Goal: Task Accomplishment & Management: Use online tool/utility

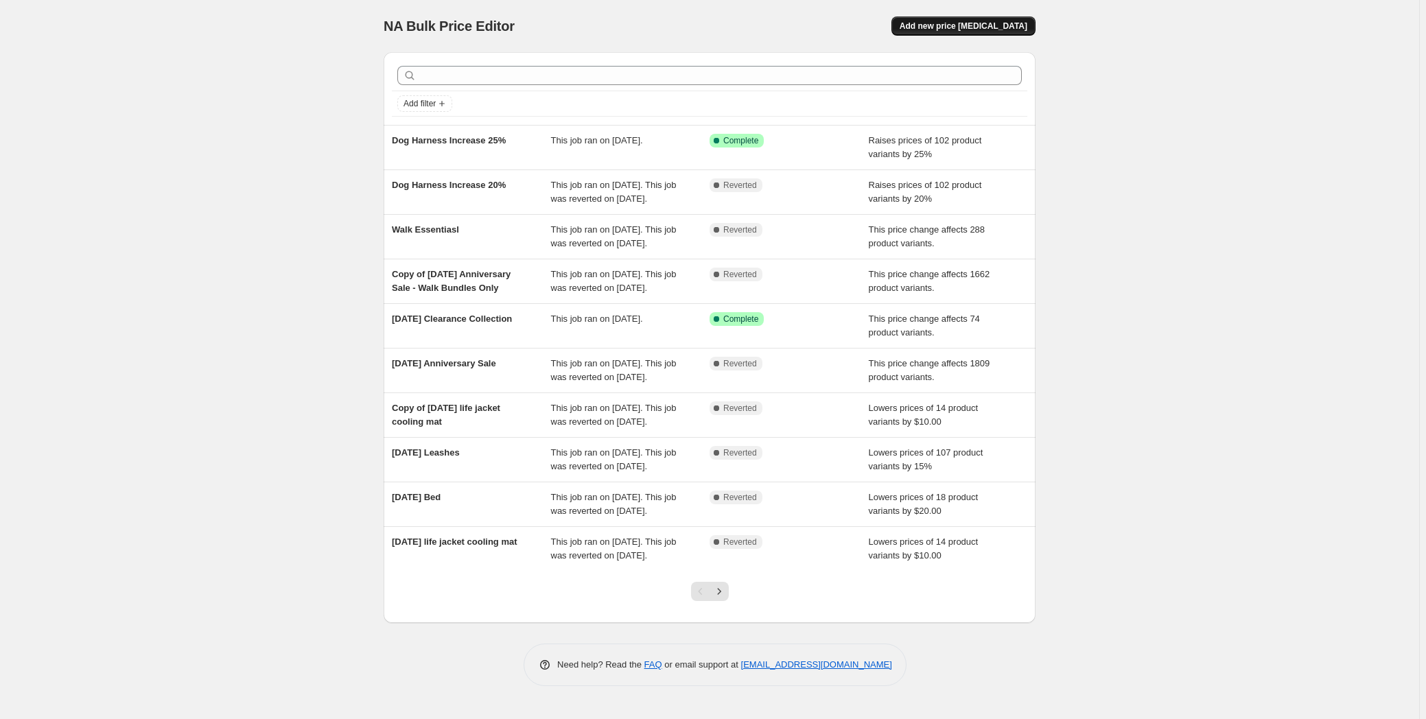
click at [984, 30] on span "Add new price [MEDICAL_DATA]" at bounding box center [964, 26] width 128 height 11
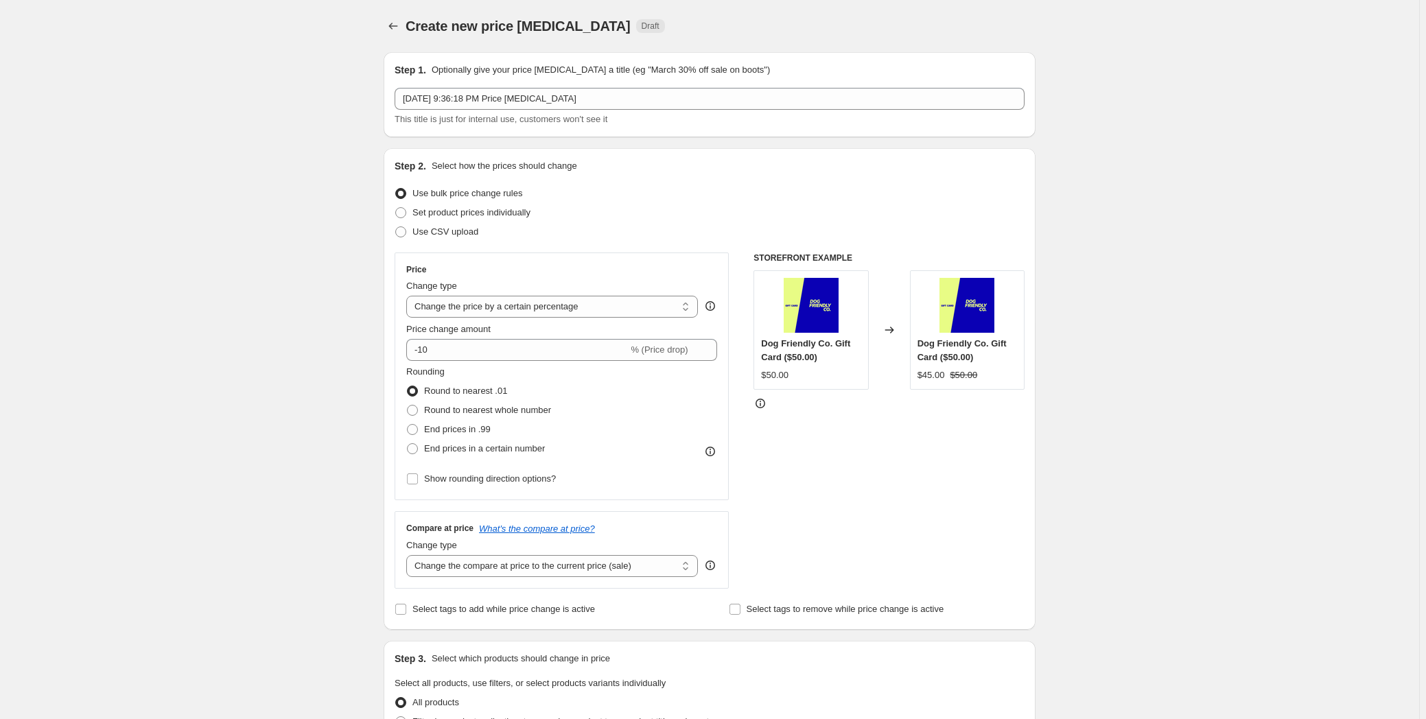
click at [484, 191] on span "Use bulk price change rules" at bounding box center [467, 193] width 110 height 10
click at [396, 189] on input "Use bulk price change rules" at bounding box center [395, 188] width 1 height 1
click at [500, 307] on select "Change the price to a certain amount Change the price by a certain amount Chang…" at bounding box center [552, 307] width 292 height 22
click at [520, 302] on select "Change the price to a certain amount Change the price by a certain amount Chang…" at bounding box center [552, 307] width 292 height 22
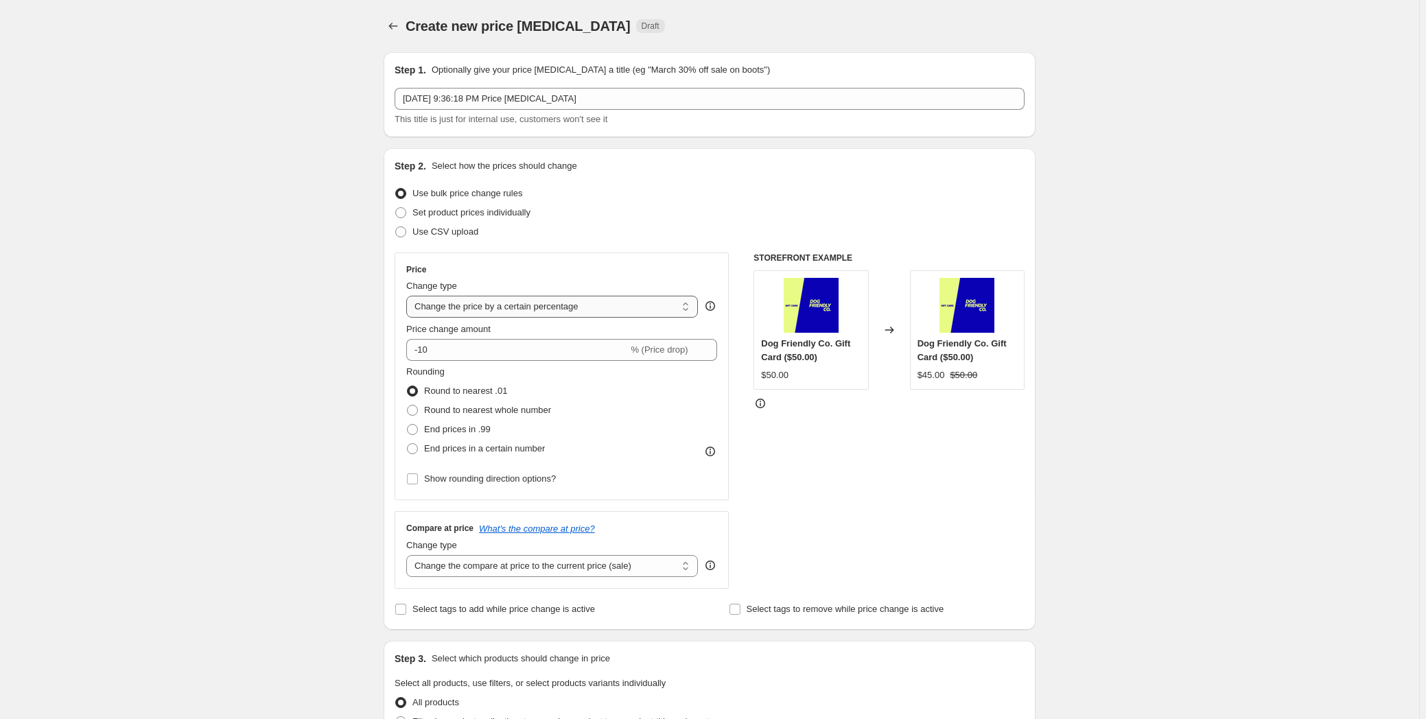
select select "bcap"
click at [409, 296] on select "Change the price to a certain amount Change the price by a certain amount Chang…" at bounding box center [552, 307] width 292 height 22
type input "-12.00"
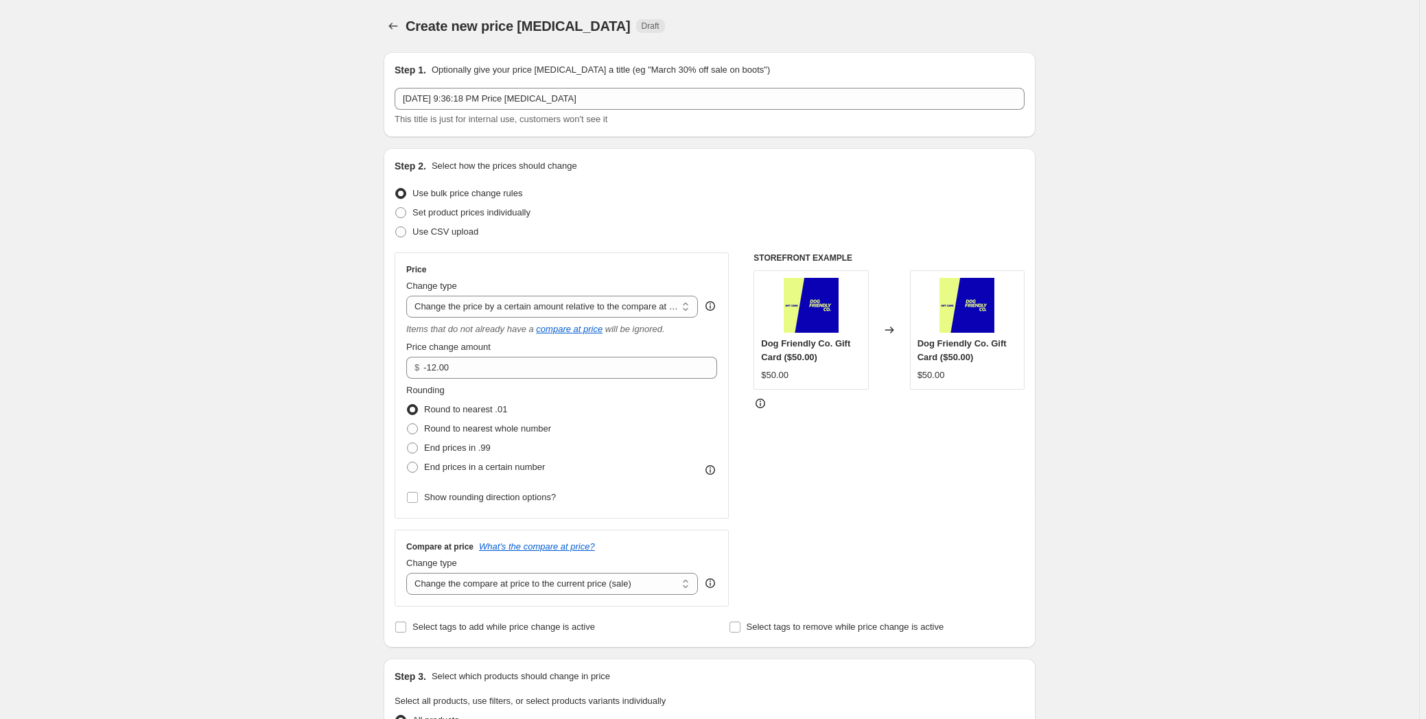
click at [588, 294] on div "Change type Change the price to a certain amount Change the price by a certain …" at bounding box center [552, 298] width 292 height 38
click at [582, 310] on select "Change the price to a certain amount Change the price by a certain amount Chang…" at bounding box center [552, 307] width 292 height 22
select select "ecap"
click at [409, 296] on select "Change the price to a certain amount Change the price by a certain amount Chang…" at bounding box center [552, 307] width 292 height 22
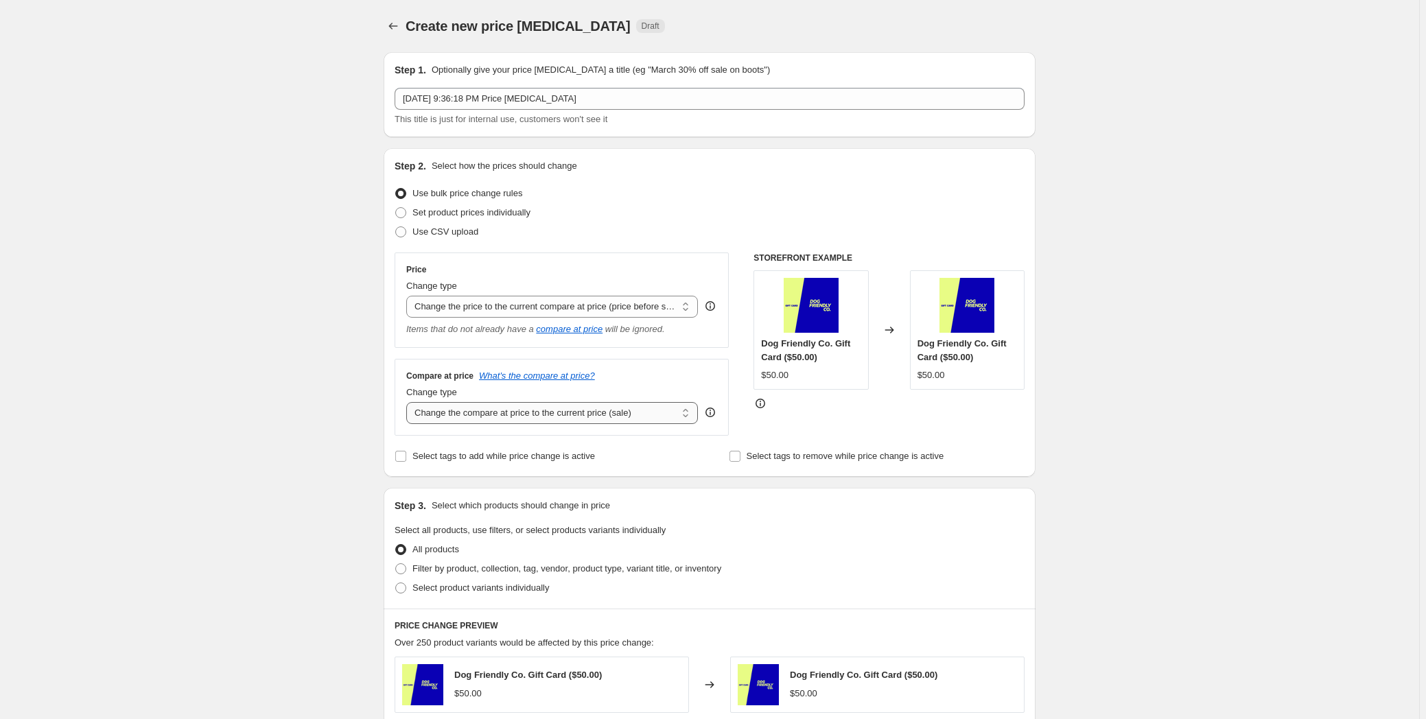
click at [547, 417] on select "Change the compare at price to the current price (sale) Change the compare at p…" at bounding box center [552, 413] width 292 height 22
click at [555, 410] on select "Change the compare at price to the current price (sale) Change the compare at p…" at bounding box center [552, 413] width 292 height 22
click at [599, 302] on select "Change the price to a certain amount Change the price by a certain amount Chang…" at bounding box center [552, 307] width 292 height 22
click at [598, 303] on select "Change the price to a certain amount Change the price by a certain amount Chang…" at bounding box center [552, 307] width 292 height 22
click at [634, 414] on select "Change the compare at price to the current price (sale) Change the compare at p…" at bounding box center [552, 413] width 292 height 22
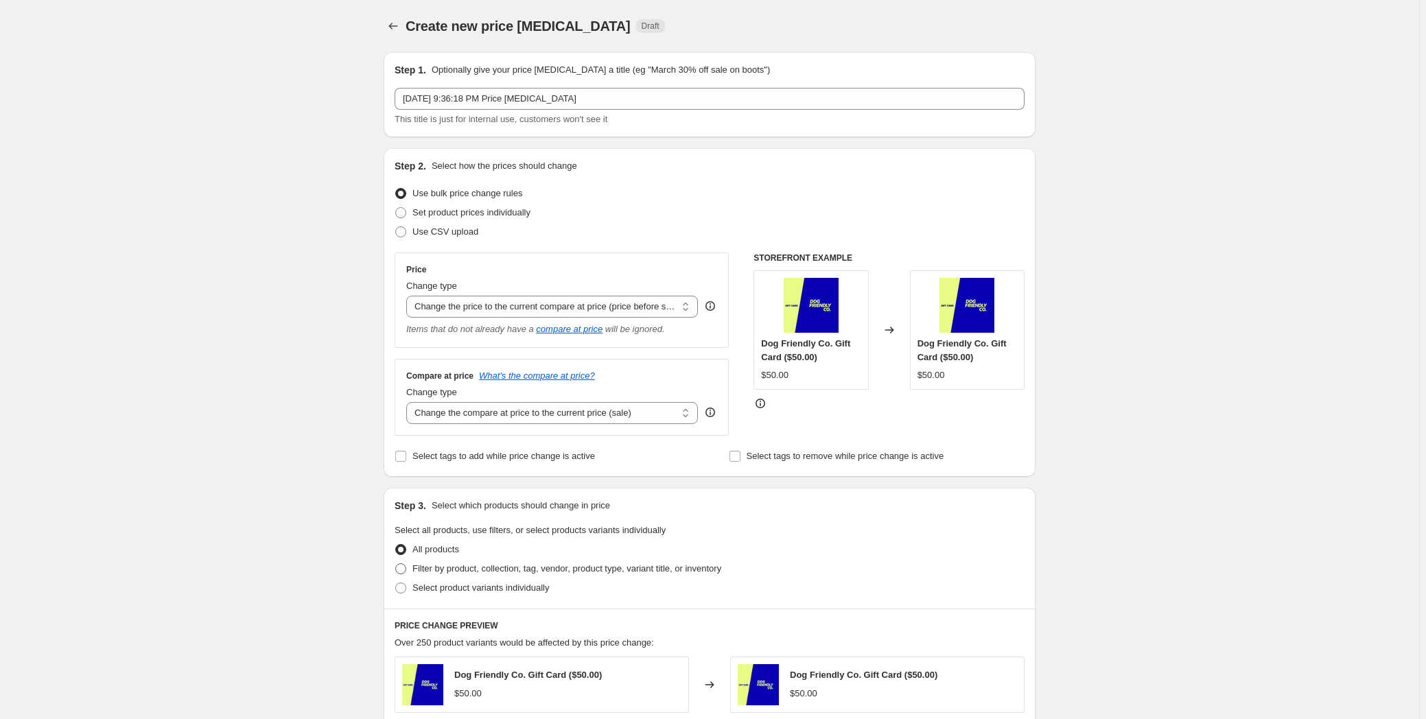
select select "remove"
click at [409, 402] on select "Change the compare at price to the current price (sale) Change the compare at p…" at bounding box center [552, 413] width 292 height 22
click at [658, 413] on select "Change the compare at price to the current price (sale) Change the compare at p…" at bounding box center [552, 413] width 292 height 22
click at [766, 403] on icon at bounding box center [760, 404] width 14 height 14
click at [635, 315] on select "Change the price to a certain amount Change the price by a certain amount Chang…" at bounding box center [552, 307] width 292 height 22
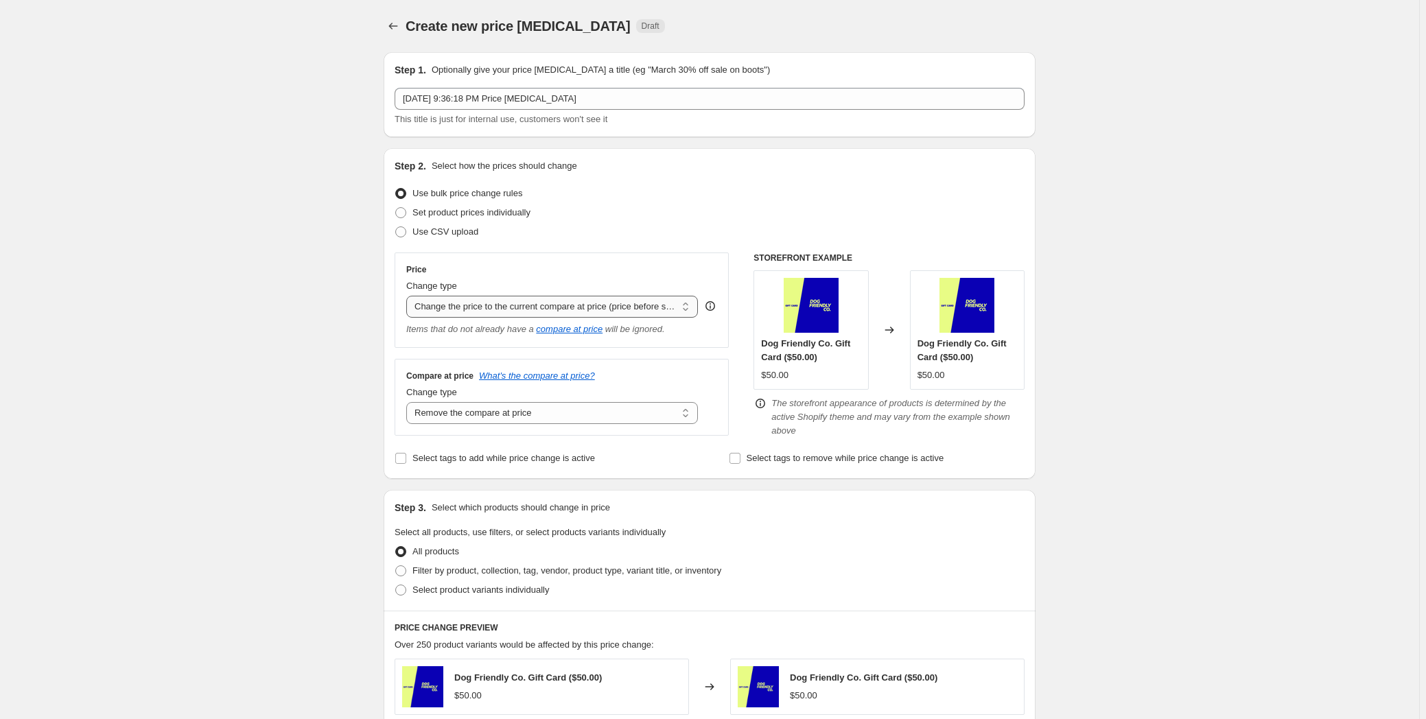
click at [409, 296] on select "Change the price to a certain amount Change the price by a certain amount Chang…" at bounding box center [552, 307] width 292 height 22
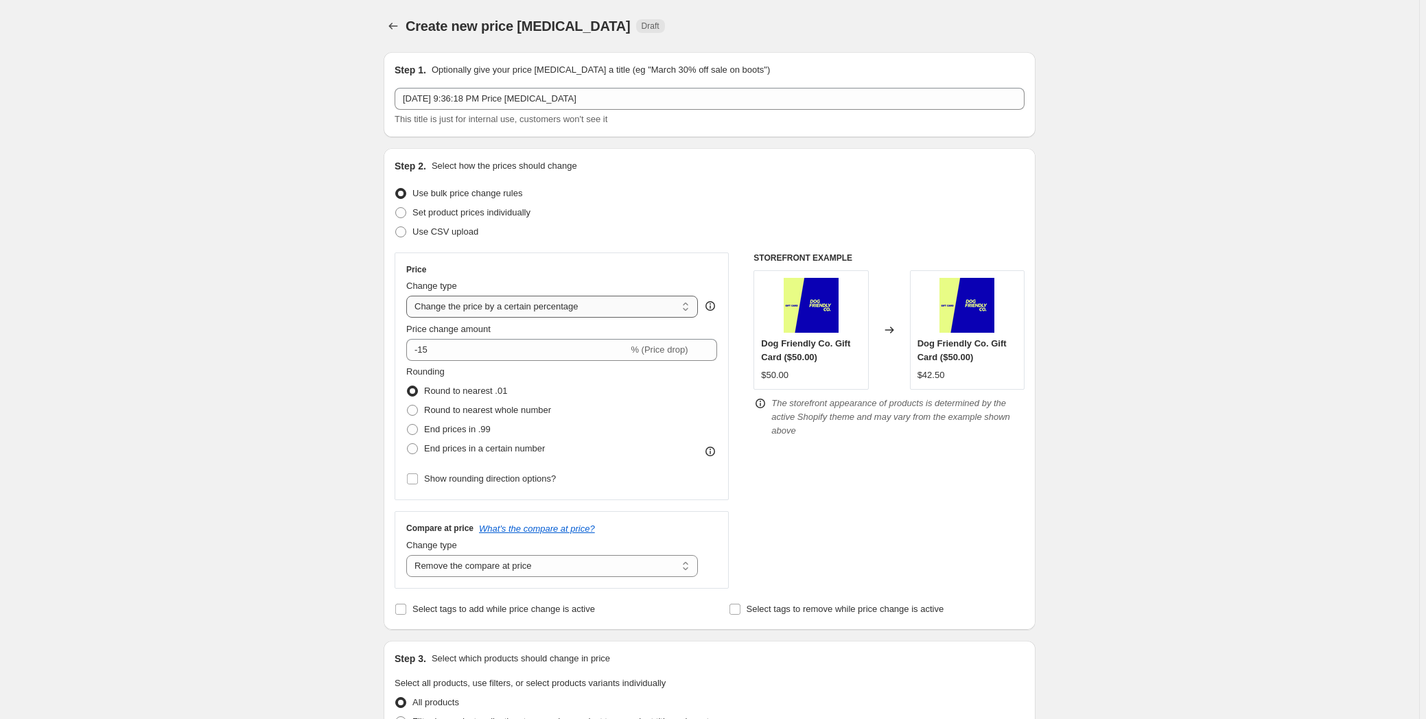
click at [598, 303] on select "Change the price to a certain amount Change the price by a certain amount Chang…" at bounding box center [552, 307] width 292 height 22
select select "ecap"
click at [409, 296] on select "Change the price to a certain amount Change the price by a certain amount Chang…" at bounding box center [552, 307] width 292 height 22
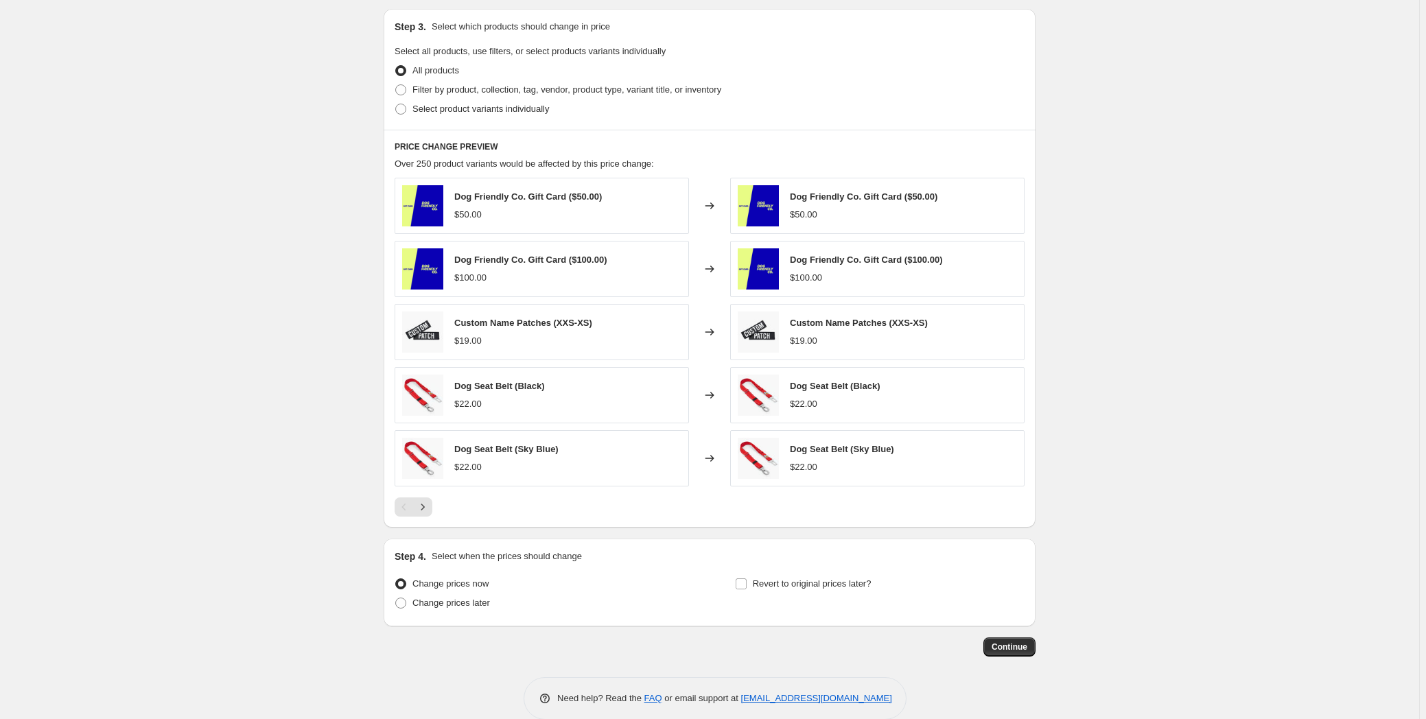
scroll to position [500, 0]
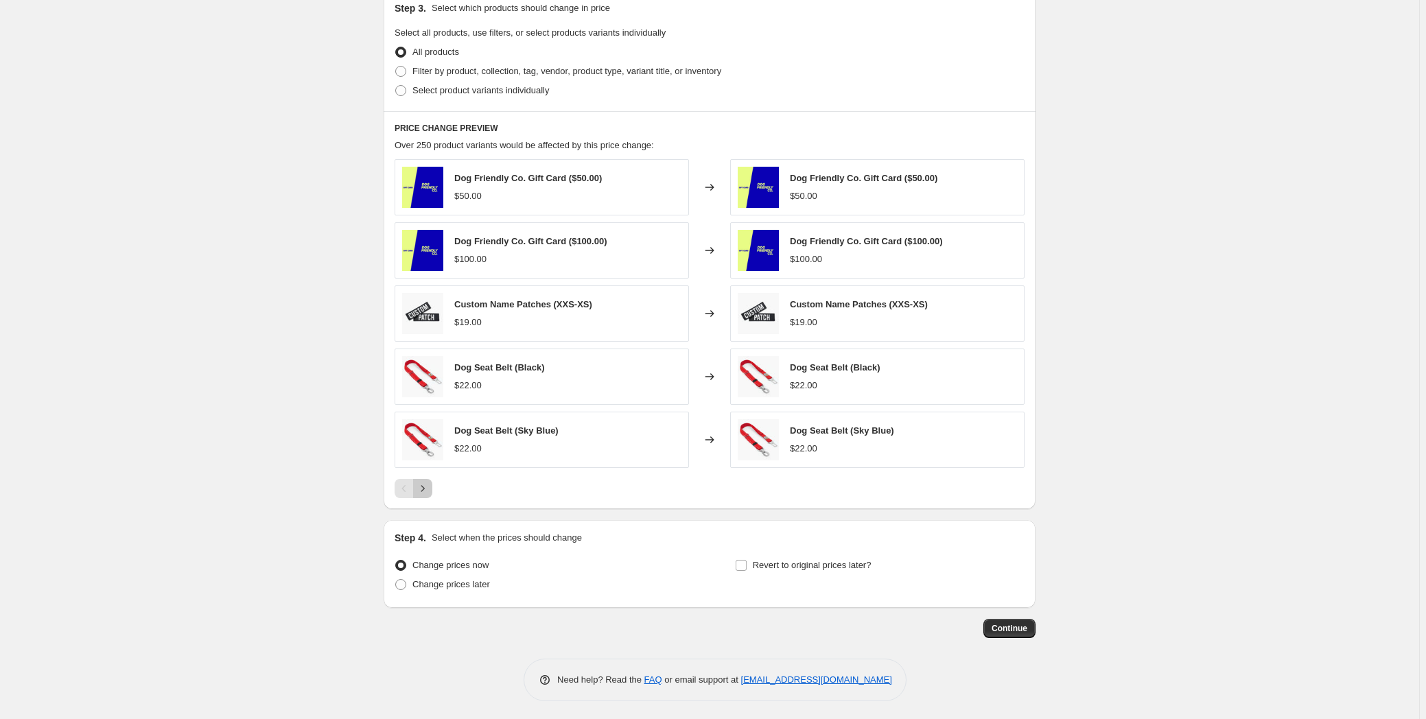
click at [428, 482] on icon "Next" at bounding box center [423, 489] width 14 height 14
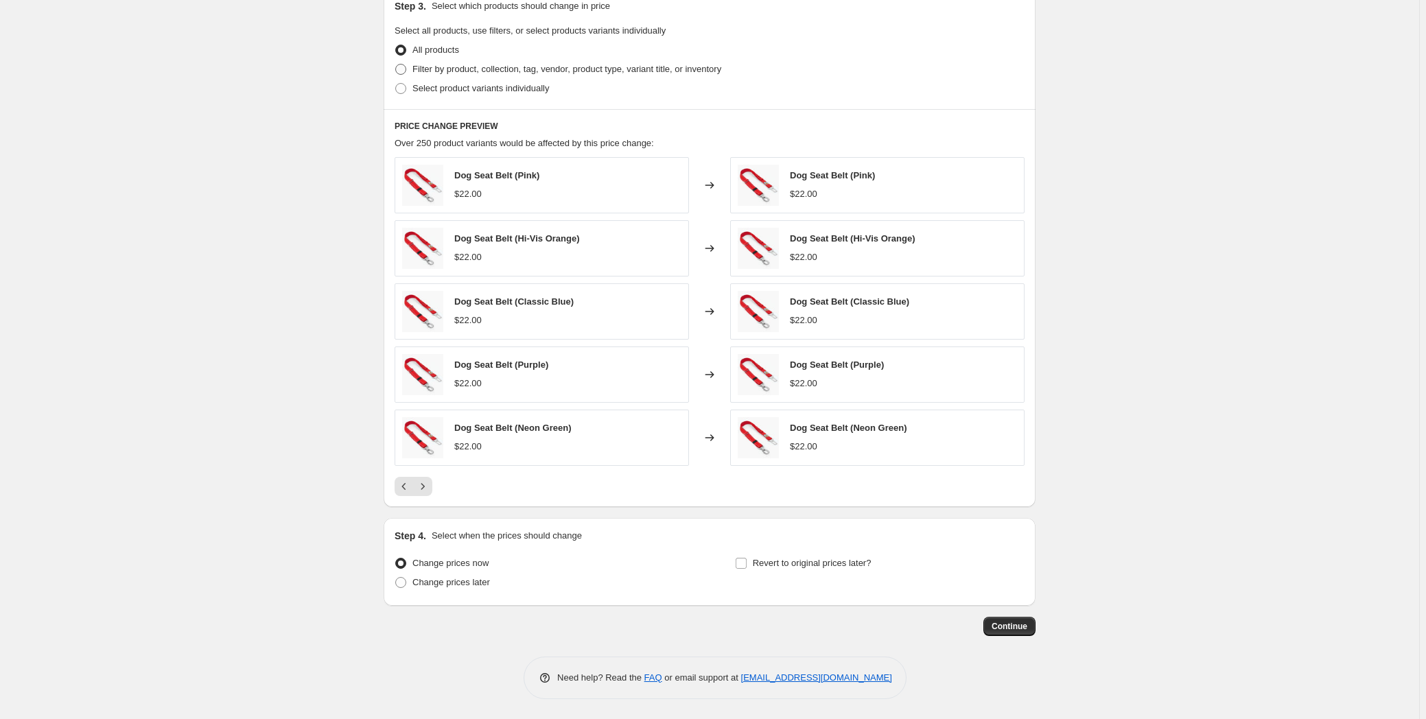
click at [437, 69] on span "Filter by product, collection, tag, vendor, product type, variant title, or inv…" at bounding box center [566, 69] width 309 height 10
click at [396, 64] on input "Filter by product, collection, tag, vendor, product type, variant title, or inv…" at bounding box center [395, 64] width 1 height 1
radio input "true"
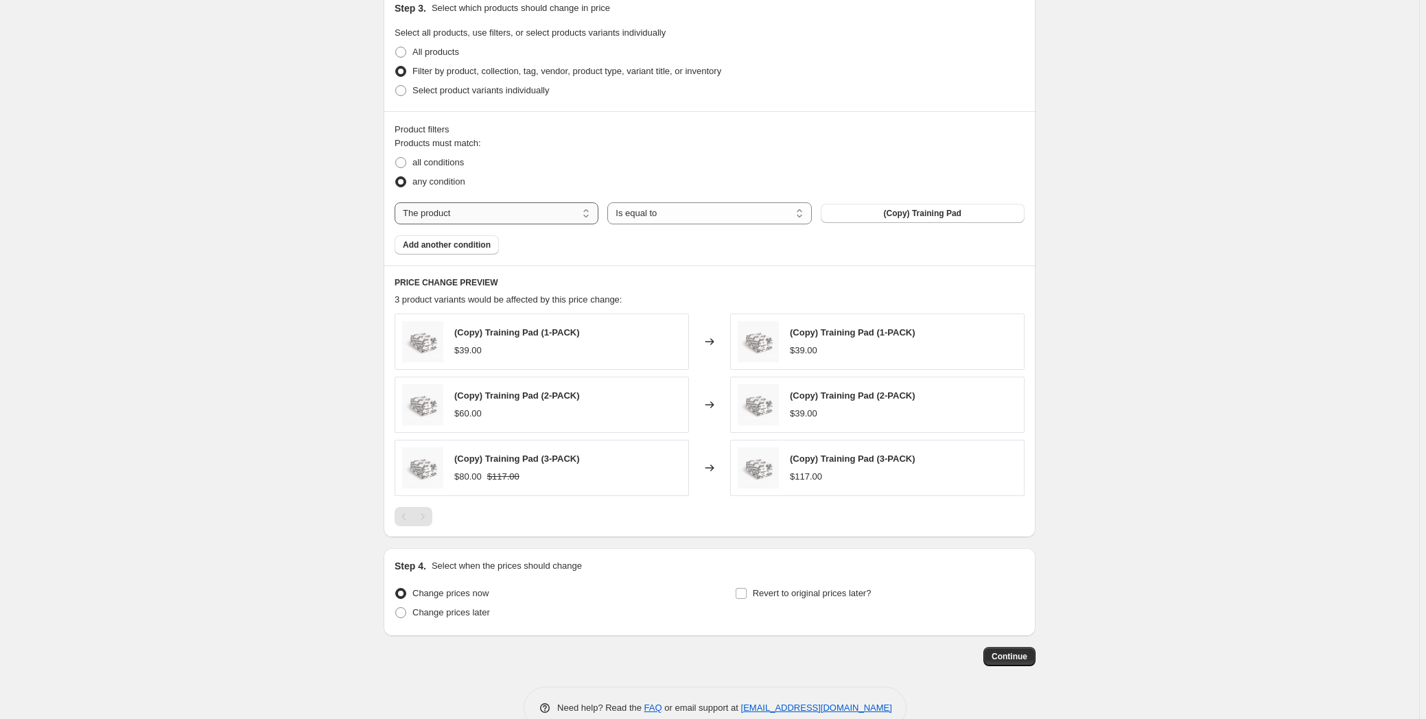
click at [549, 207] on select "The product The product's collection The product's tag The product's vendor The…" at bounding box center [497, 213] width 204 height 22
select select "collection"
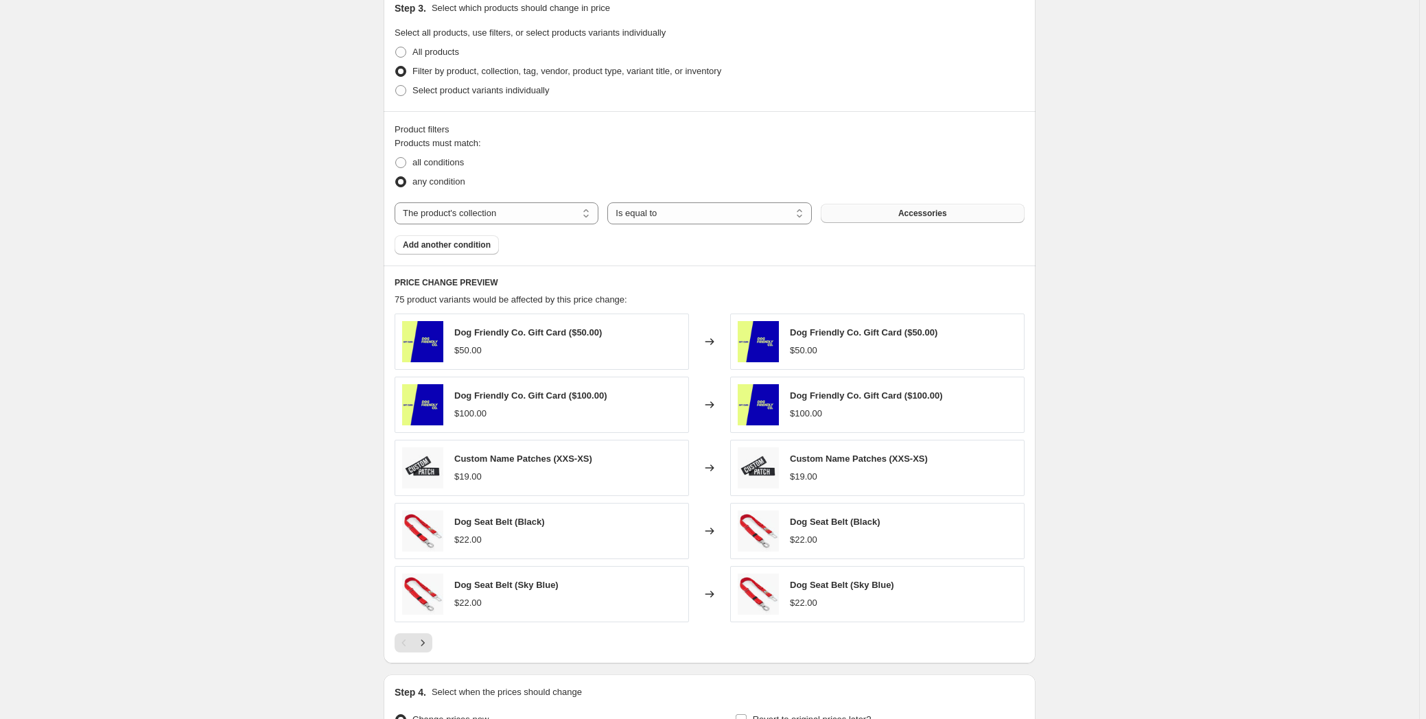
click at [912, 218] on button "Accessories" at bounding box center [923, 213] width 204 height 19
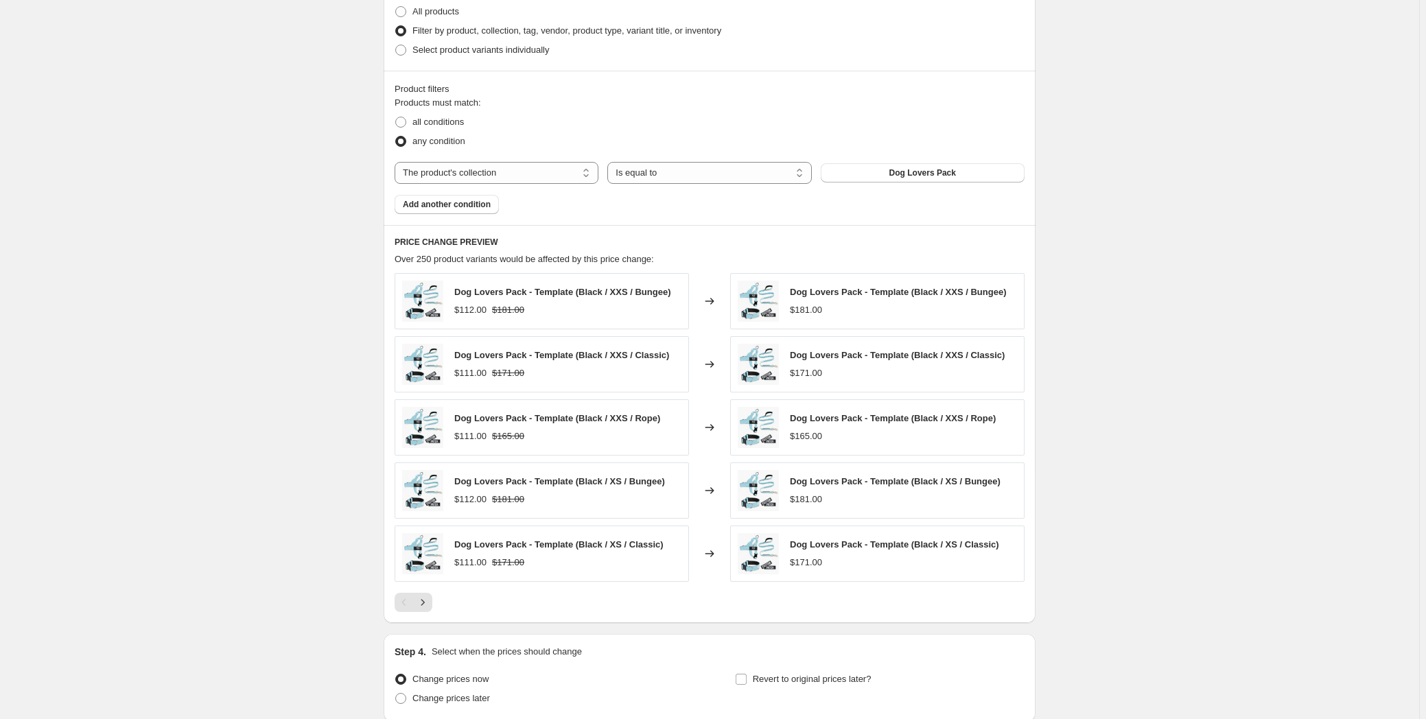
scroll to position [530, 0]
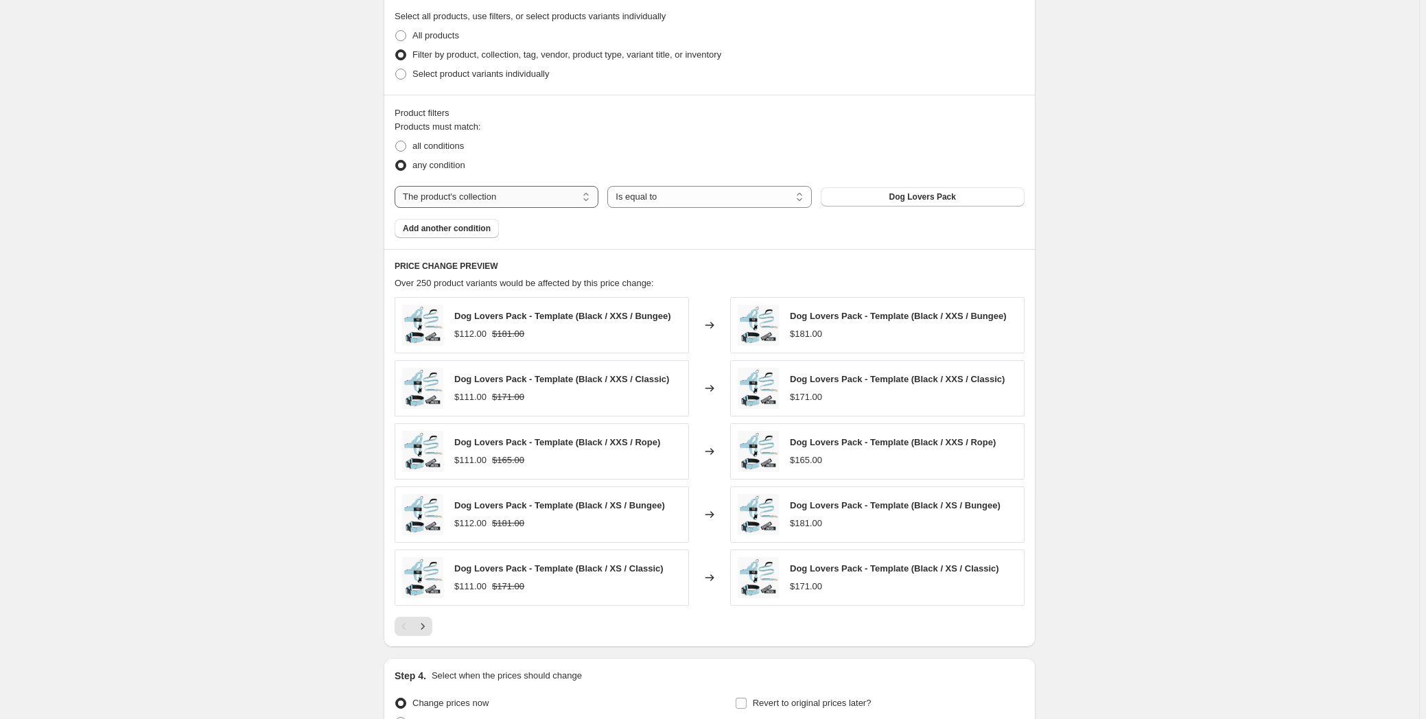
drag, startPoint x: 499, startPoint y: 197, endPoint x: 502, endPoint y: 183, distance: 14.1
click at [499, 196] on div "Products must match: all conditions any condition The product The product's col…" at bounding box center [710, 179] width 630 height 118
drag, startPoint x: 502, startPoint y: 183, endPoint x: 506, endPoint y: 177, distance: 7.1
click at [503, 186] on select "The product The product's collection The product's tag The product's vendor The…" at bounding box center [497, 197] width 204 height 22
click at [324, 158] on div "Create new price change job. This page is ready Create new price change job Dra…" at bounding box center [709, 164] width 1419 height 1389
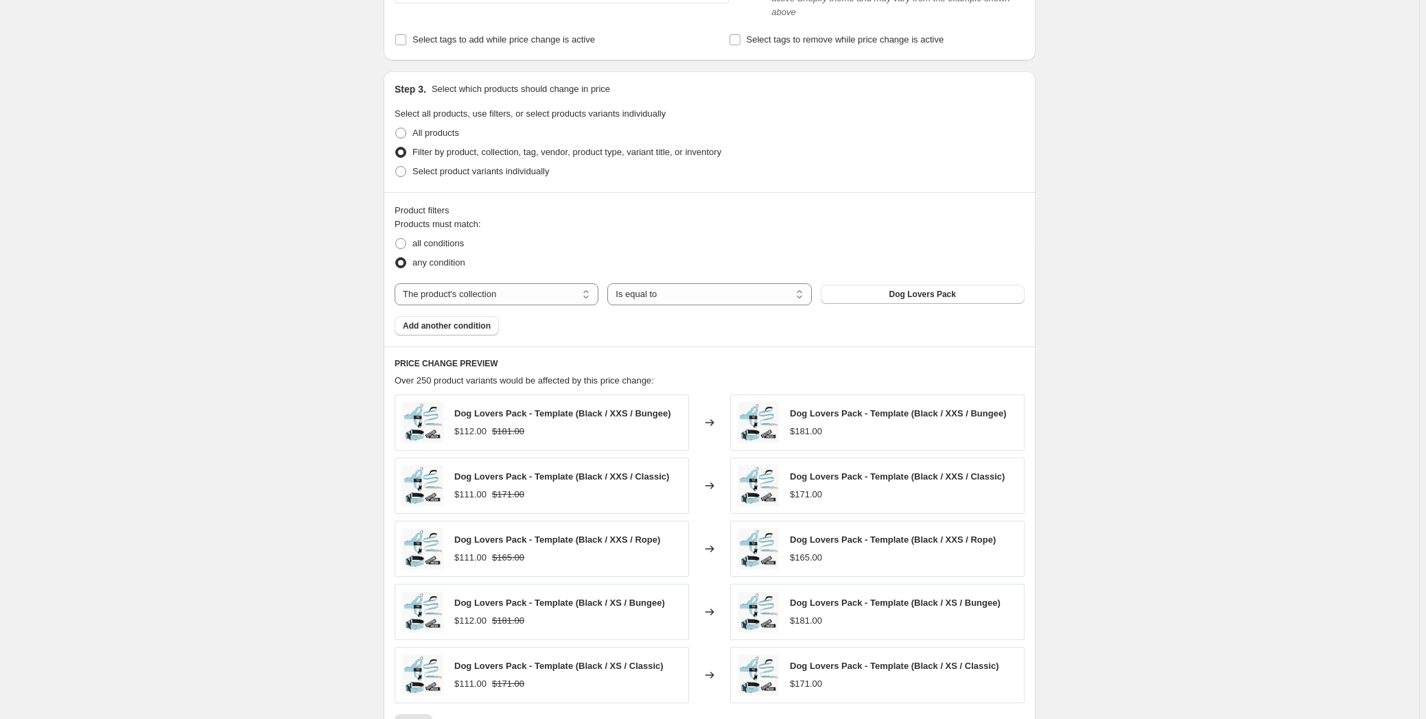
scroll to position [405, 0]
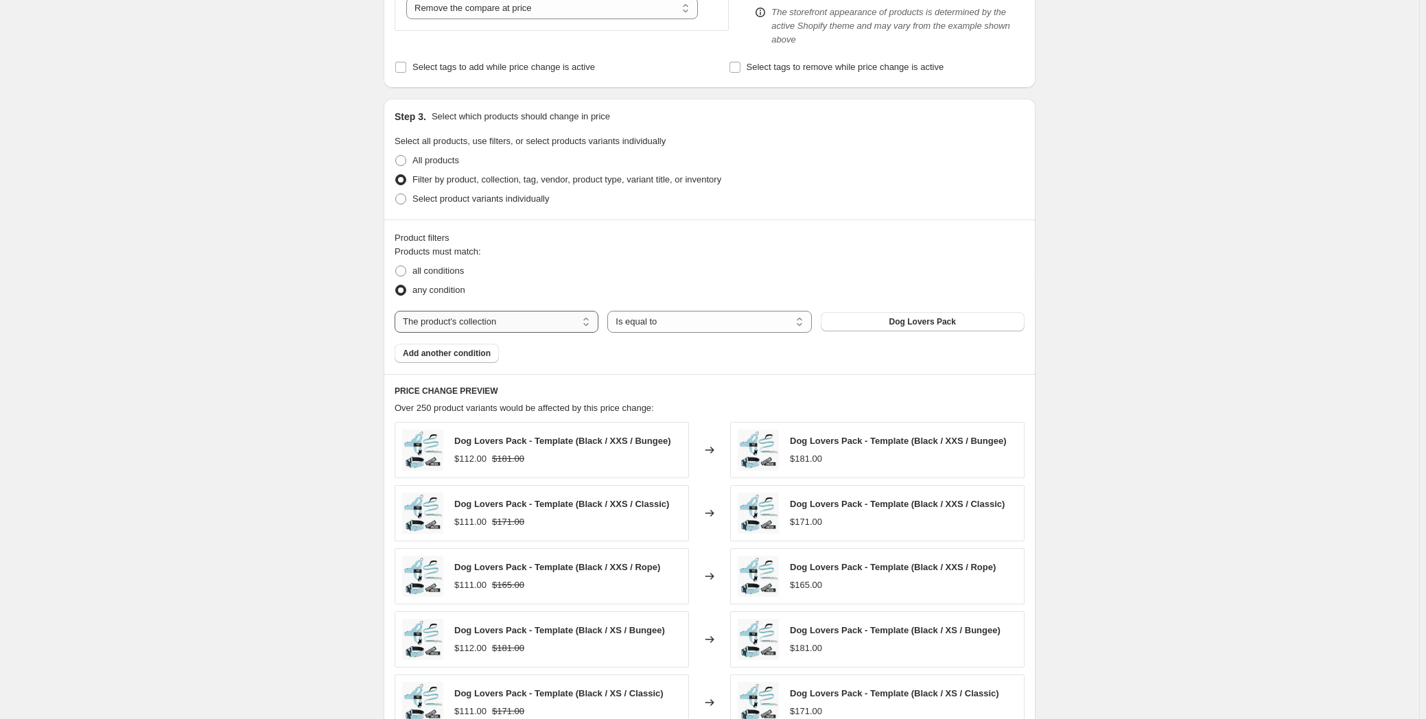
click at [462, 311] on select "The product The product's collection The product's tag The product's vendor The…" at bounding box center [497, 322] width 204 height 22
click at [428, 266] on span "all conditions" at bounding box center [437, 271] width 51 height 10
click at [396, 266] on input "all conditions" at bounding box center [395, 266] width 1 height 1
radio input "true"
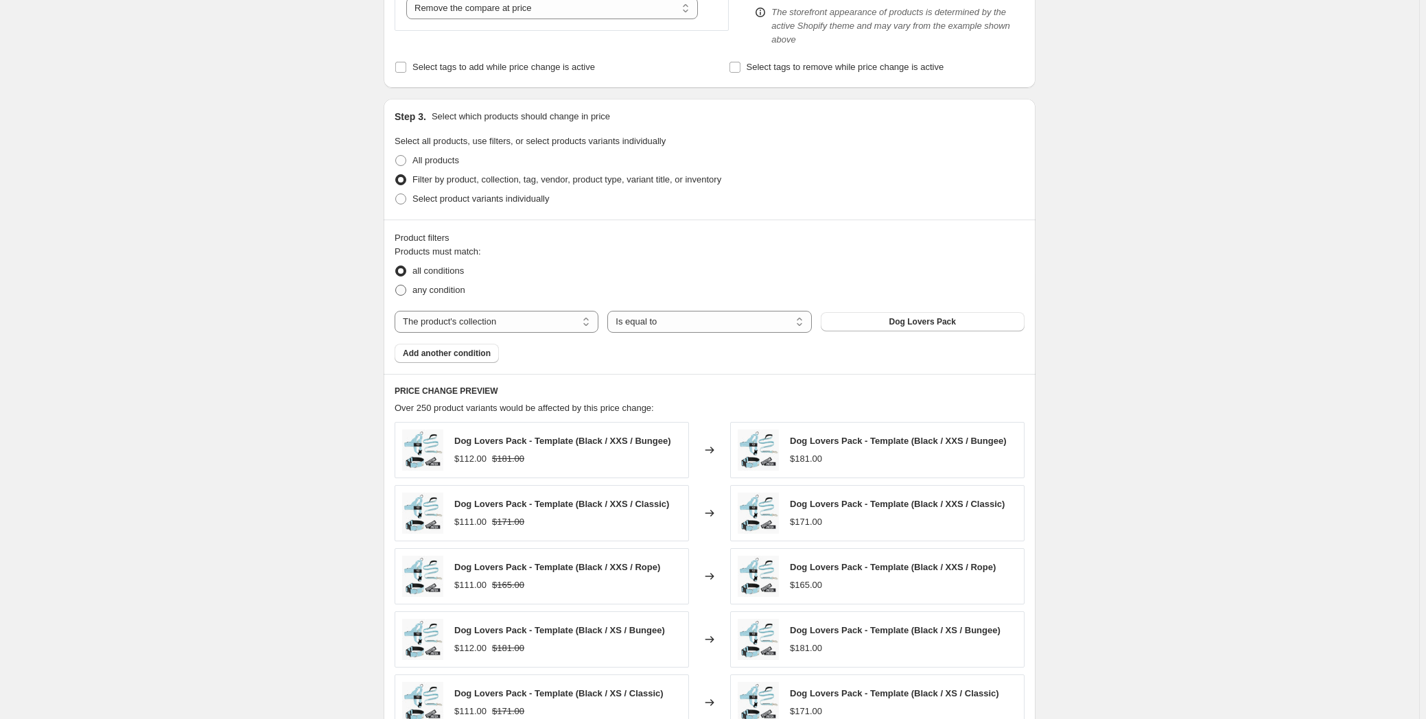
click at [447, 285] on span "any condition" at bounding box center [438, 290] width 53 height 10
click at [396, 285] on input "any condition" at bounding box center [395, 285] width 1 height 1
radio input "true"
click at [419, 155] on span "All products" at bounding box center [435, 160] width 47 height 10
click at [396, 155] on input "All products" at bounding box center [395, 155] width 1 height 1
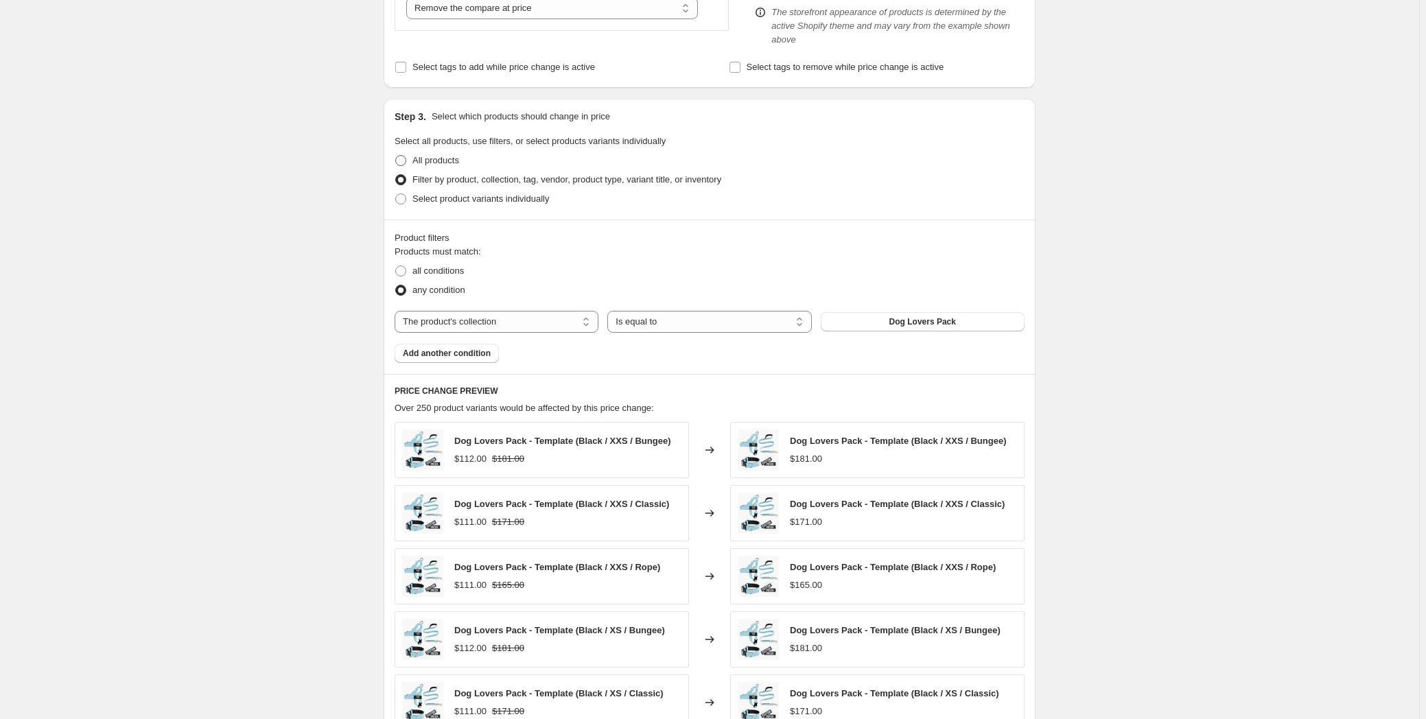
radio input "true"
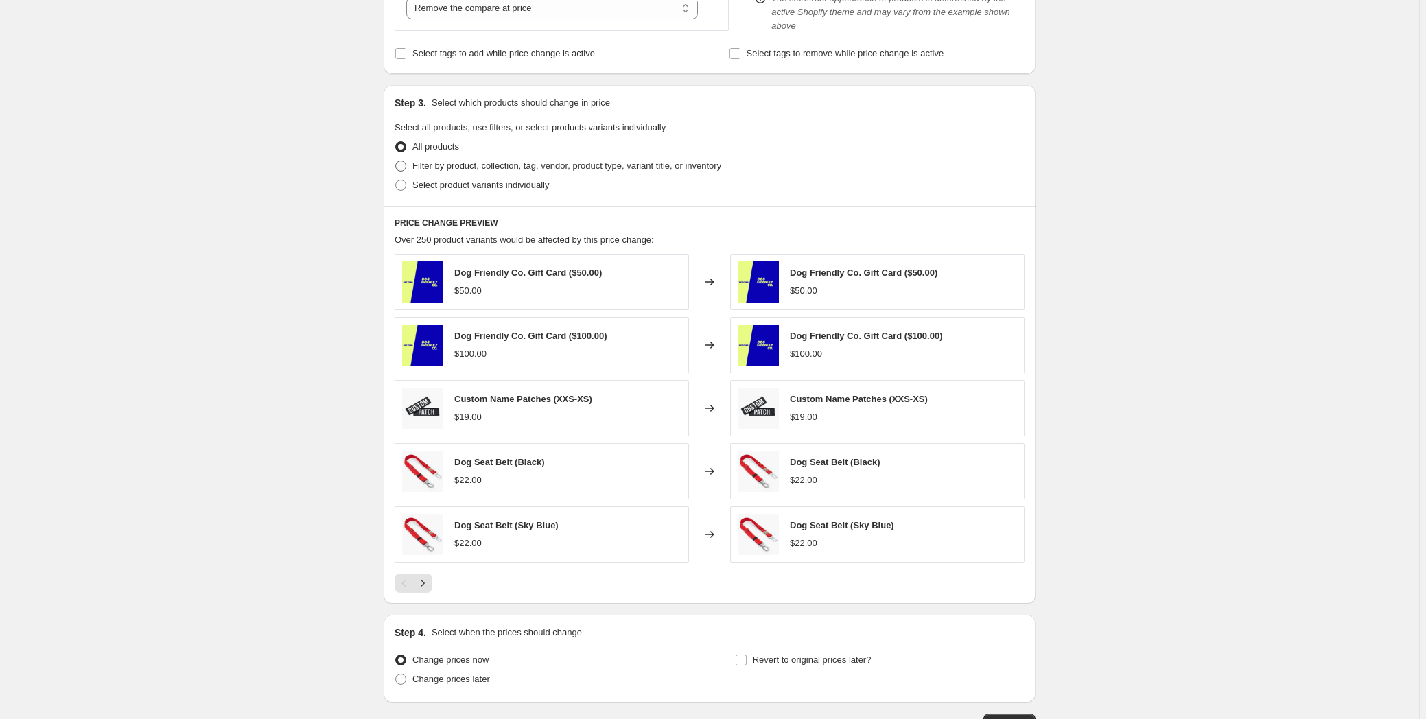
click at [462, 163] on span "Filter by product, collection, tag, vendor, product type, variant title, or inv…" at bounding box center [566, 166] width 309 height 10
click at [396, 161] on input "Filter by product, collection, tag, vendor, product type, variant title, or inv…" at bounding box center [395, 161] width 1 height 1
radio input "true"
select select "collection"
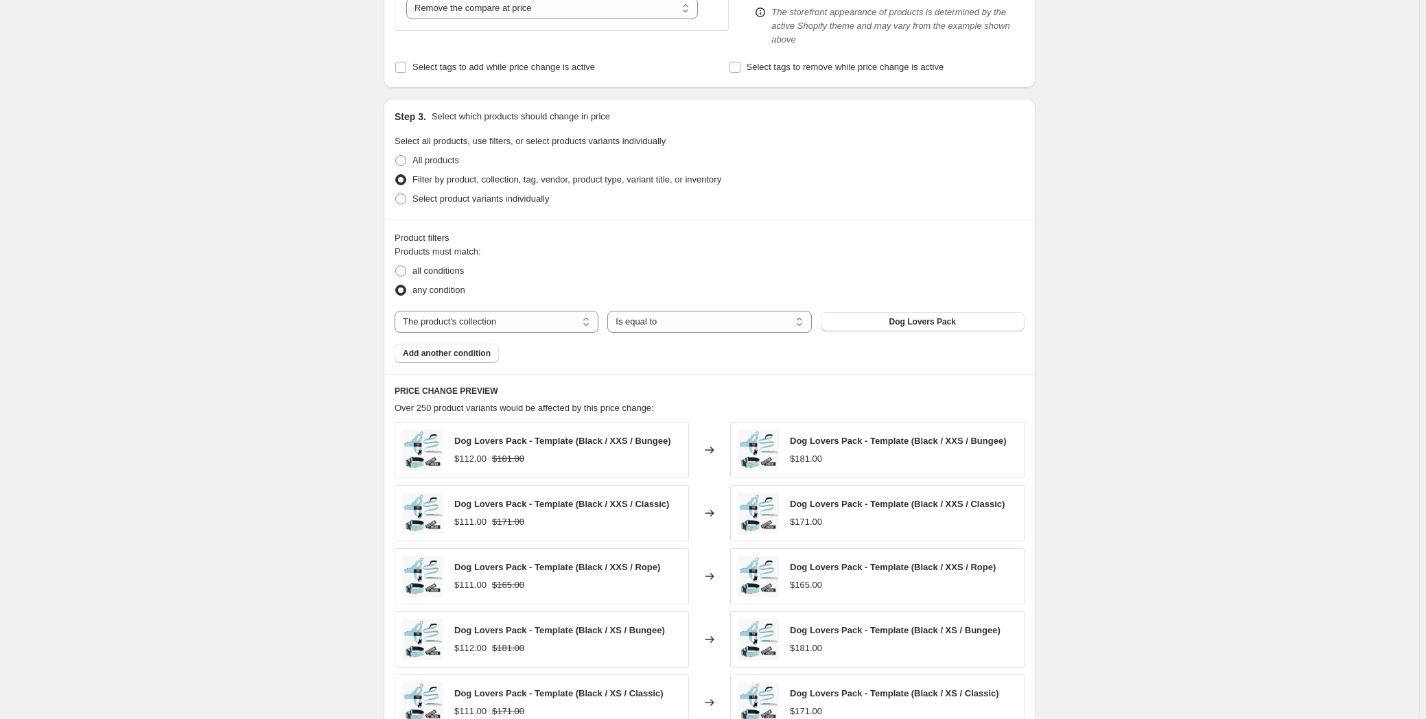
click at [498, 434] on div "Dog Lovers Pack - Template (Black / XXS / Bungee) $112.00 $181.00" at bounding box center [562, 450] width 216 height 32
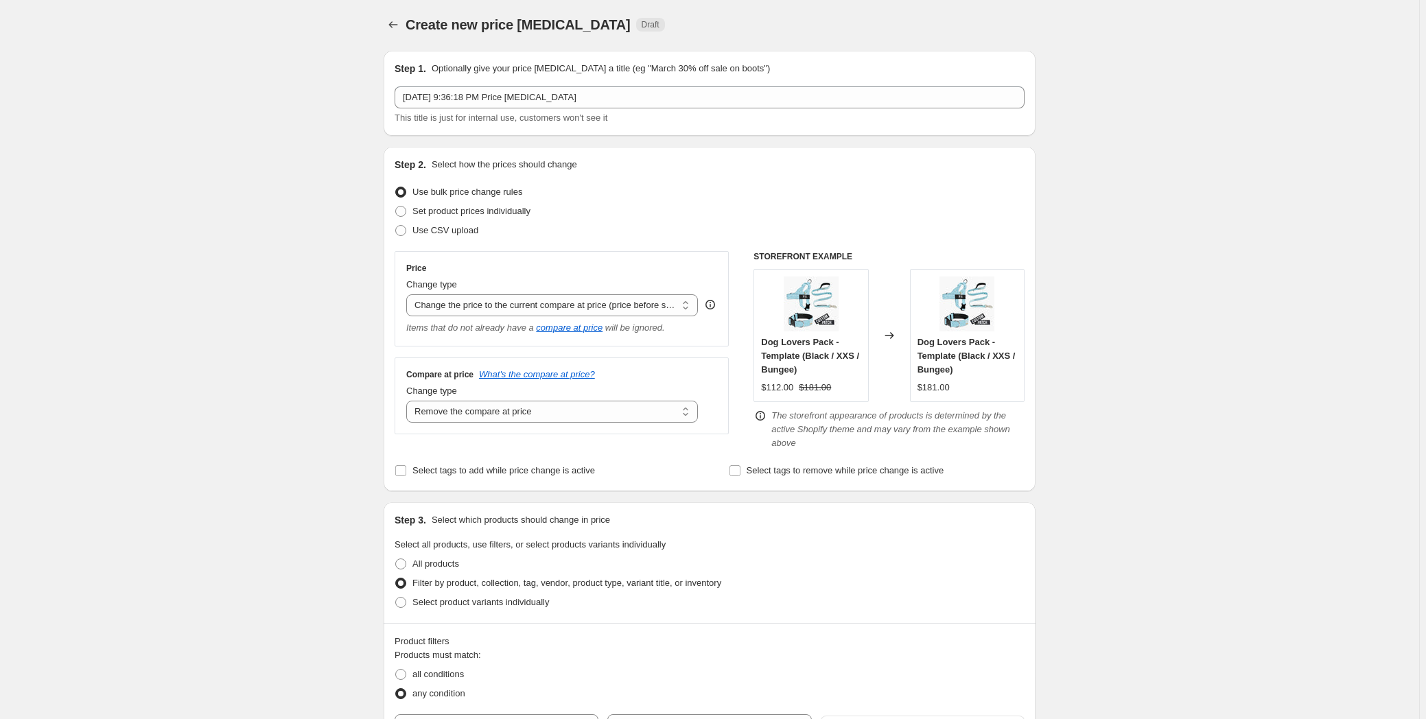
scroll to position [0, 0]
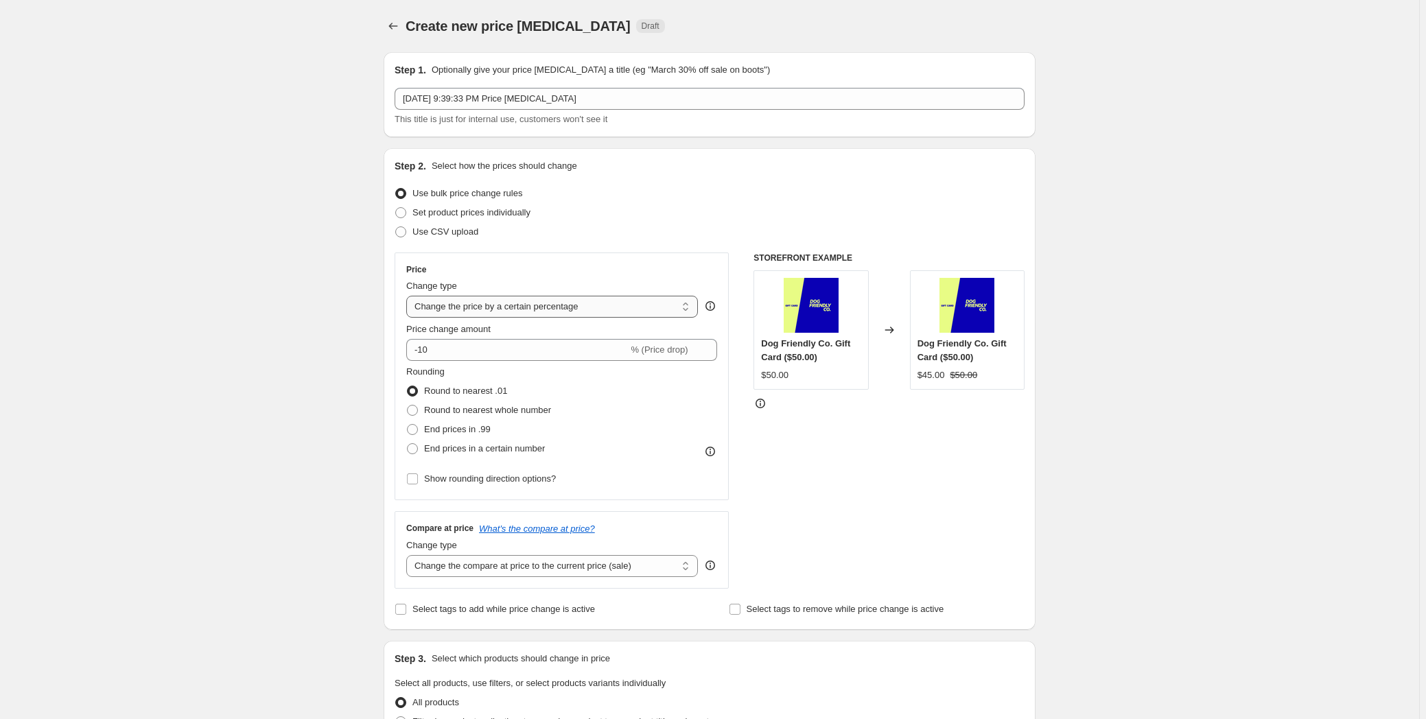
click at [515, 306] on select "Change the price to a certain amount Change the price by a certain amount Chang…" at bounding box center [552, 307] width 292 height 22
select select "ecap"
click at [409, 296] on select "Change the price to a certain amount Change the price by a certain amount Chang…" at bounding box center [552, 307] width 292 height 22
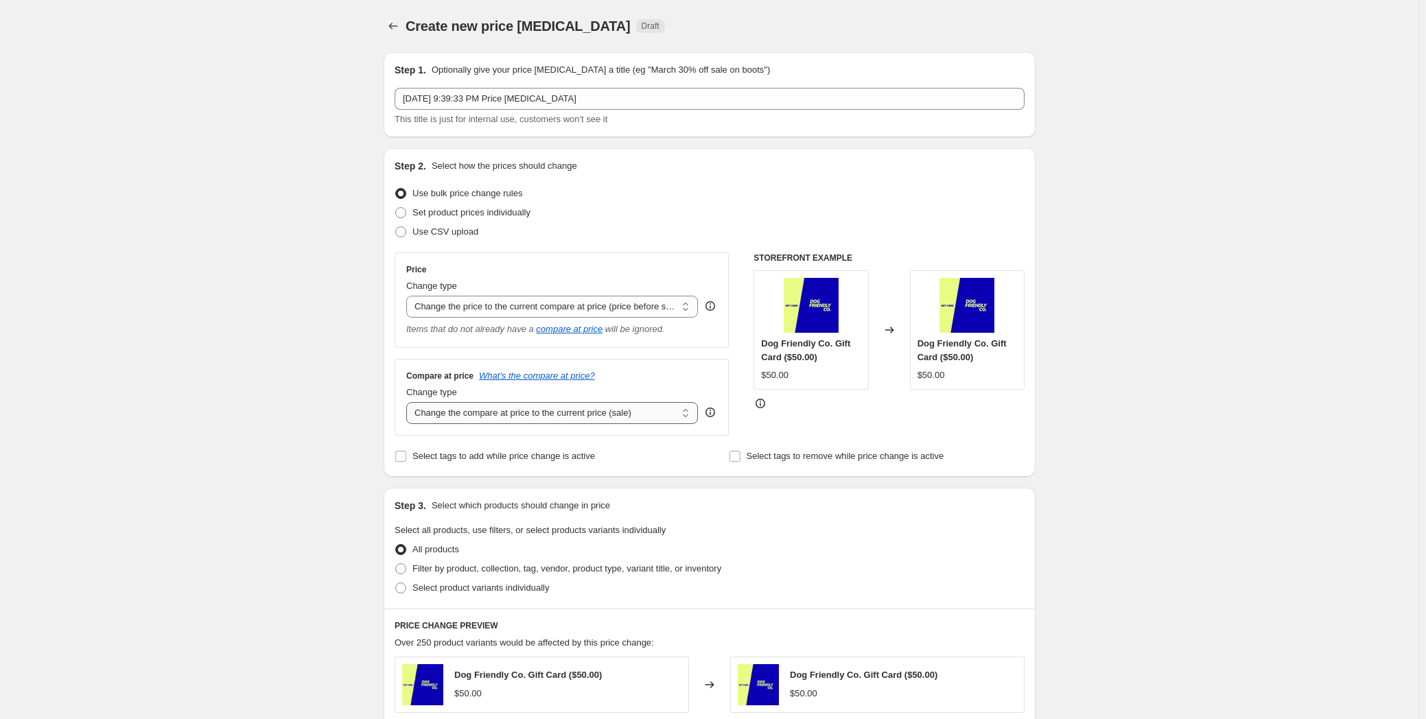
click at [431, 411] on select "Change the compare at price to the current price (sale) Change the compare at p…" at bounding box center [552, 413] width 292 height 22
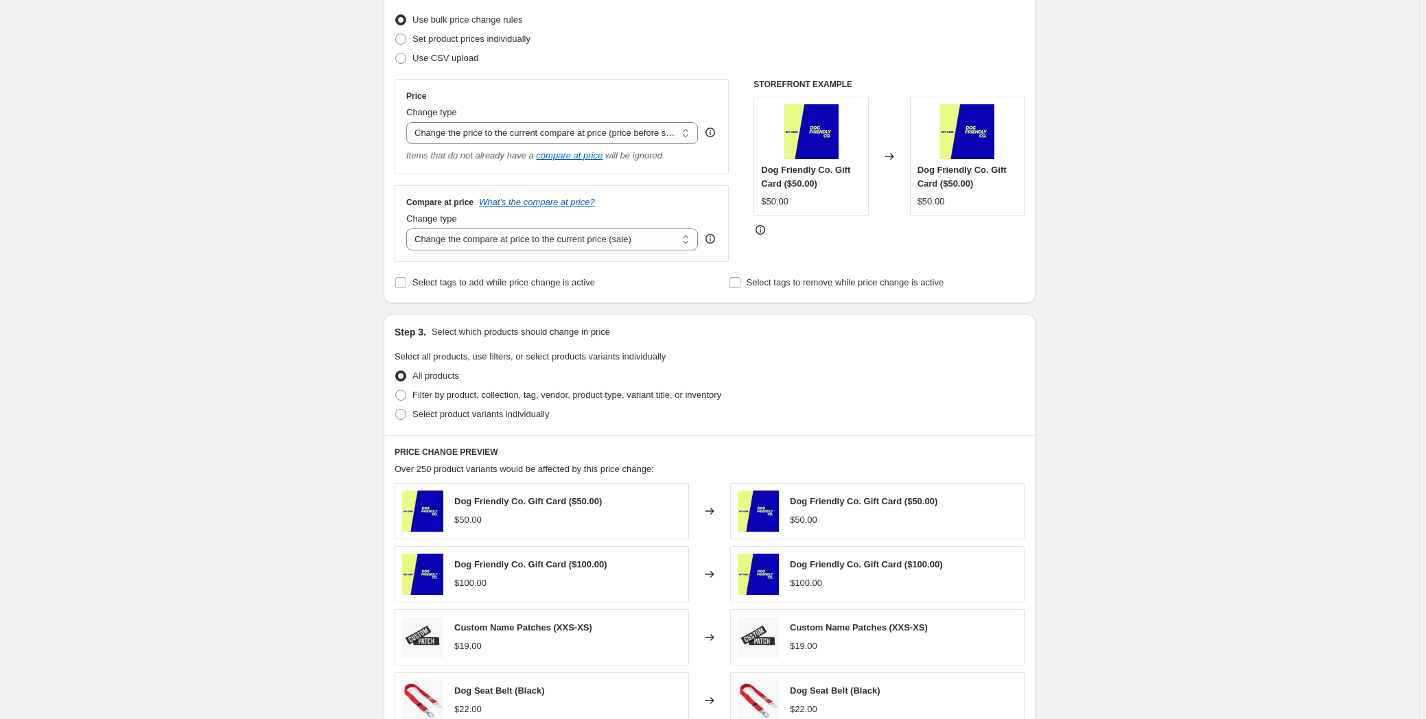
scroll to position [187, 0]
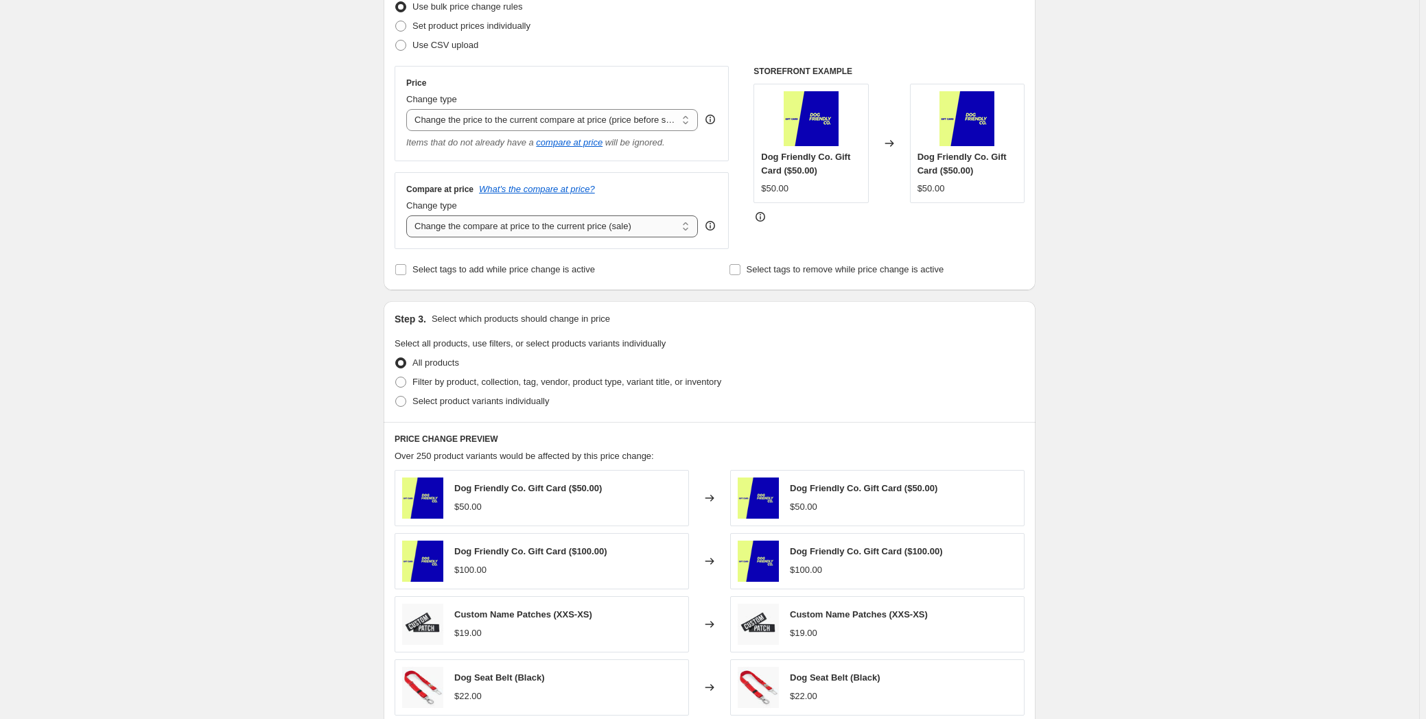
click at [464, 226] on select "Change the compare at price to the current price (sale) Change the compare at p…" at bounding box center [552, 226] width 292 height 22
click at [481, 274] on span "Select tags to add while price change is active" at bounding box center [503, 269] width 183 height 10
click at [406, 274] on input "Select tags to add while price change is active" at bounding box center [400, 269] width 11 height 11
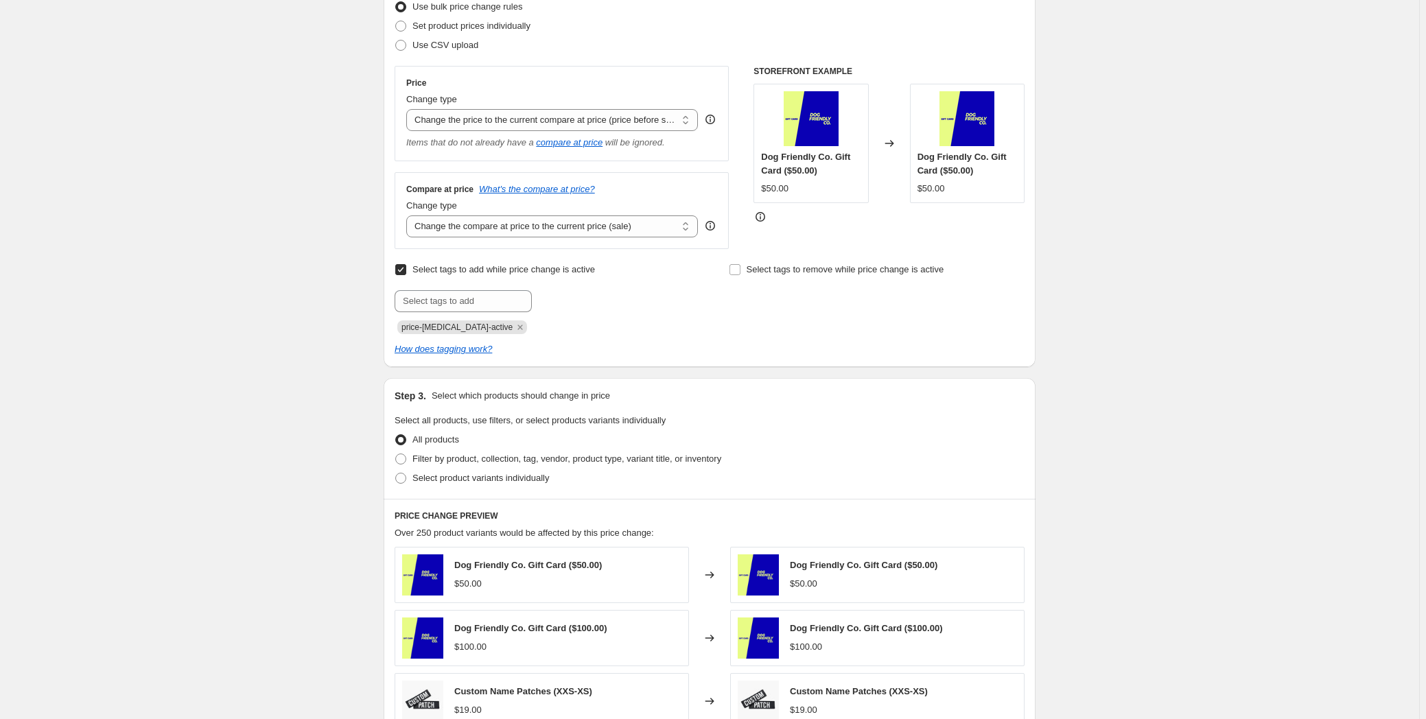
click at [480, 272] on span "Select tags to add while price change is active" at bounding box center [503, 269] width 183 height 10
click at [406, 272] on input "Select tags to add while price change is active" at bounding box center [400, 269] width 11 height 11
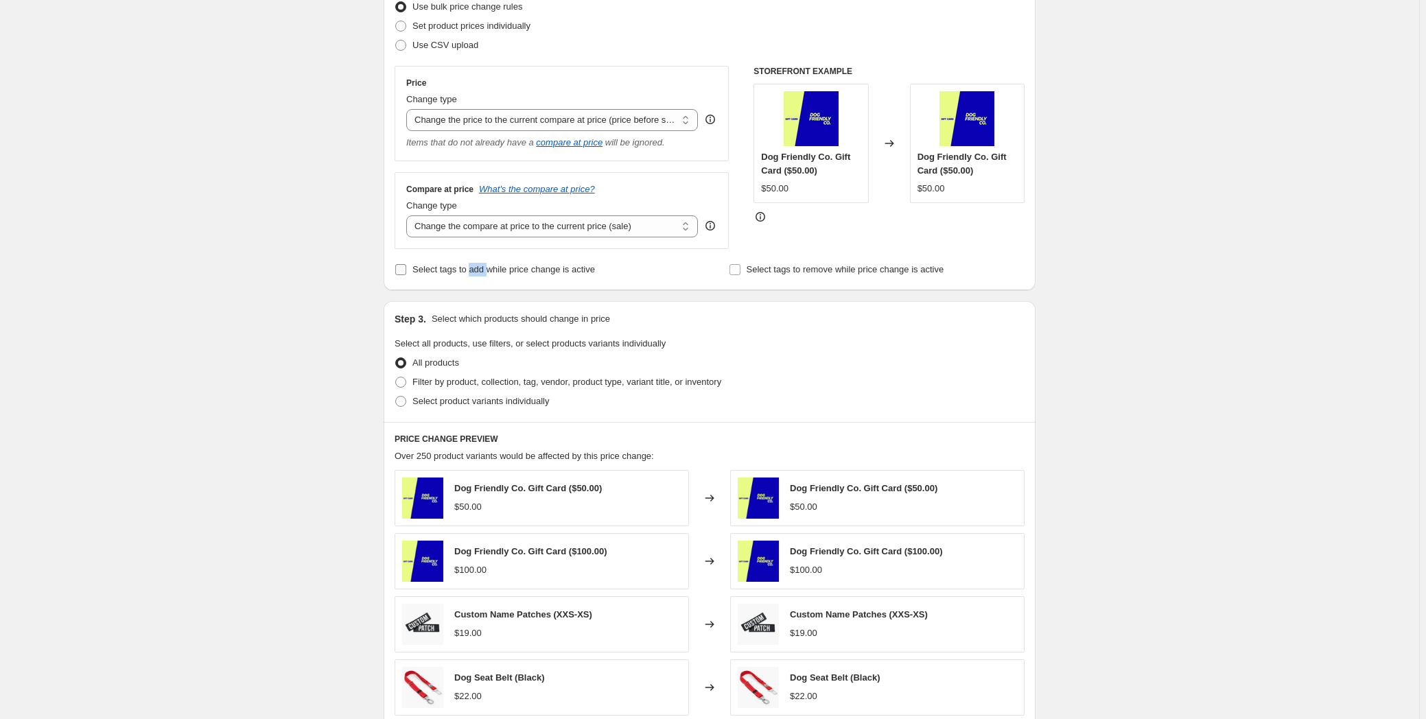
click at [480, 272] on span "Select tags to add while price change is active" at bounding box center [503, 269] width 183 height 10
click at [406, 272] on input "Select tags to add while price change is active" at bounding box center [400, 269] width 11 height 11
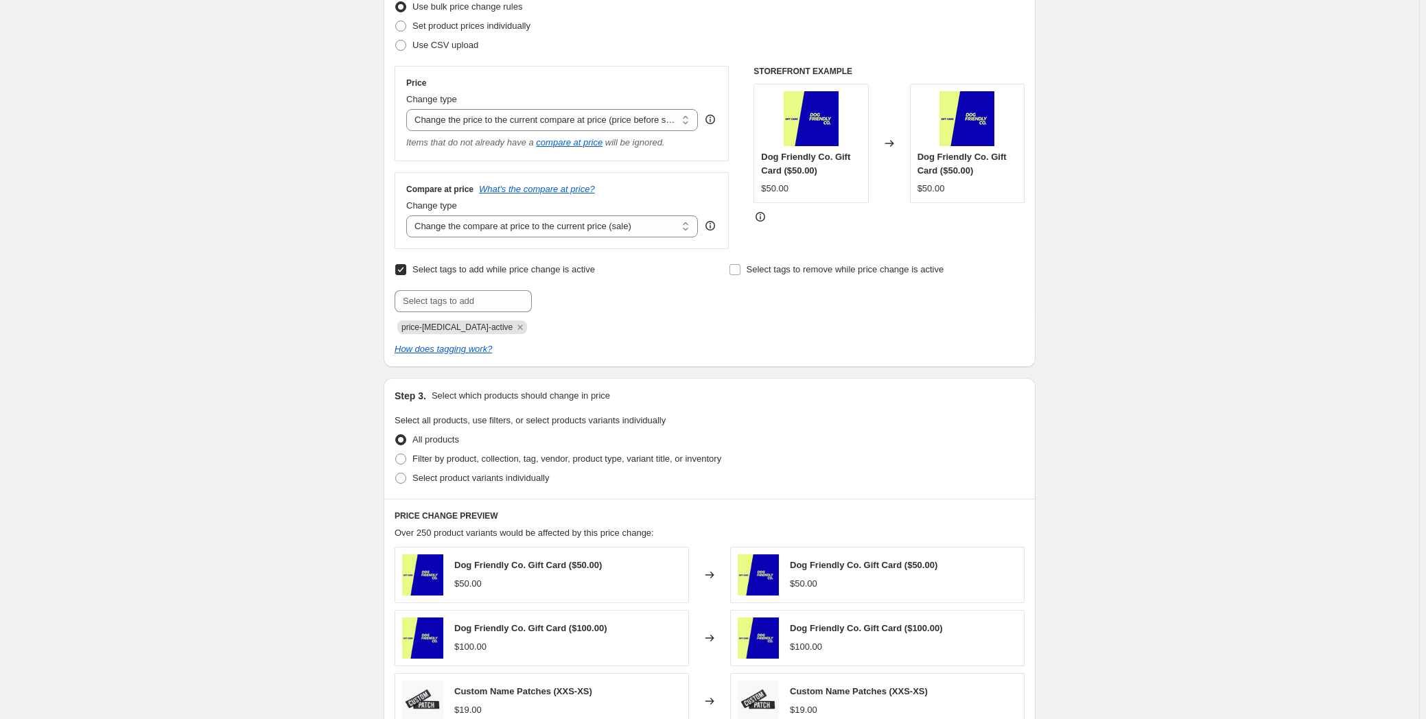
click at [515, 267] on span "Select tags to add while price change is active" at bounding box center [503, 269] width 183 height 10
click at [406, 267] on input "Select tags to add while price change is active" at bounding box center [400, 269] width 11 height 11
checkbox input "false"
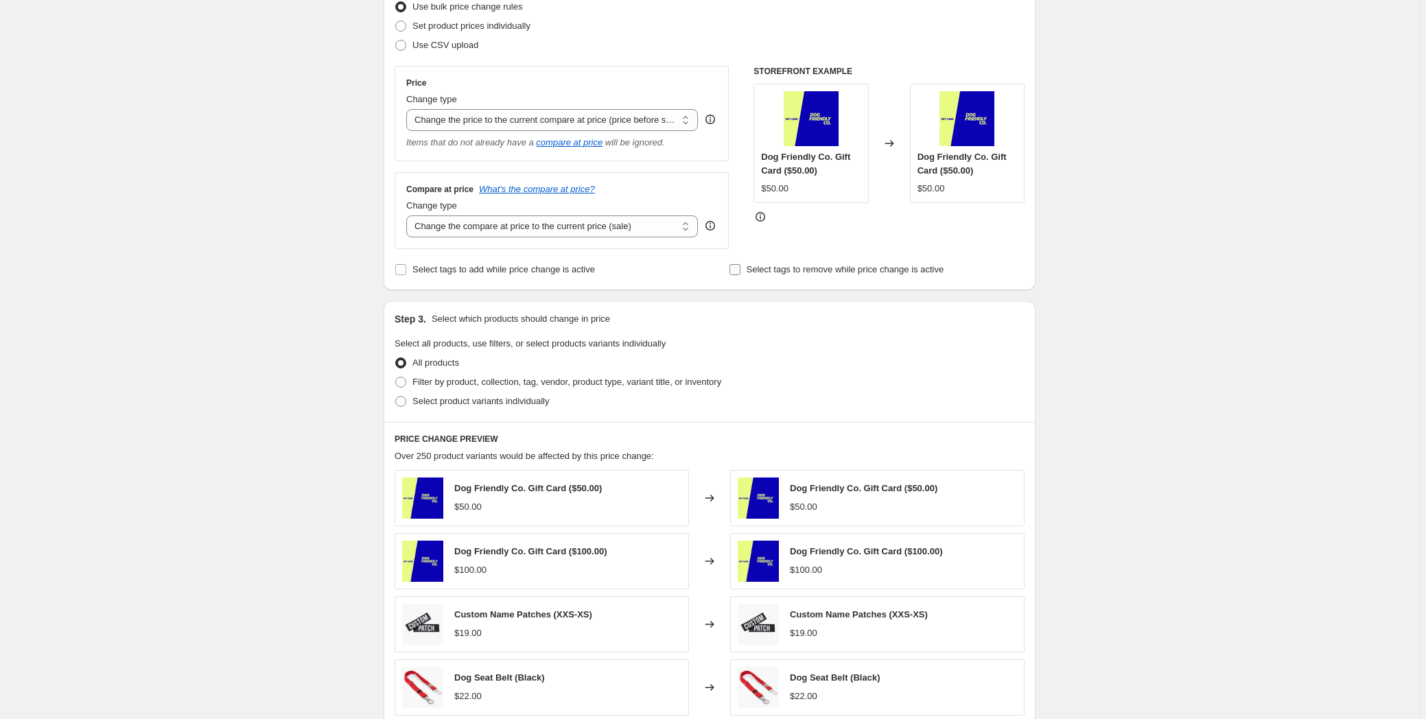
click at [776, 273] on span "Select tags to remove while price change is active" at bounding box center [846, 269] width 198 height 10
click at [740, 273] on input "Select tags to remove while price change is active" at bounding box center [734, 269] width 11 height 11
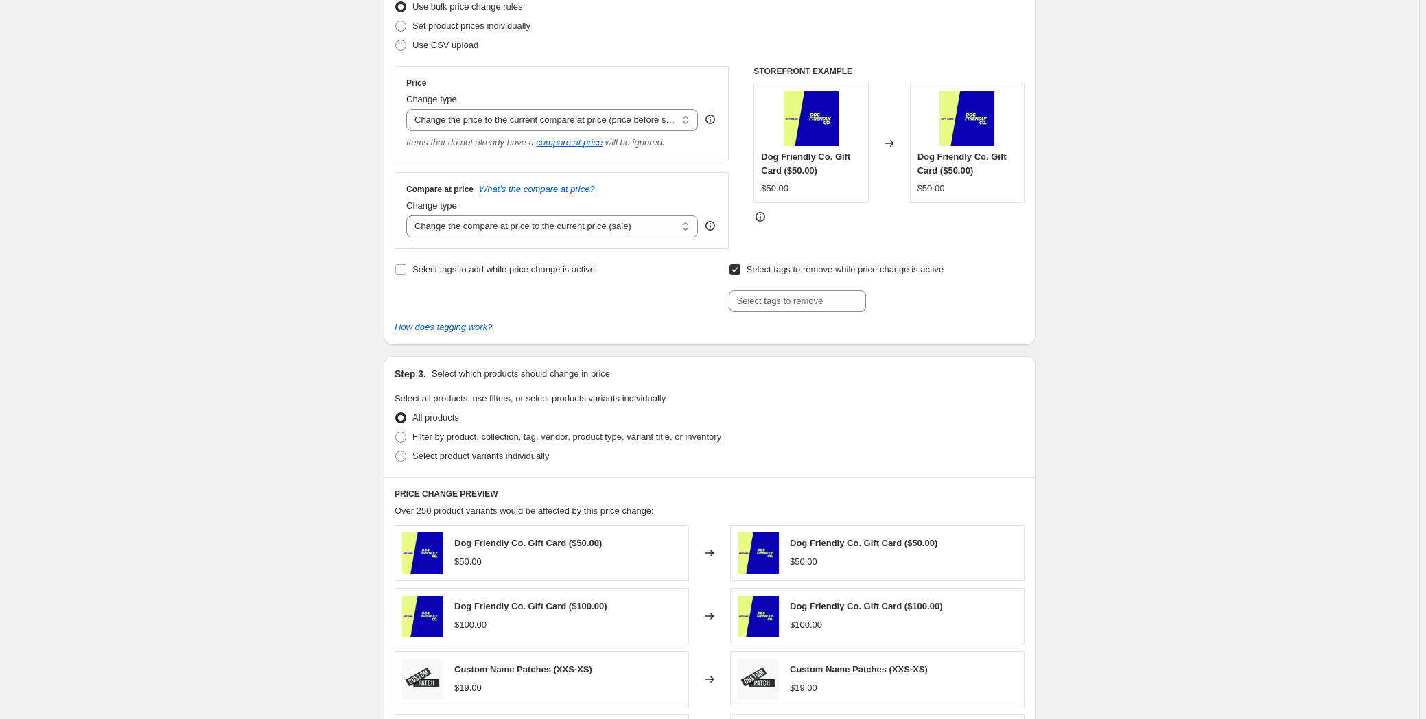
click at [776, 273] on span "Select tags to remove while price change is active" at bounding box center [846, 269] width 198 height 10
click at [740, 273] on input "Select tags to remove while price change is active" at bounding box center [734, 269] width 11 height 11
checkbox input "false"
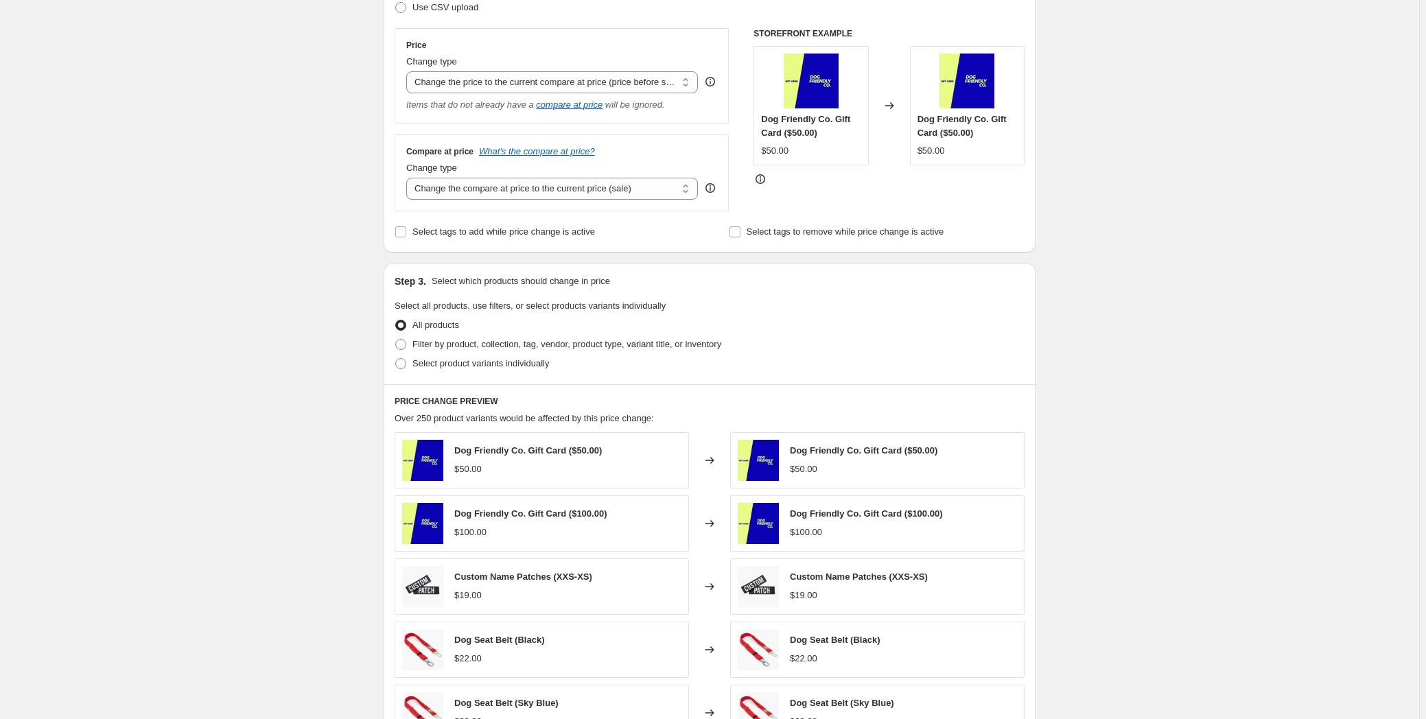
scroll to position [374, 0]
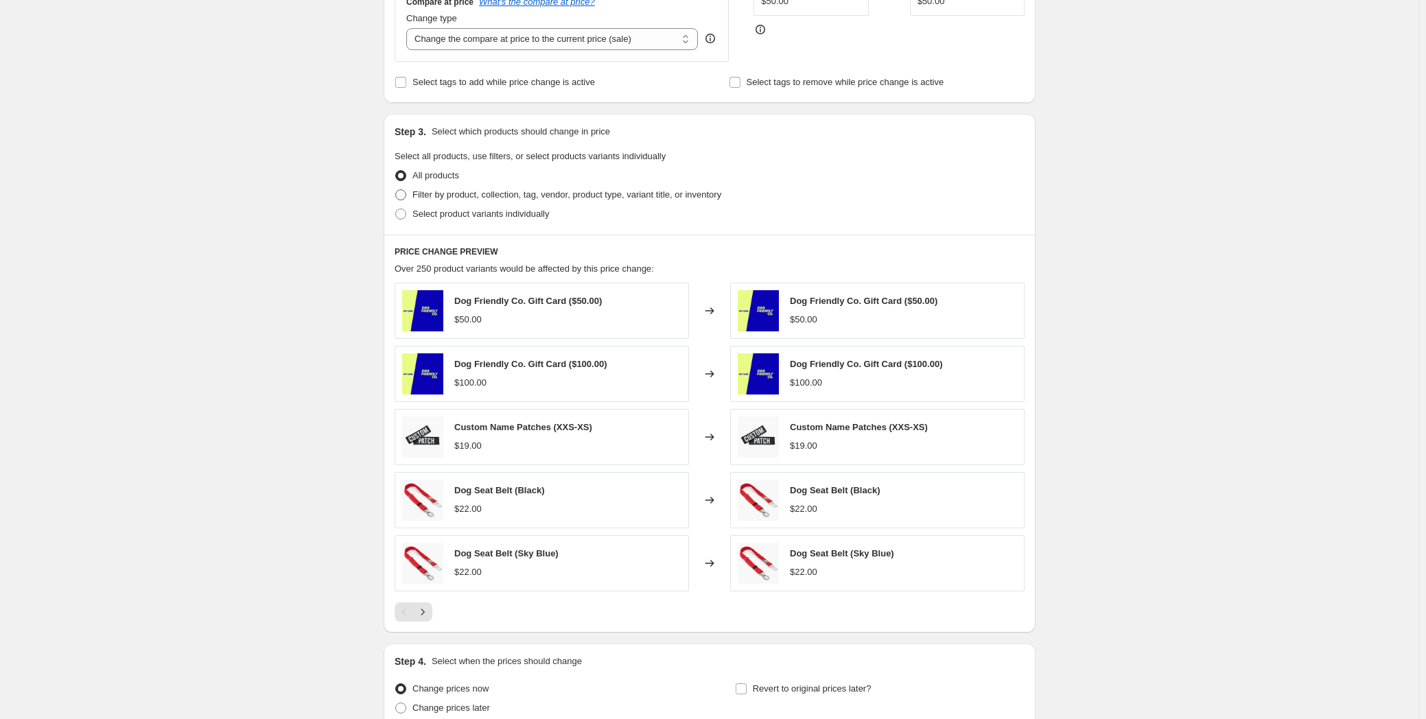
click at [471, 195] on span "Filter by product, collection, tag, vendor, product type, variant title, or inv…" at bounding box center [566, 194] width 309 height 10
click at [396, 190] on input "Filter by product, collection, tag, vendor, product type, variant title, or inv…" at bounding box center [395, 189] width 1 height 1
radio input "true"
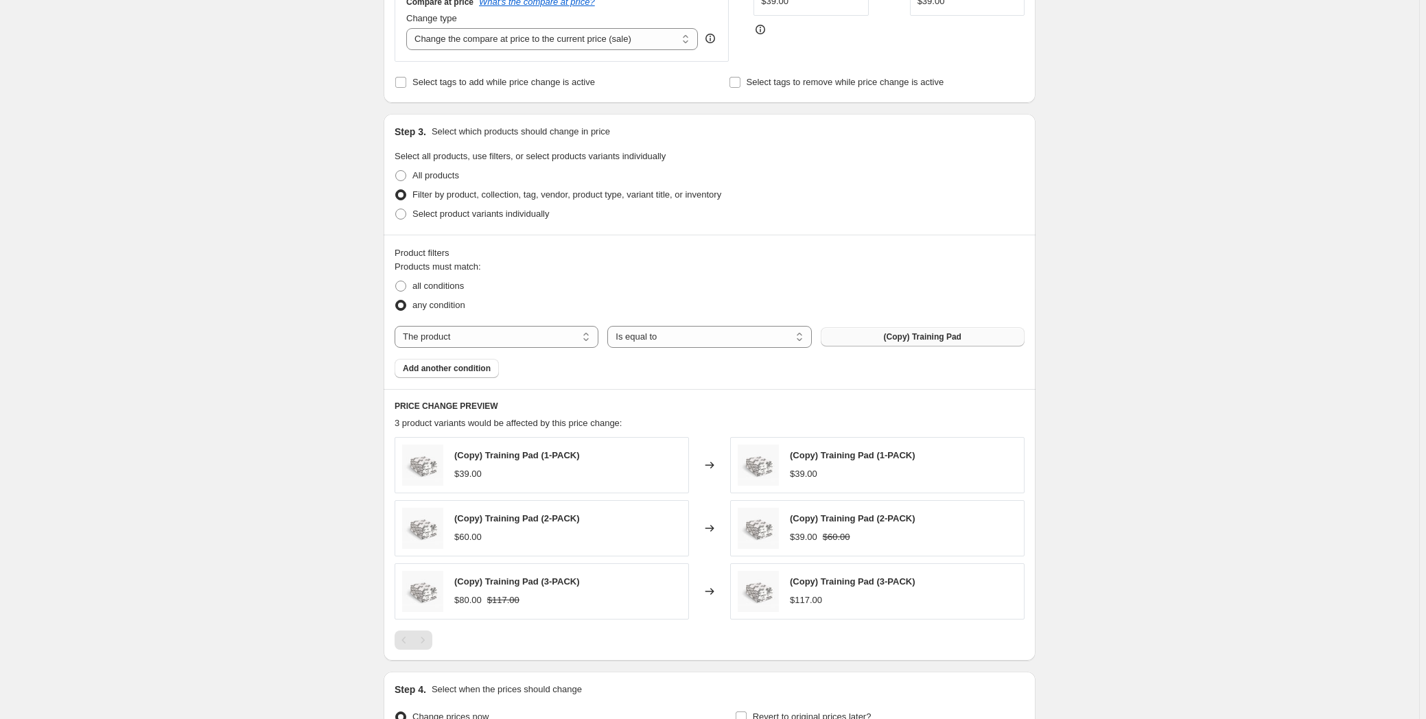
click at [871, 331] on button "(Copy) Training Pad" at bounding box center [923, 336] width 204 height 19
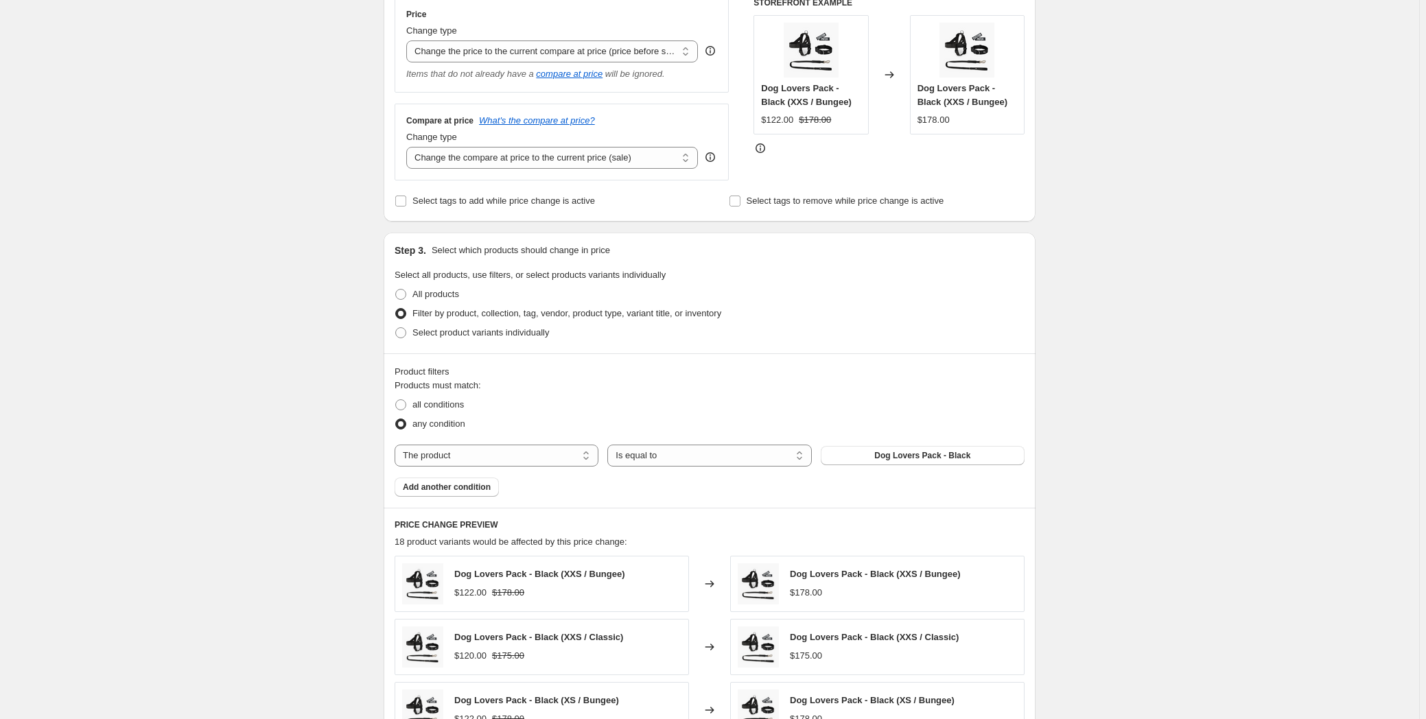
scroll to position [187, 0]
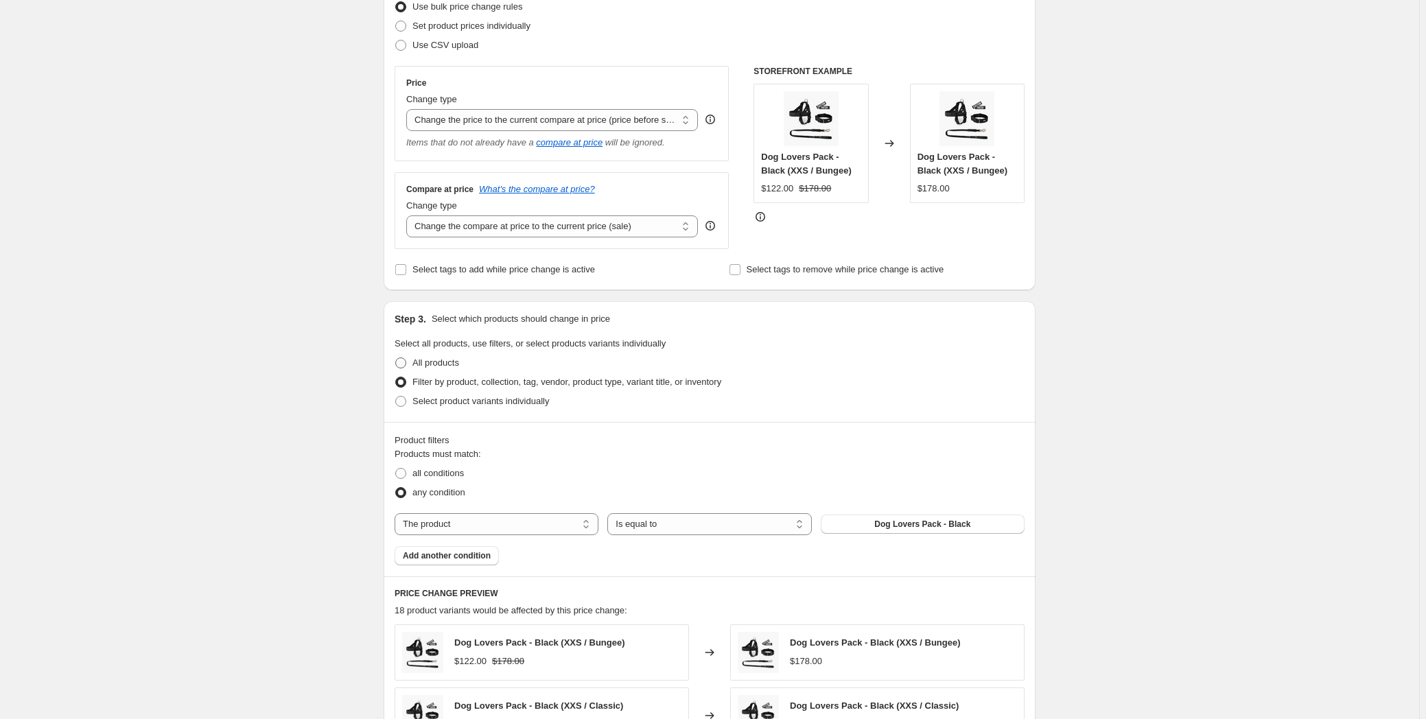
click at [398, 355] on label "All products" at bounding box center [427, 362] width 64 height 19
click at [396, 357] on input "All products" at bounding box center [395, 357] width 1 height 1
radio input "true"
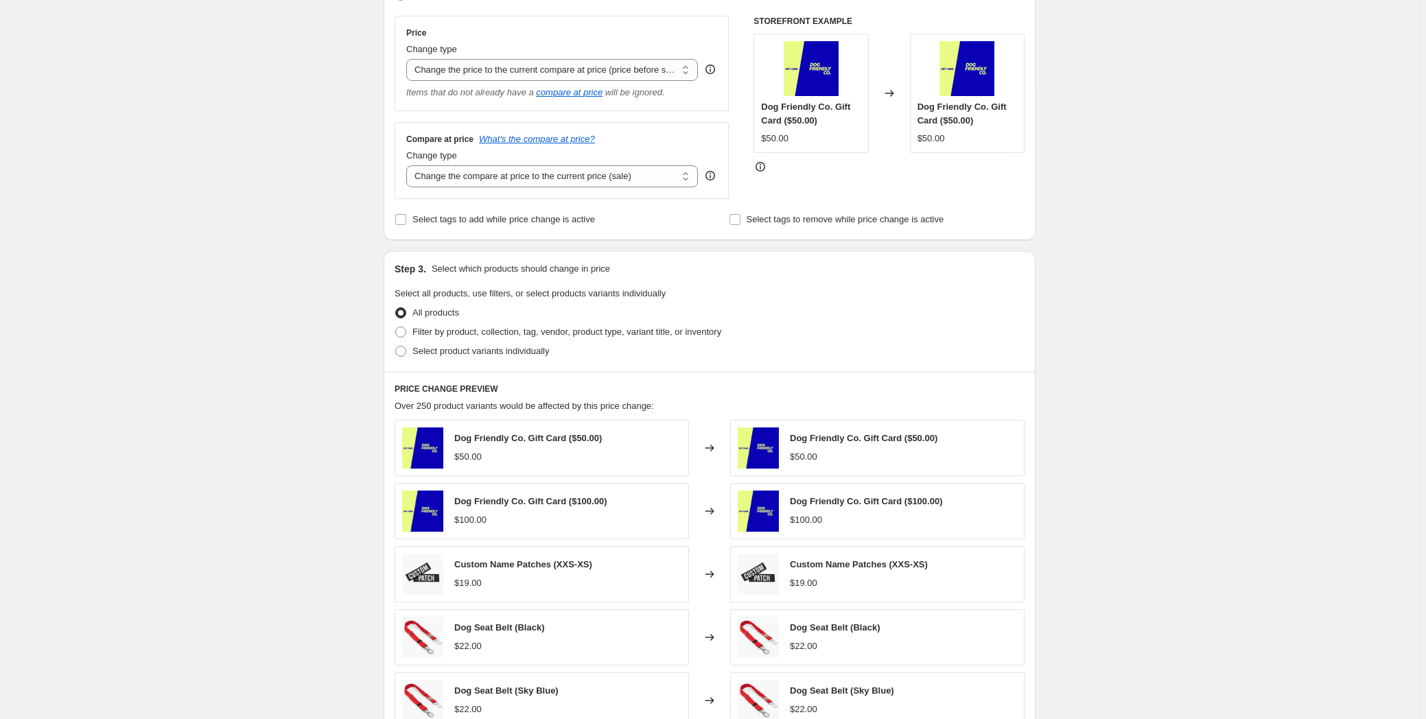
scroll to position [500, 0]
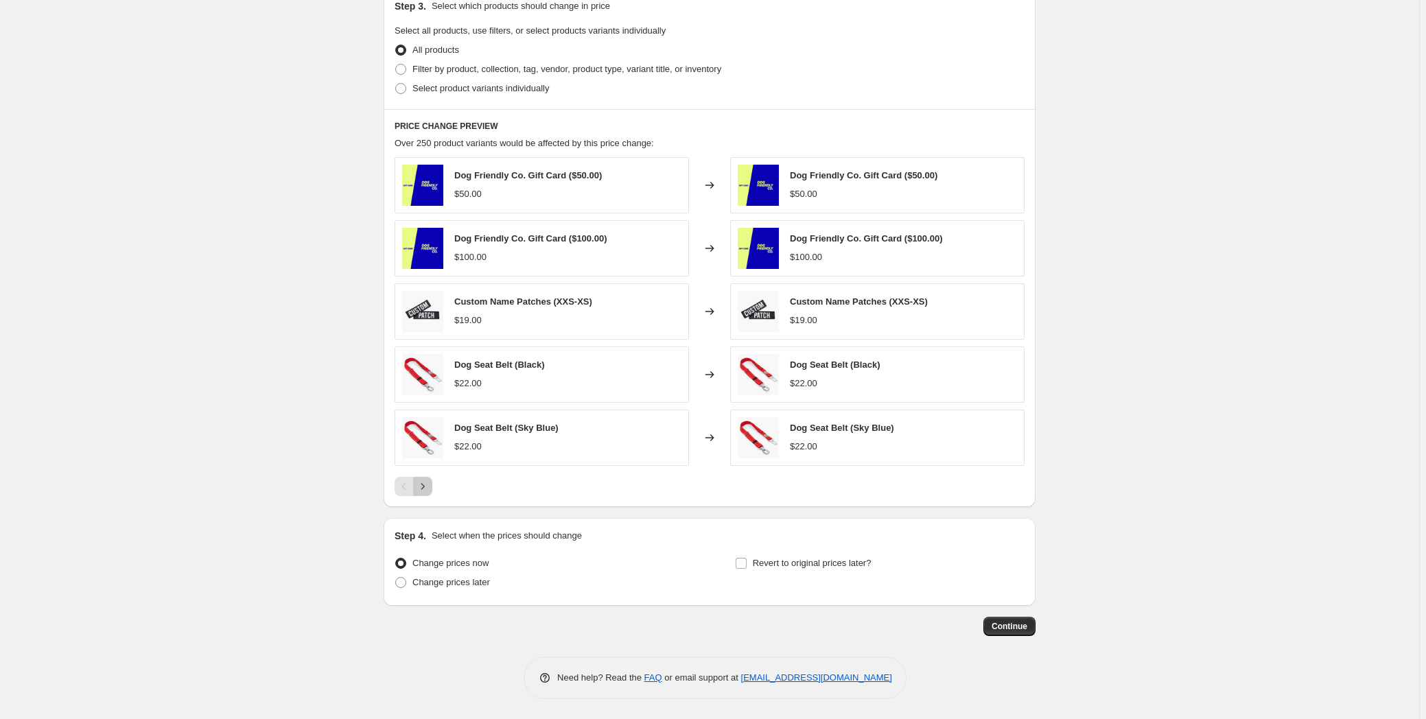
click at [425, 486] on icon "Next" at bounding box center [422, 486] width 3 height 6
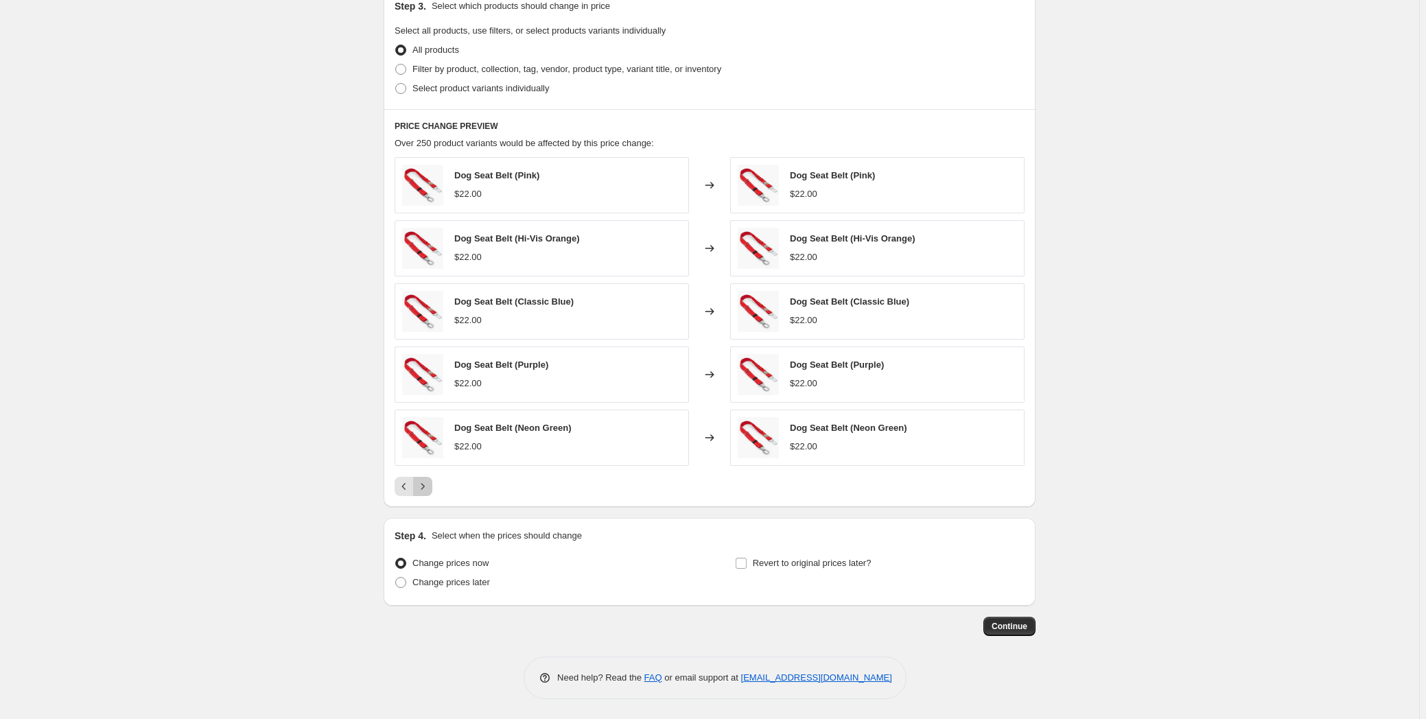
click at [425, 486] on icon "Next" at bounding box center [422, 486] width 3 height 6
click at [456, 582] on span "Change prices later" at bounding box center [451, 582] width 78 height 10
click at [396, 578] on input "Change prices later" at bounding box center [395, 577] width 1 height 1
radio input "true"
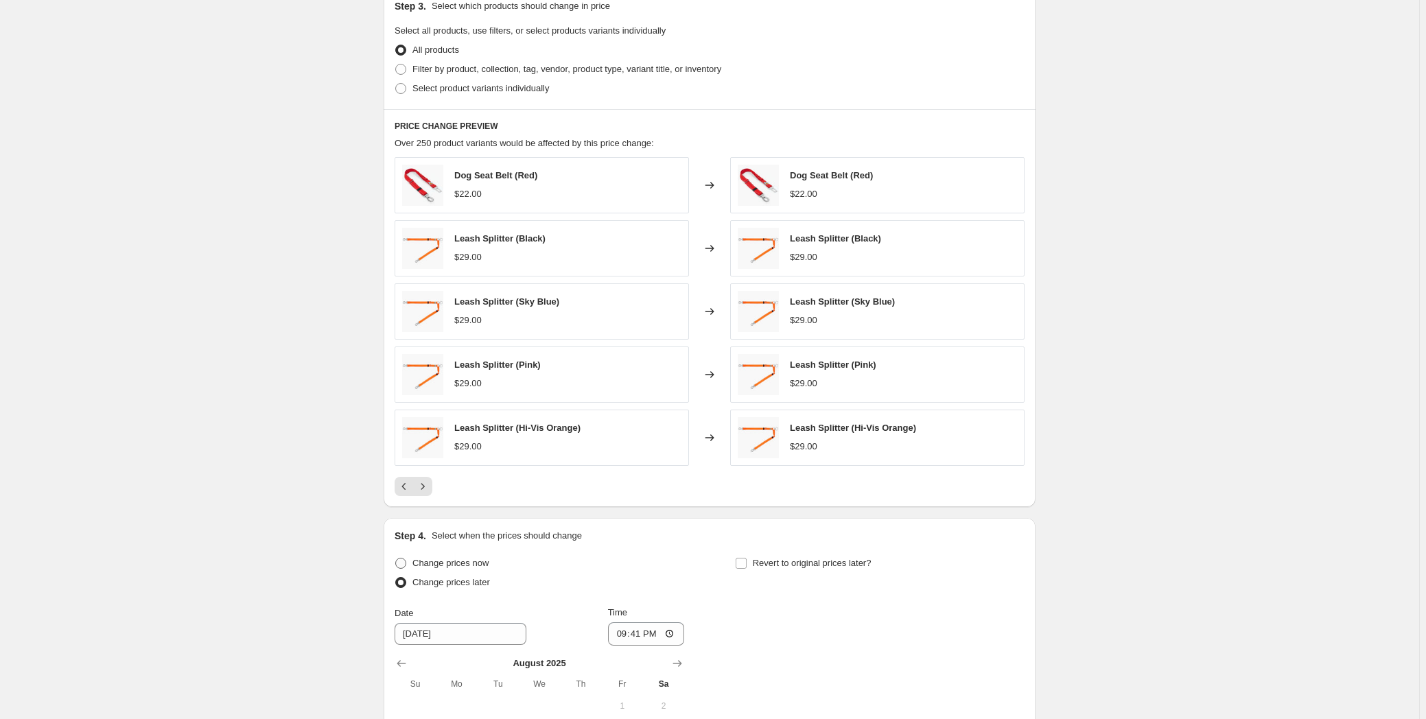
click at [436, 564] on span "Change prices now" at bounding box center [450, 563] width 76 height 10
click at [396, 559] on input "Change prices now" at bounding box center [395, 558] width 1 height 1
radio input "true"
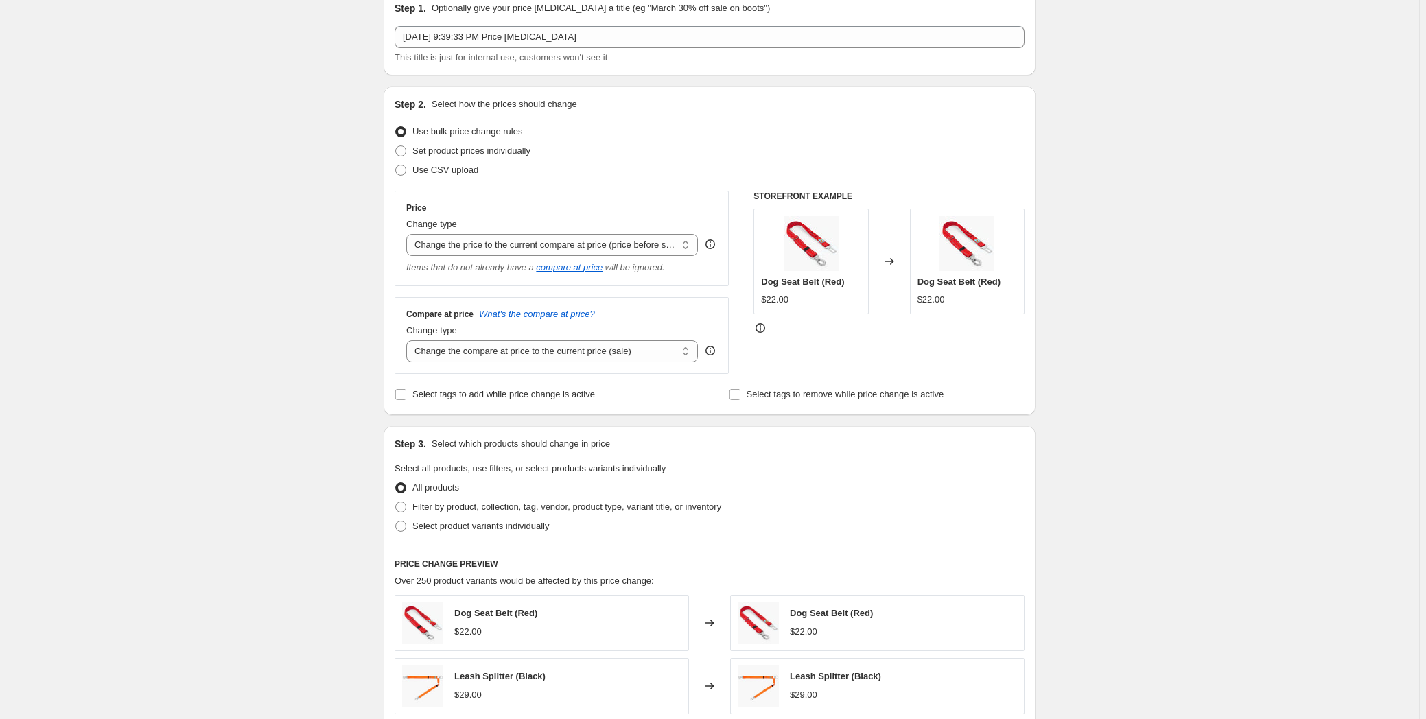
scroll to position [0, 0]
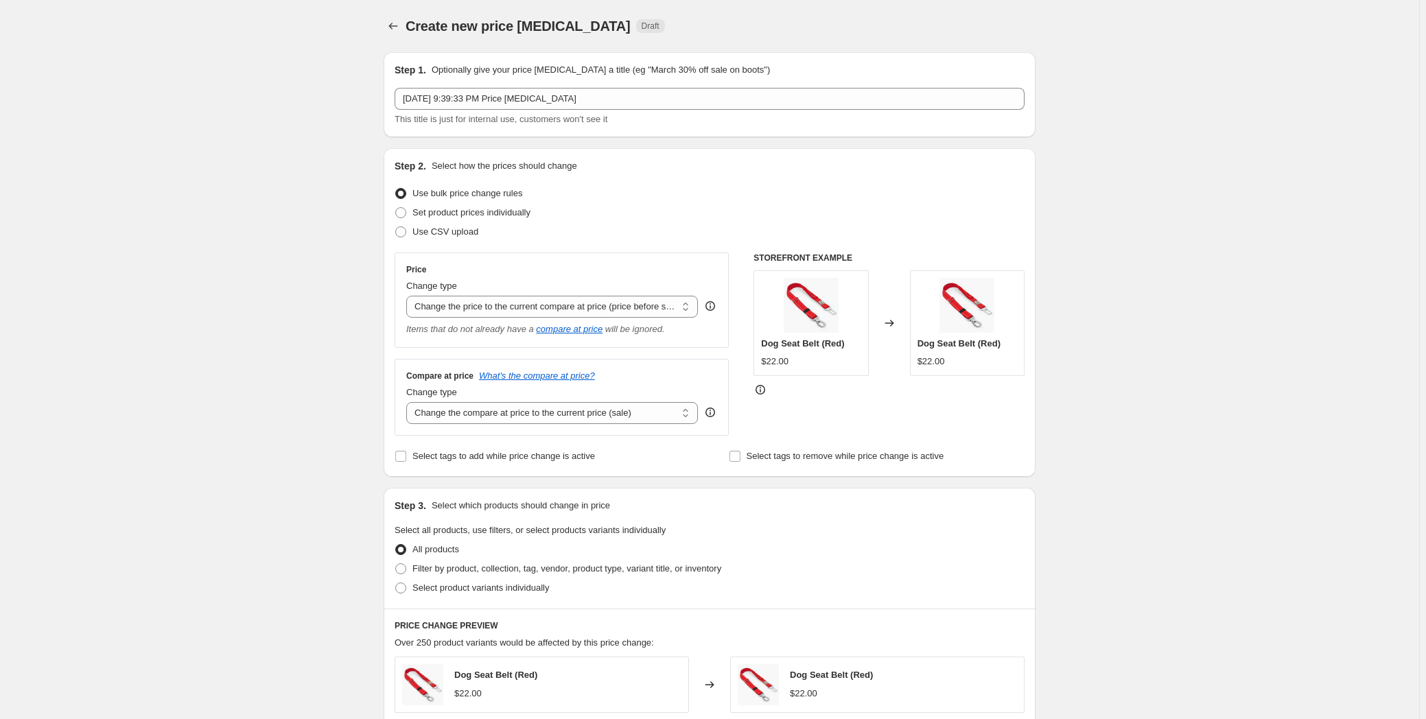
click at [288, 371] on div "Create new price [MEDICAL_DATA]. This page is ready Create new price [MEDICAL_D…" at bounding box center [709, 609] width 1419 height 1219
click at [392, 23] on icon "Price change jobs" at bounding box center [393, 26] width 14 height 14
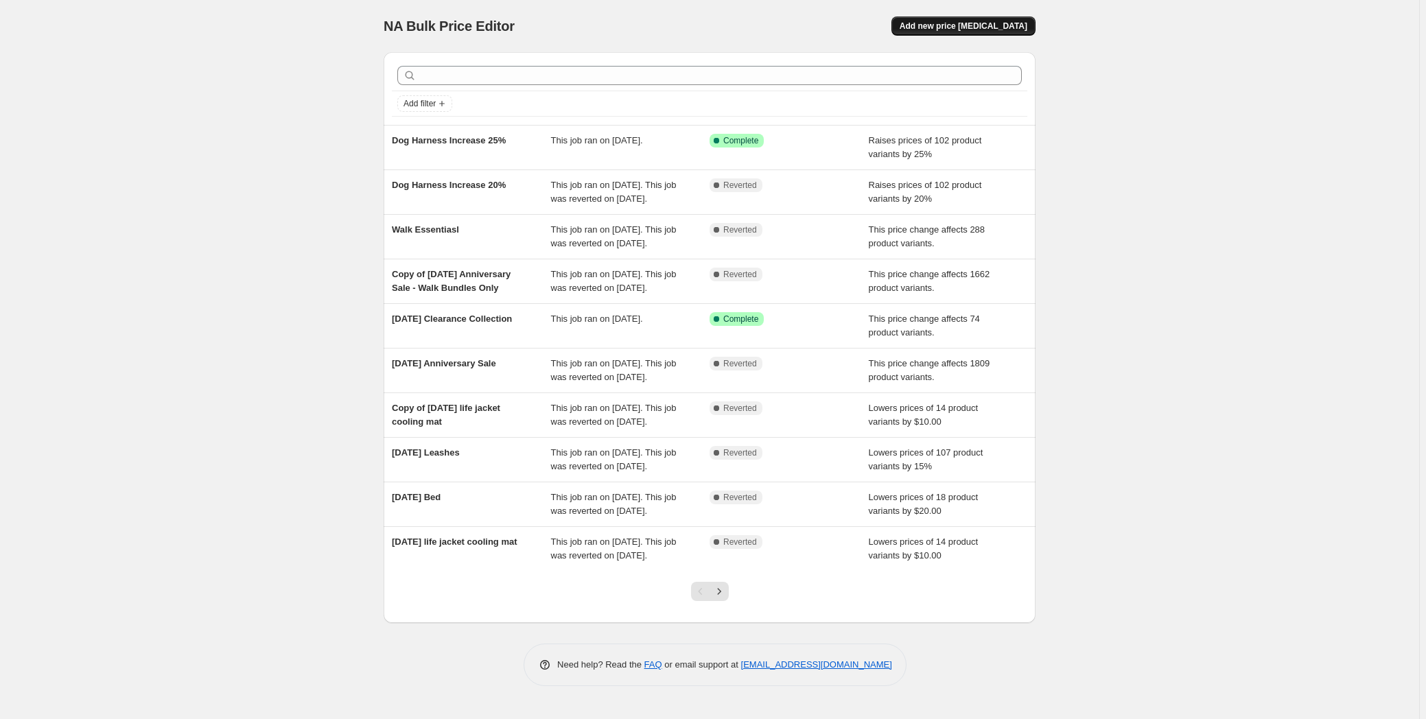
click at [956, 26] on span "Add new price [MEDICAL_DATA]" at bounding box center [964, 26] width 128 height 11
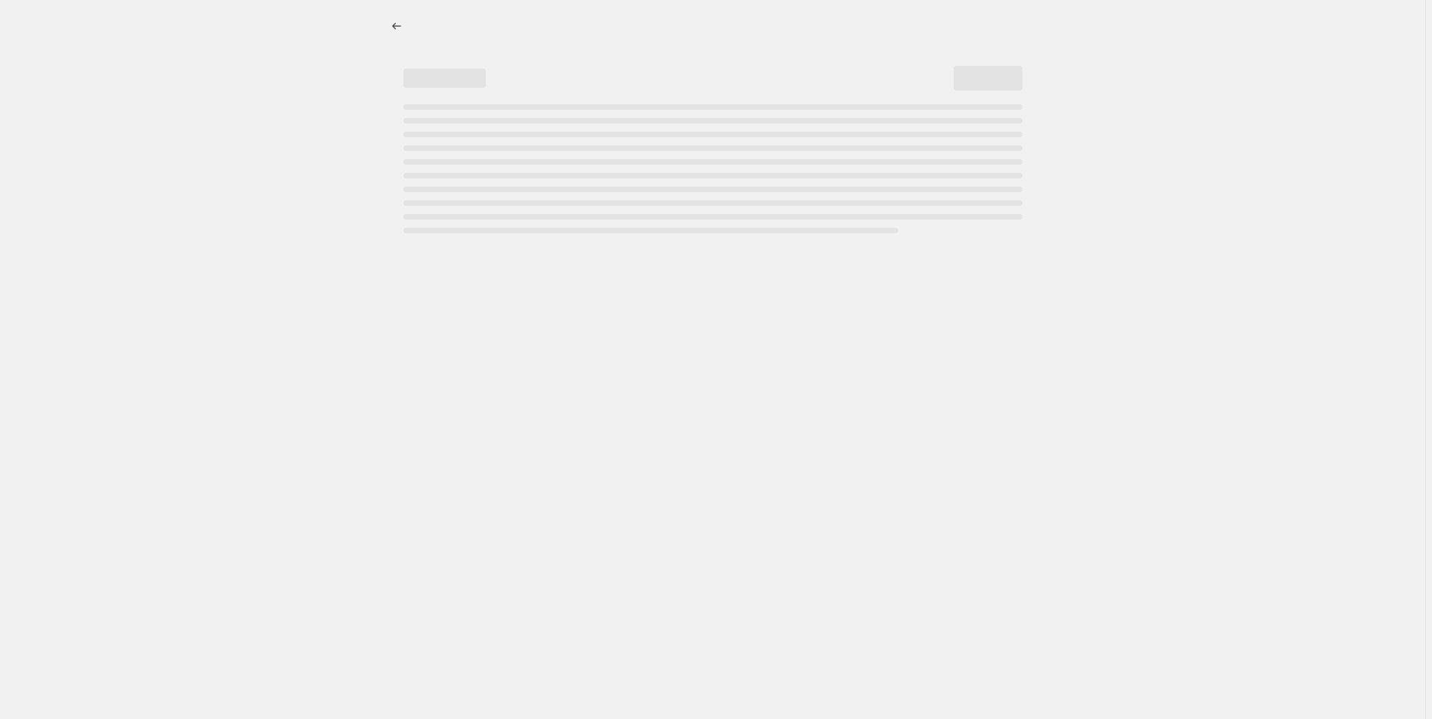
select select "percentage"
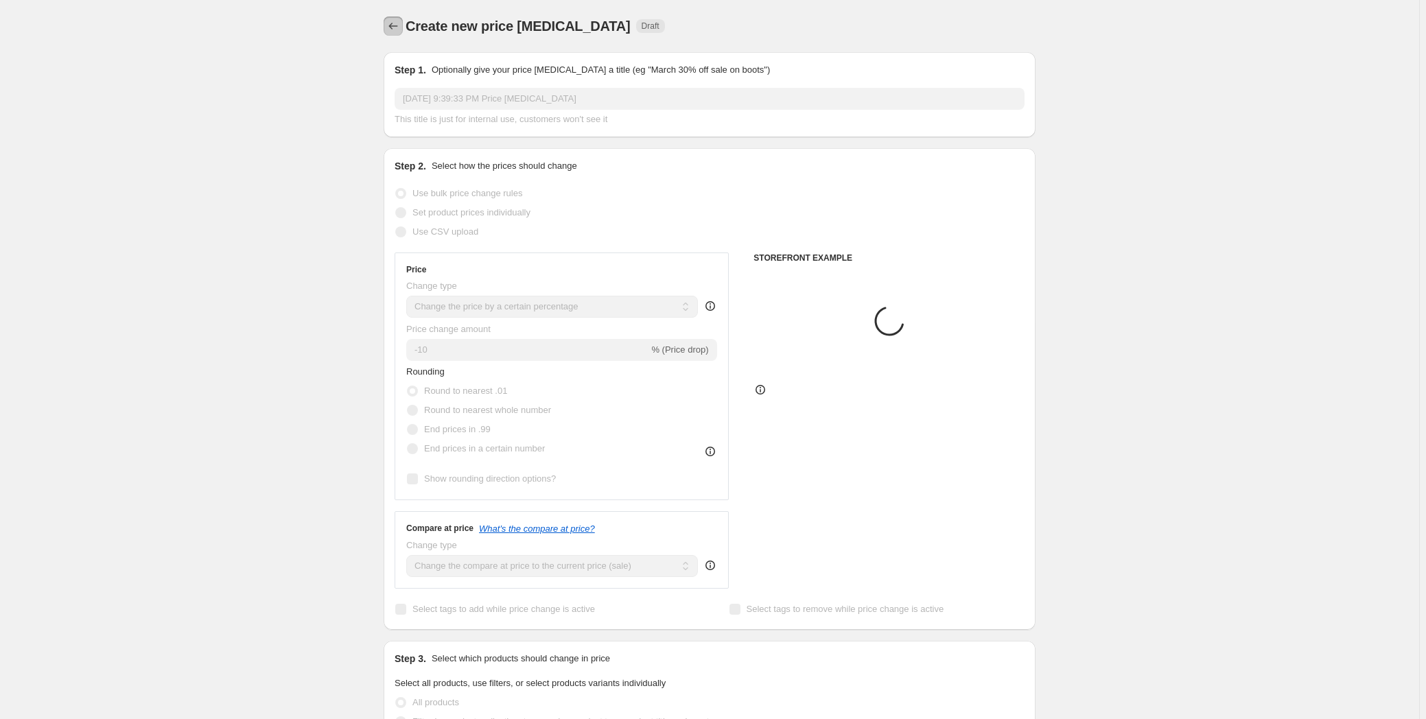
click at [390, 28] on icon "Price change jobs" at bounding box center [393, 26] width 14 height 14
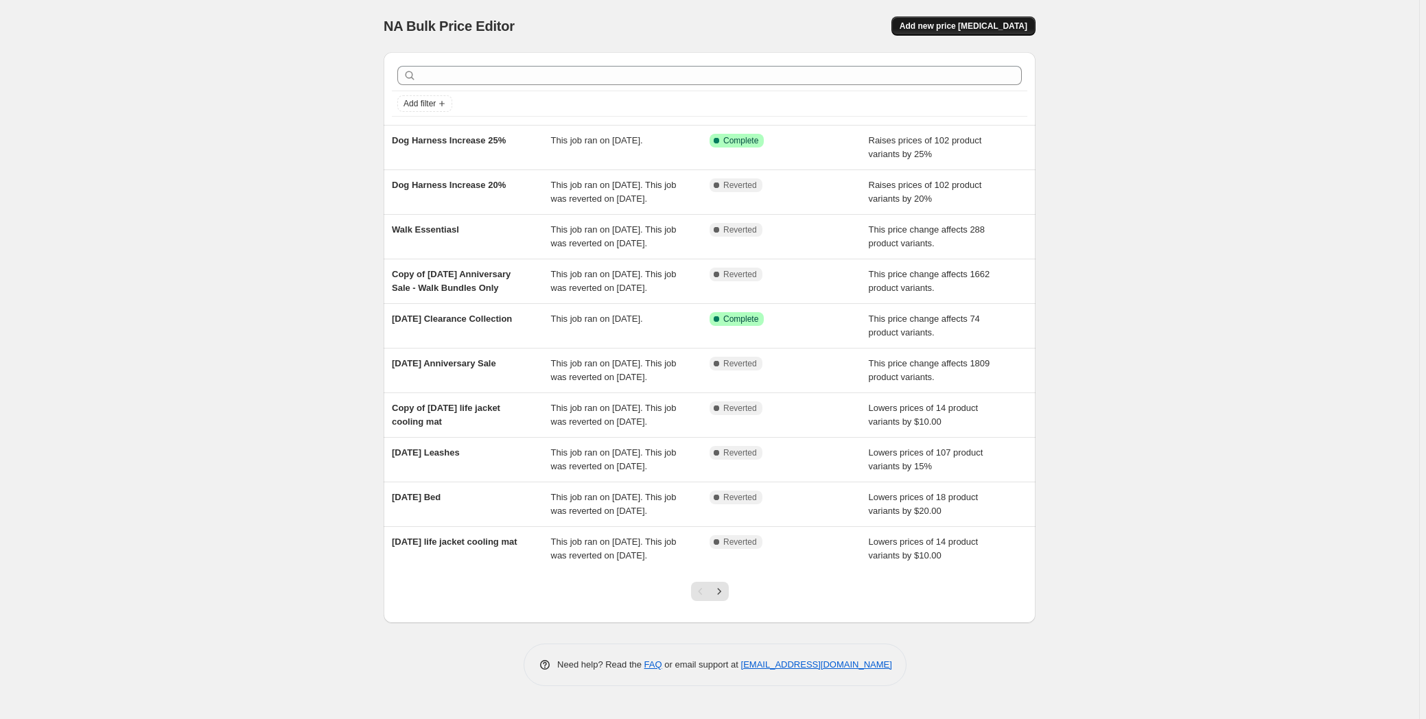
click at [981, 27] on span "Add new price [MEDICAL_DATA]" at bounding box center [964, 26] width 128 height 11
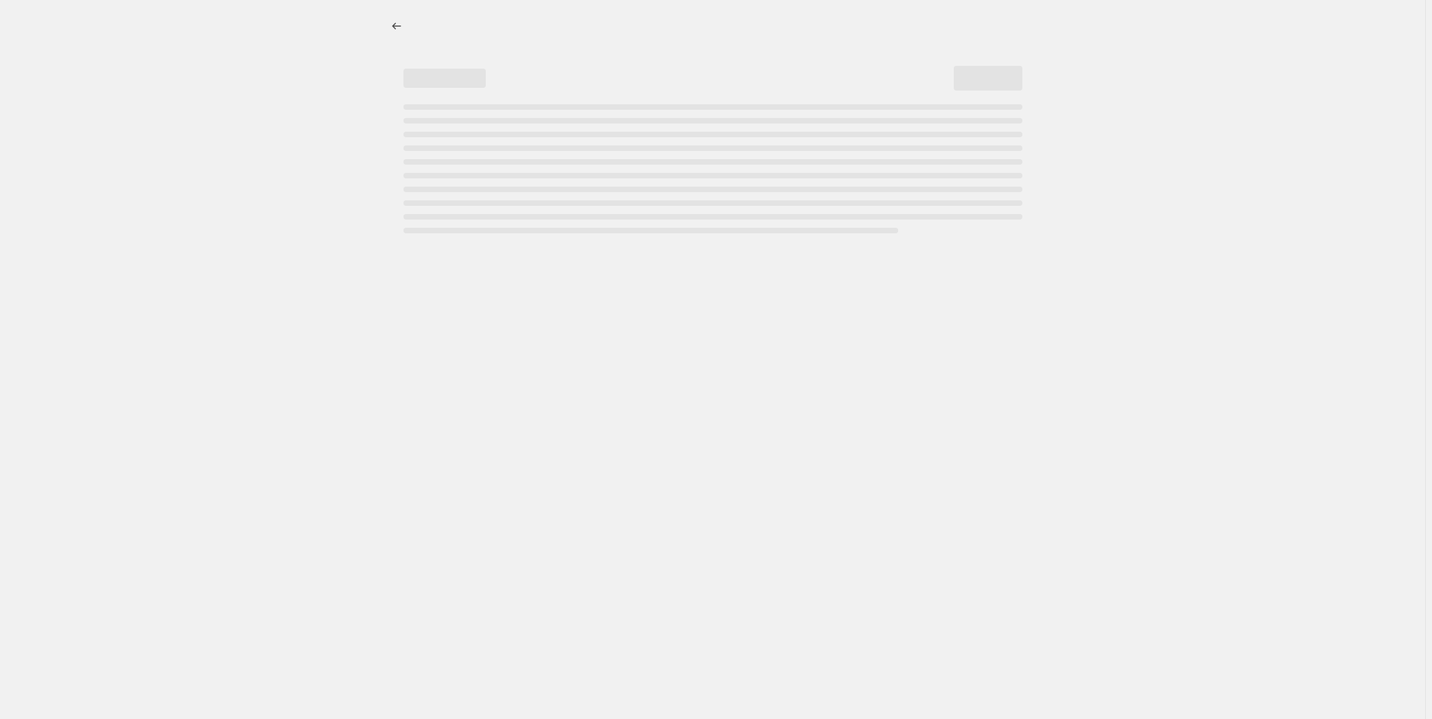
select select "percentage"
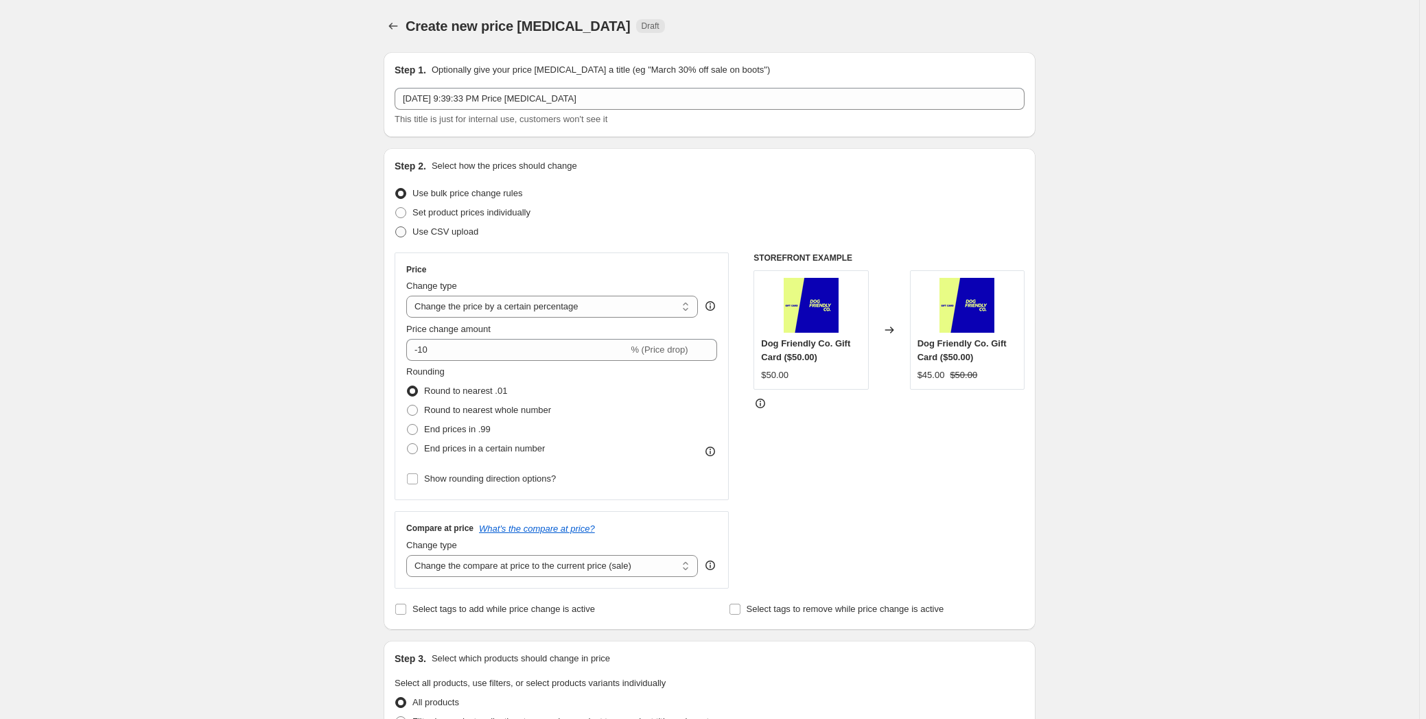
click at [465, 235] on span "Use CSV upload" at bounding box center [445, 231] width 66 height 10
click at [396, 227] on input "Use CSV upload" at bounding box center [395, 226] width 1 height 1
radio input "true"
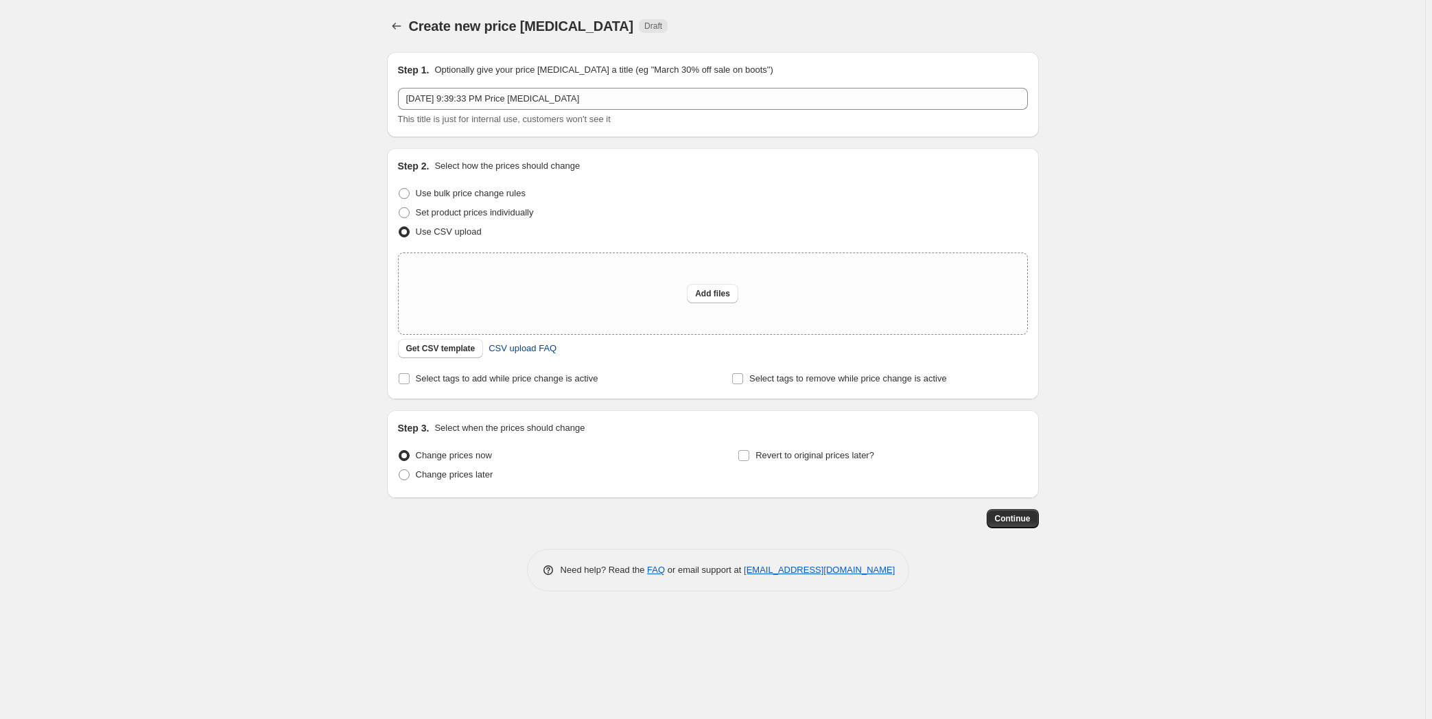
click at [508, 355] on span "CSV upload FAQ" at bounding box center [523, 349] width 68 height 14
click at [460, 349] on span "Get CSV template" at bounding box center [440, 348] width 69 height 11
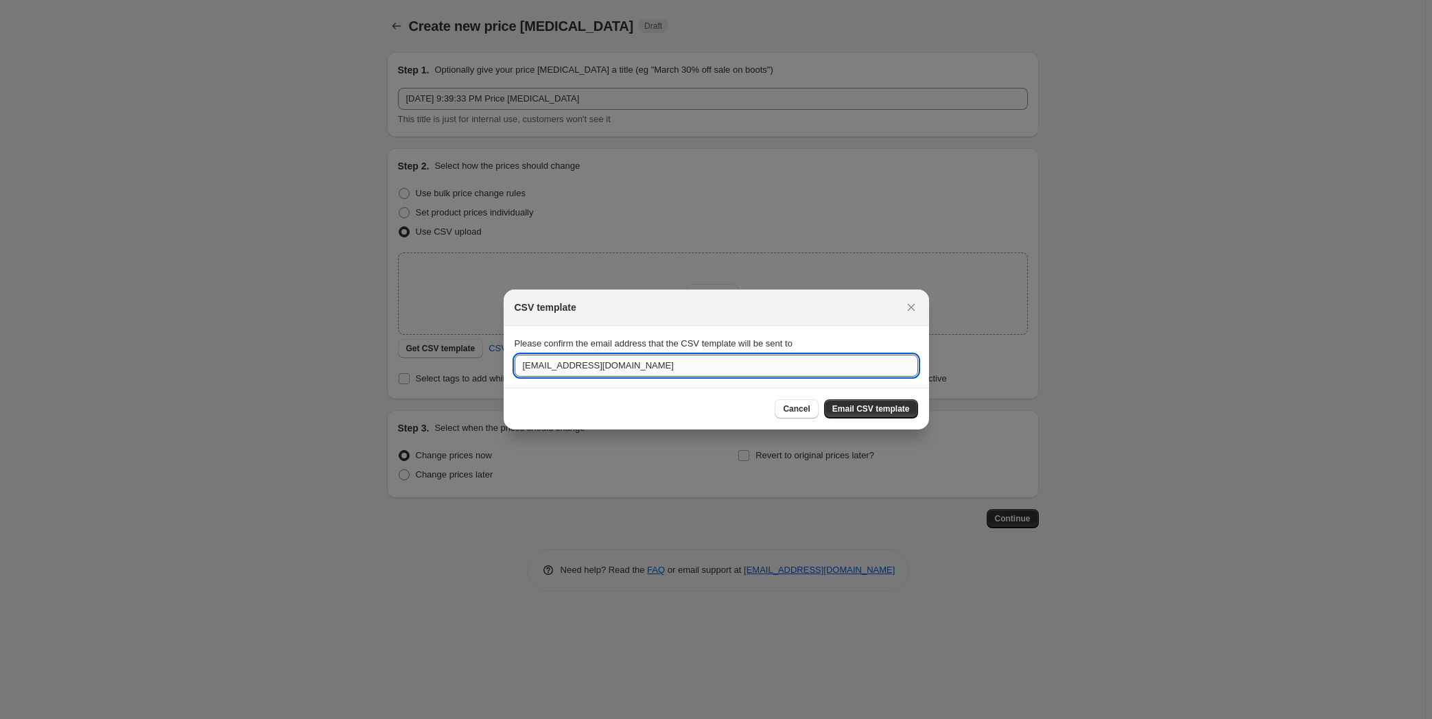
click at [676, 366] on input "[EMAIL_ADDRESS][DOMAIN_NAME]" at bounding box center [716, 366] width 403 height 22
type input "a"
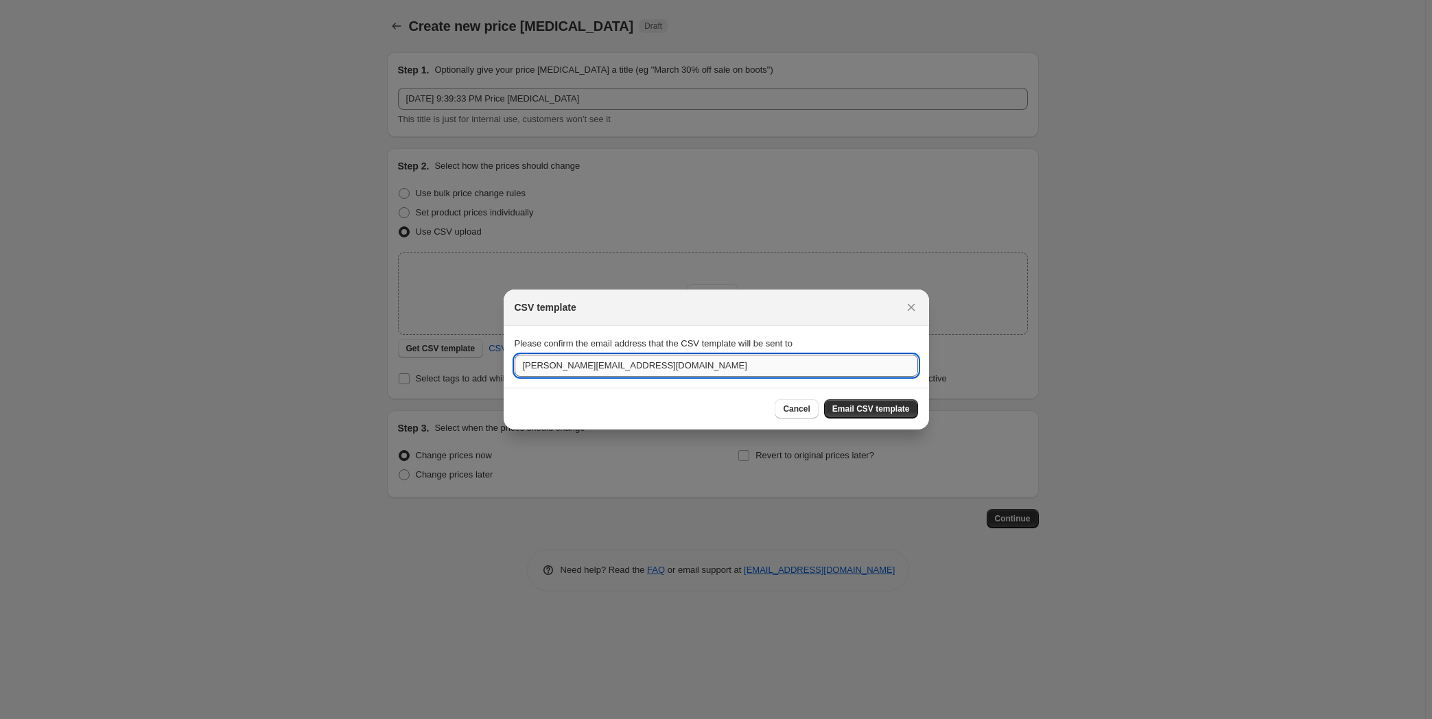
type input "[PERSON_NAME][EMAIL_ADDRESS][DOMAIN_NAME]"
click at [852, 396] on div "Cancel Email CSV template" at bounding box center [716, 409] width 425 height 42
click at [861, 405] on span "Email CSV template" at bounding box center [871, 408] width 78 height 11
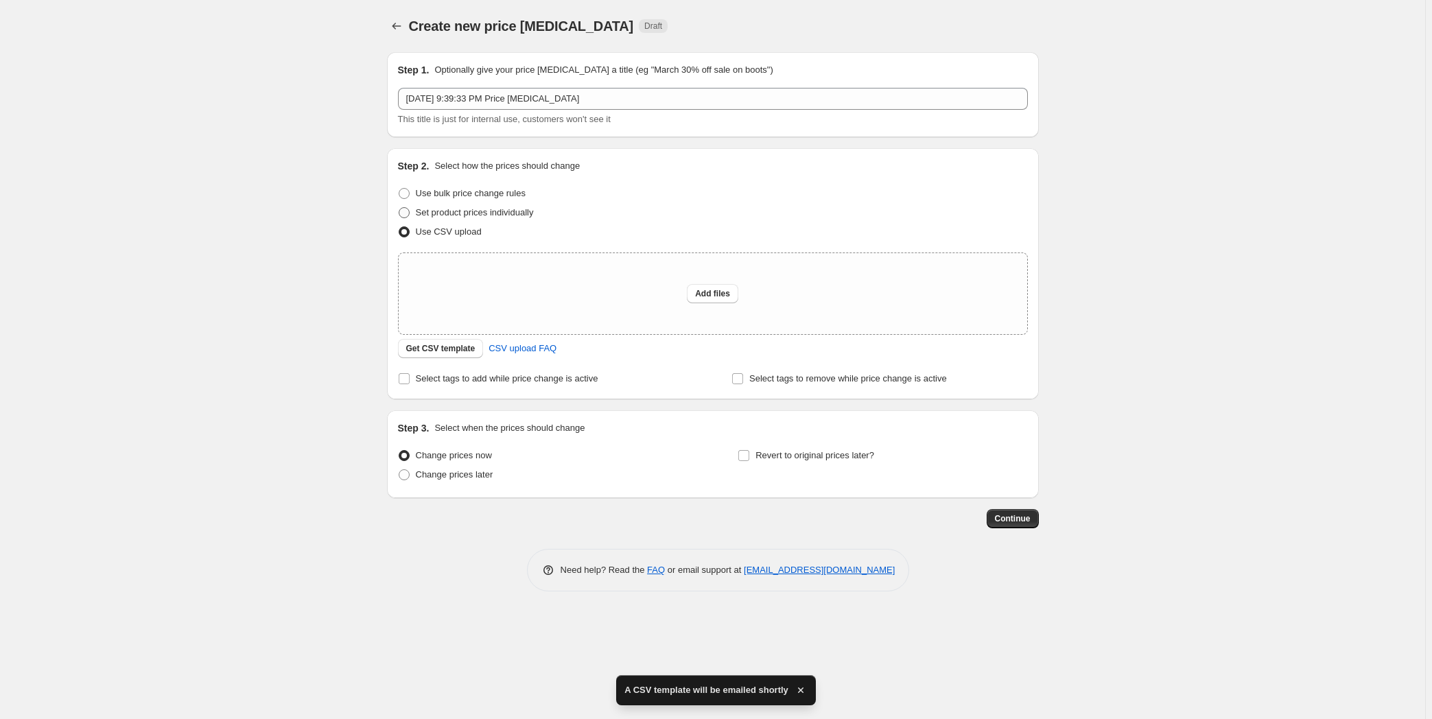
click at [419, 211] on span "Set product prices individually" at bounding box center [475, 212] width 118 height 10
click at [399, 208] on input "Set product prices individually" at bounding box center [399, 207] width 1 height 1
radio input "true"
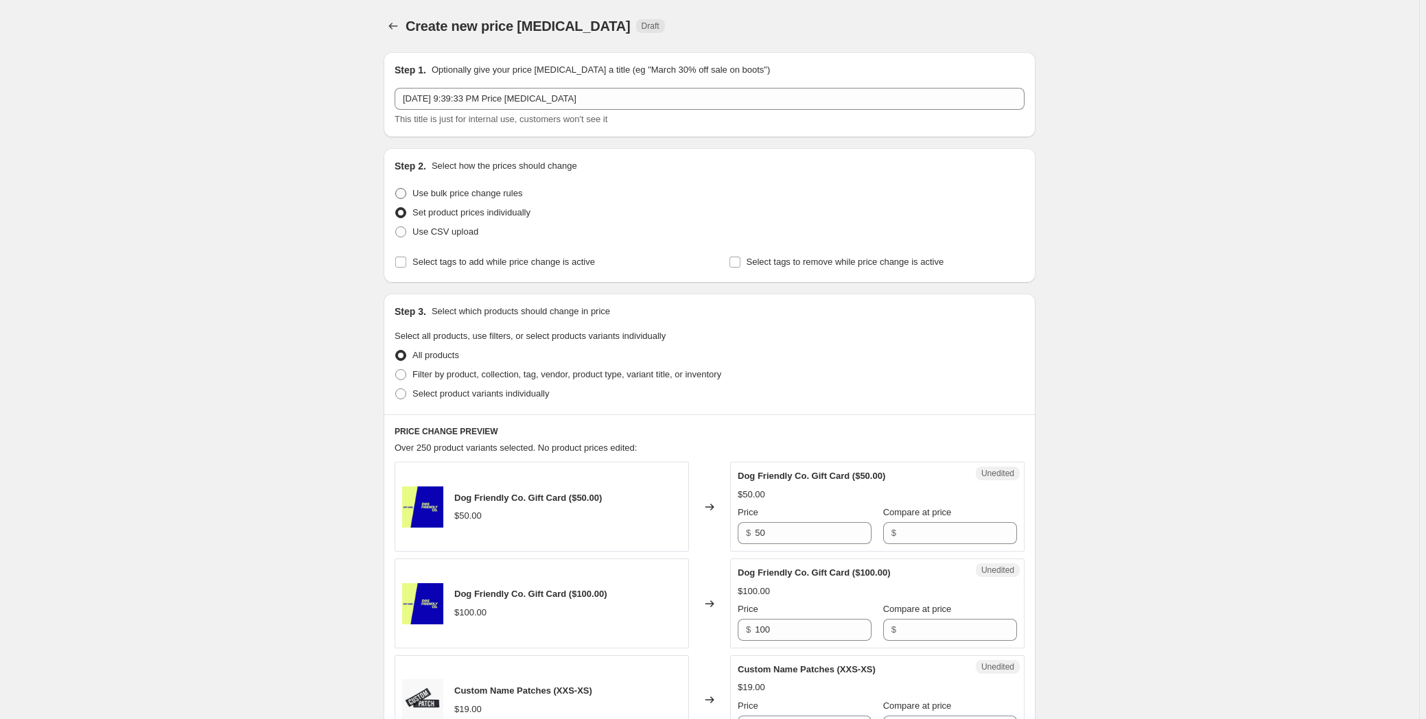
click at [478, 197] on span "Use bulk price change rules" at bounding box center [467, 193] width 110 height 10
click at [396, 189] on input "Use bulk price change rules" at bounding box center [395, 188] width 1 height 1
radio input "true"
select select "percentage"
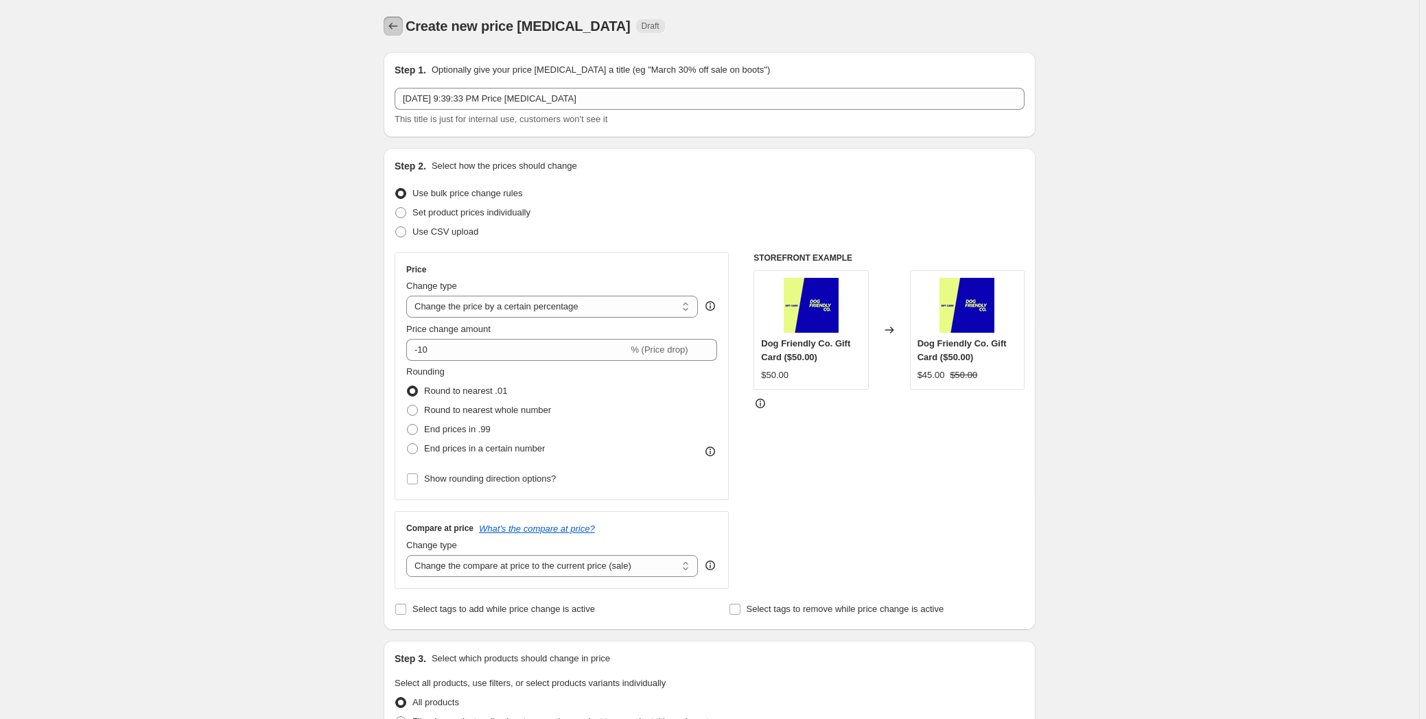
click at [400, 28] on icon "Price change jobs" at bounding box center [393, 26] width 14 height 14
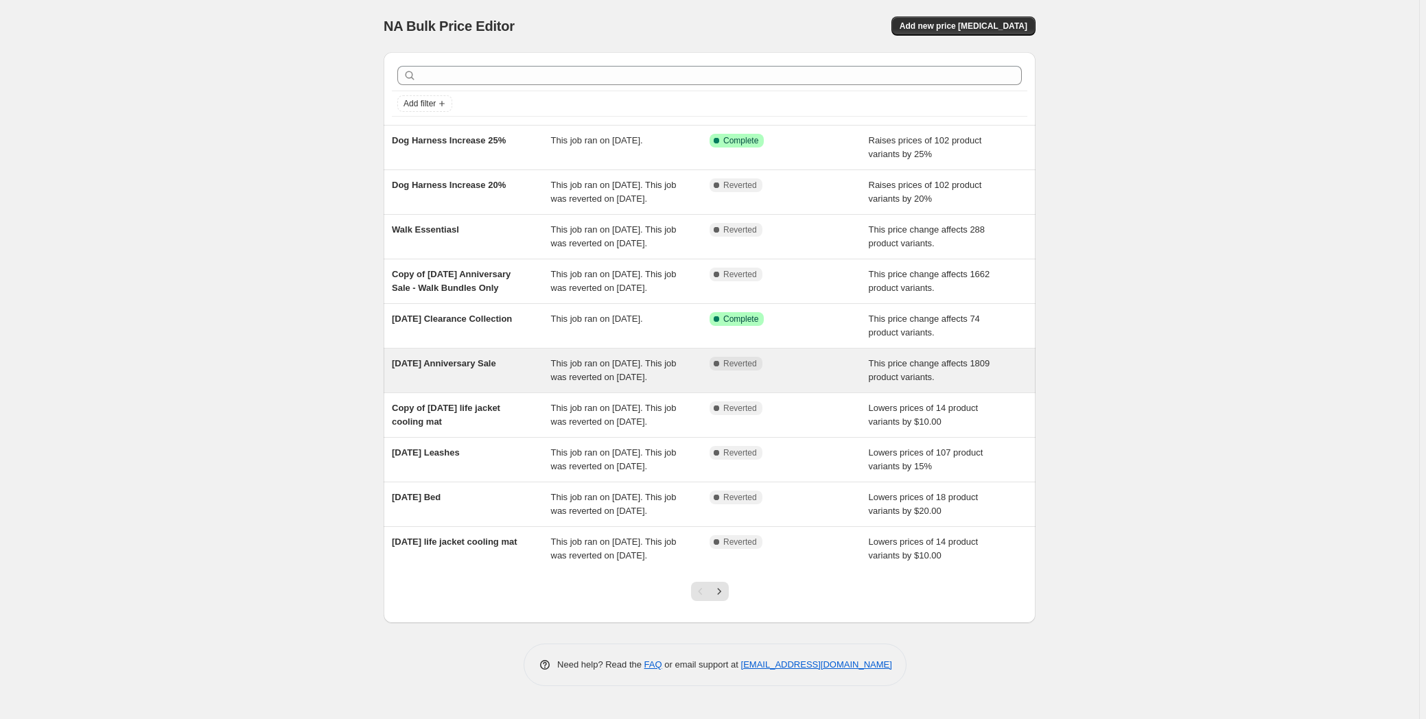
click at [496, 368] on span "[DATE] Anniversary Sale" at bounding box center [444, 363] width 104 height 10
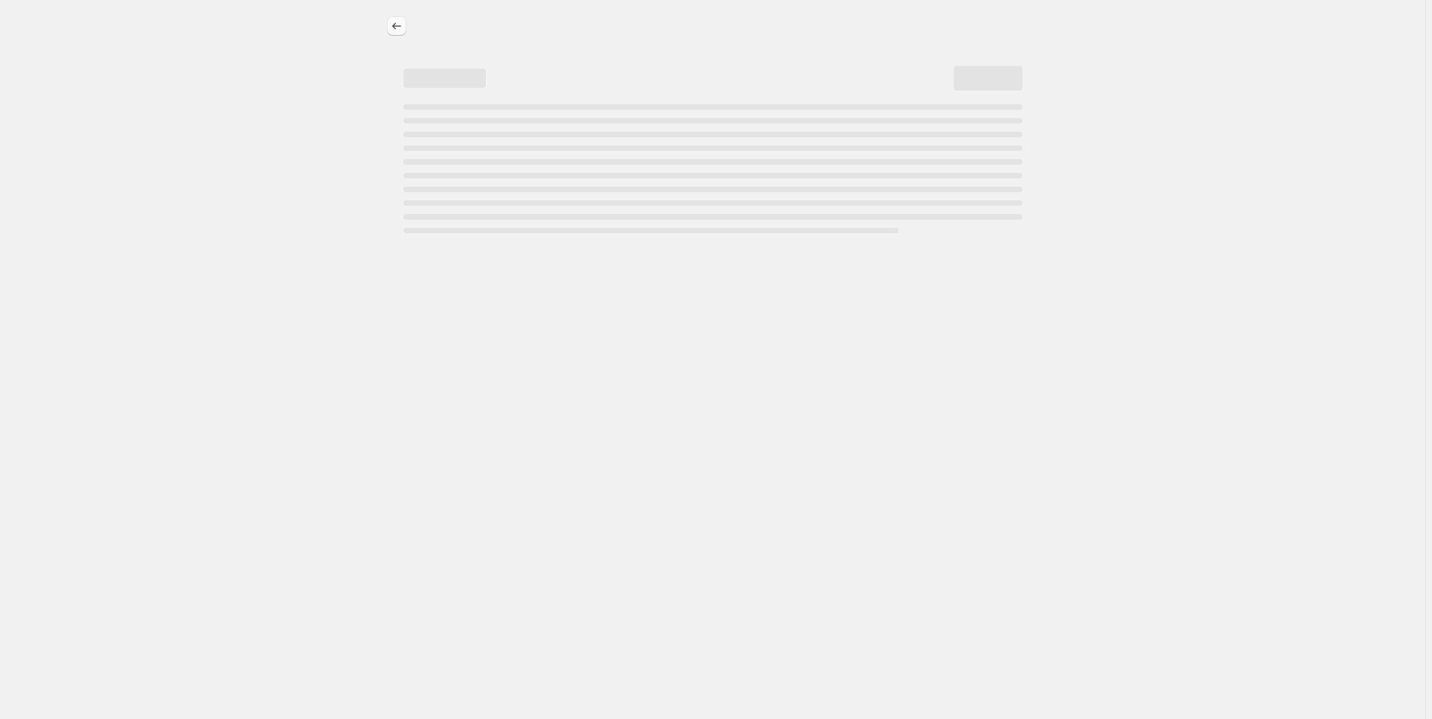
select select "ecap"
select select "no_change"
select select "tag"
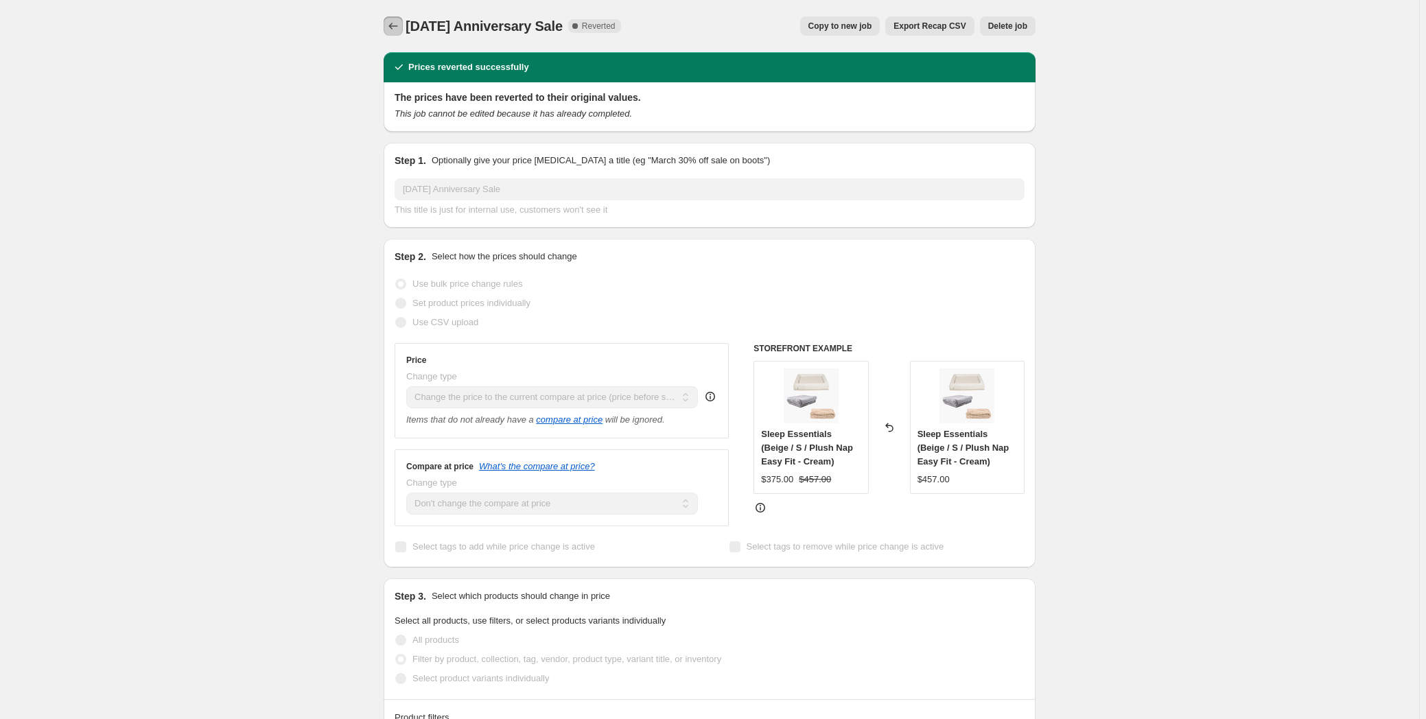
click at [397, 27] on icon "Price change jobs" at bounding box center [393, 26] width 14 height 14
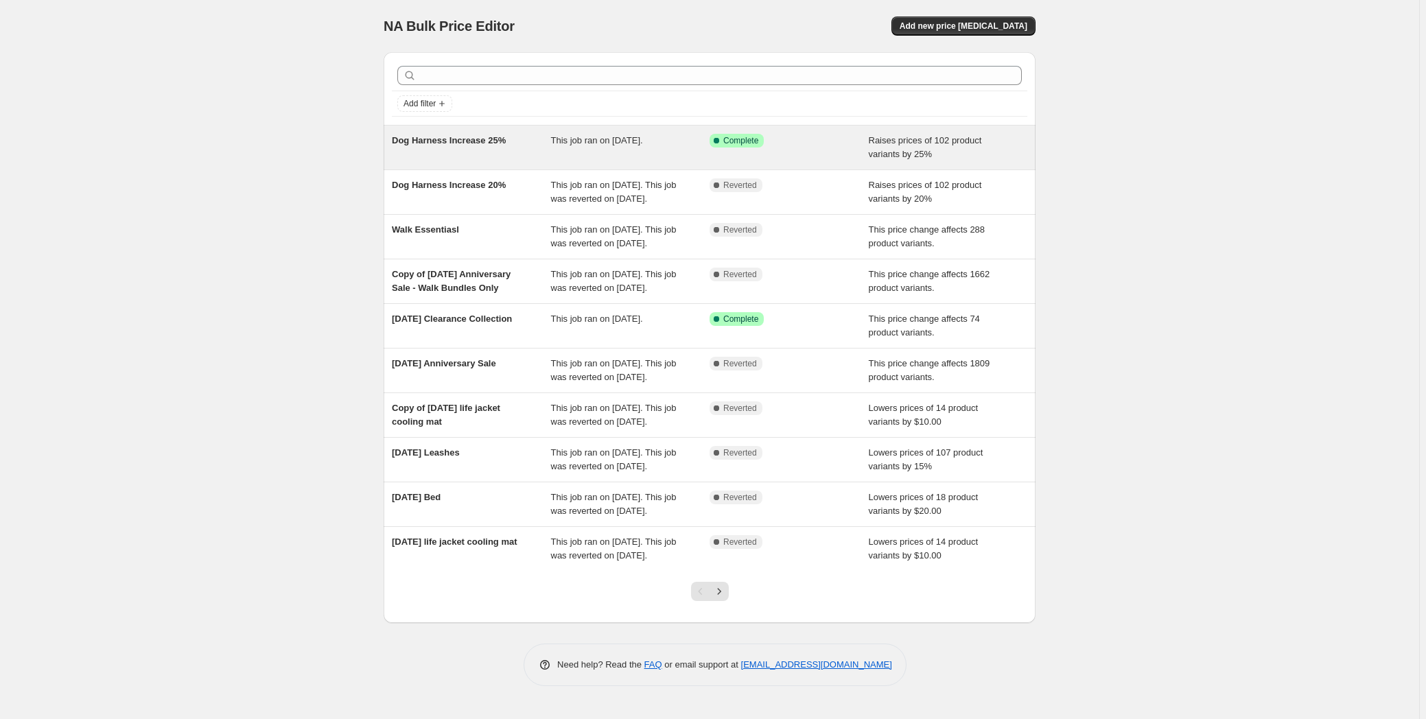
click at [458, 135] on span "Dog Harness Increase 25%" at bounding box center [449, 140] width 114 height 10
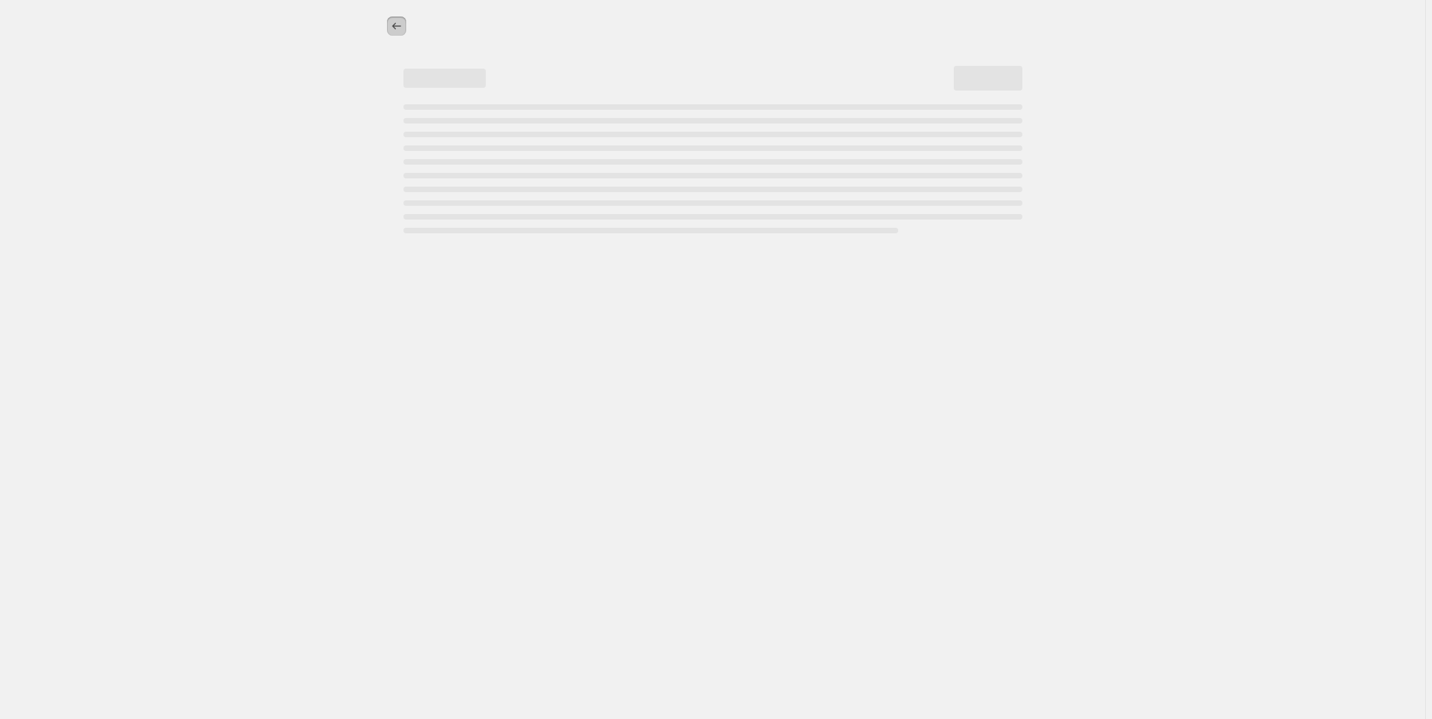
click at [393, 30] on icon "Price change jobs" at bounding box center [397, 26] width 14 height 14
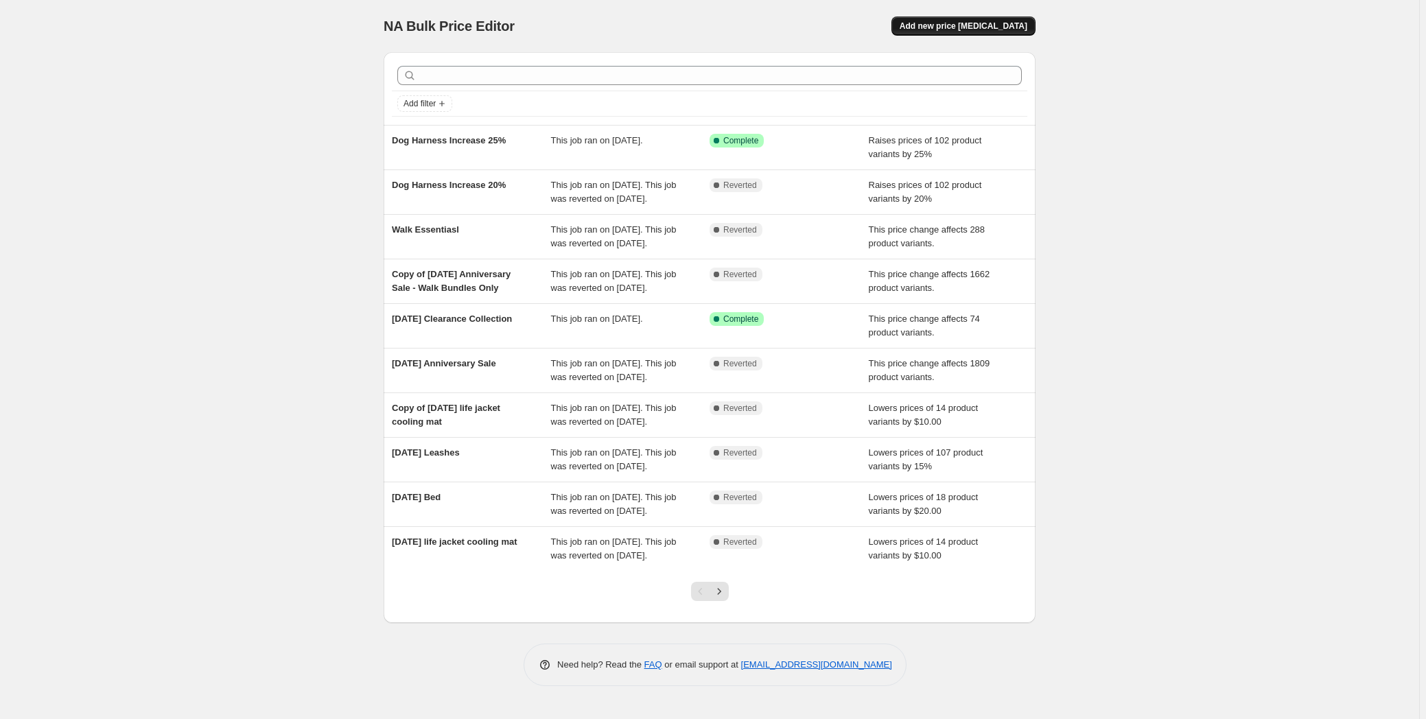
click at [950, 26] on span "Add new price [MEDICAL_DATA]" at bounding box center [964, 26] width 128 height 11
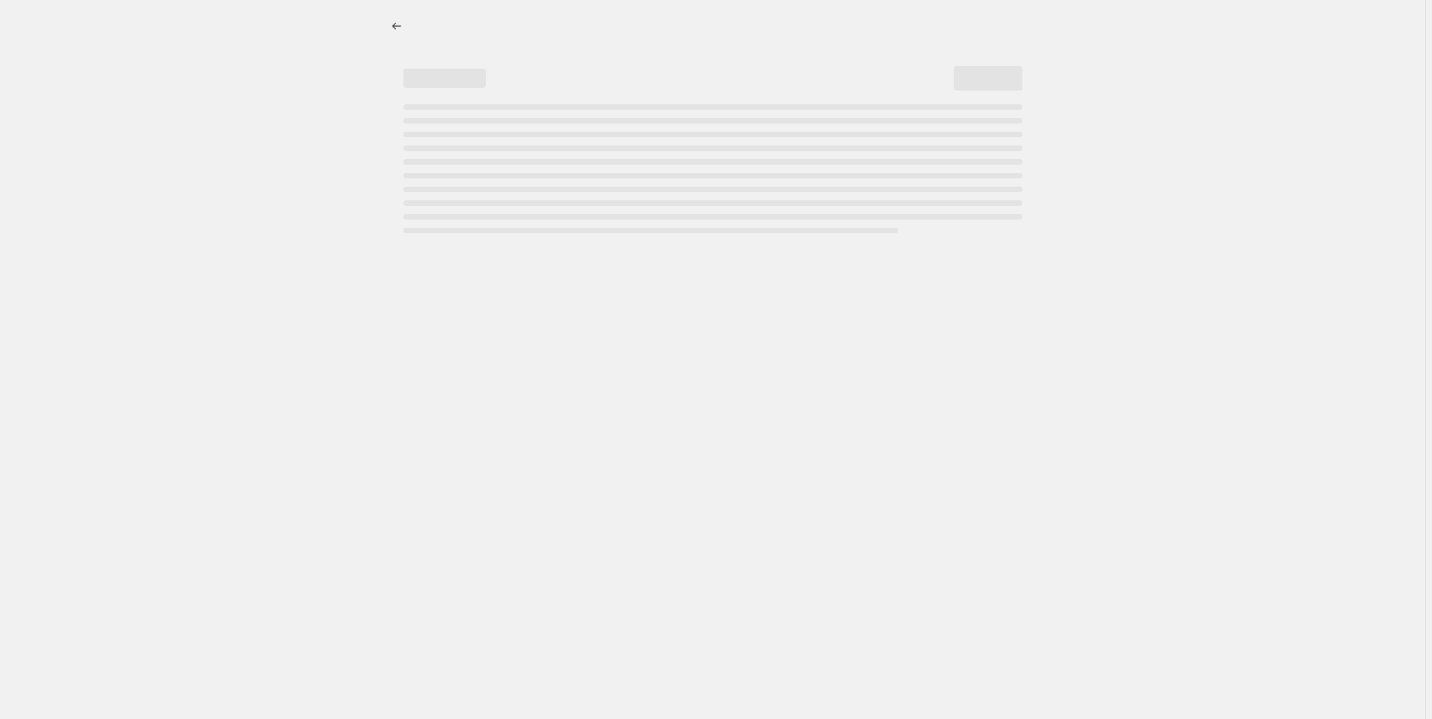
select select "percentage"
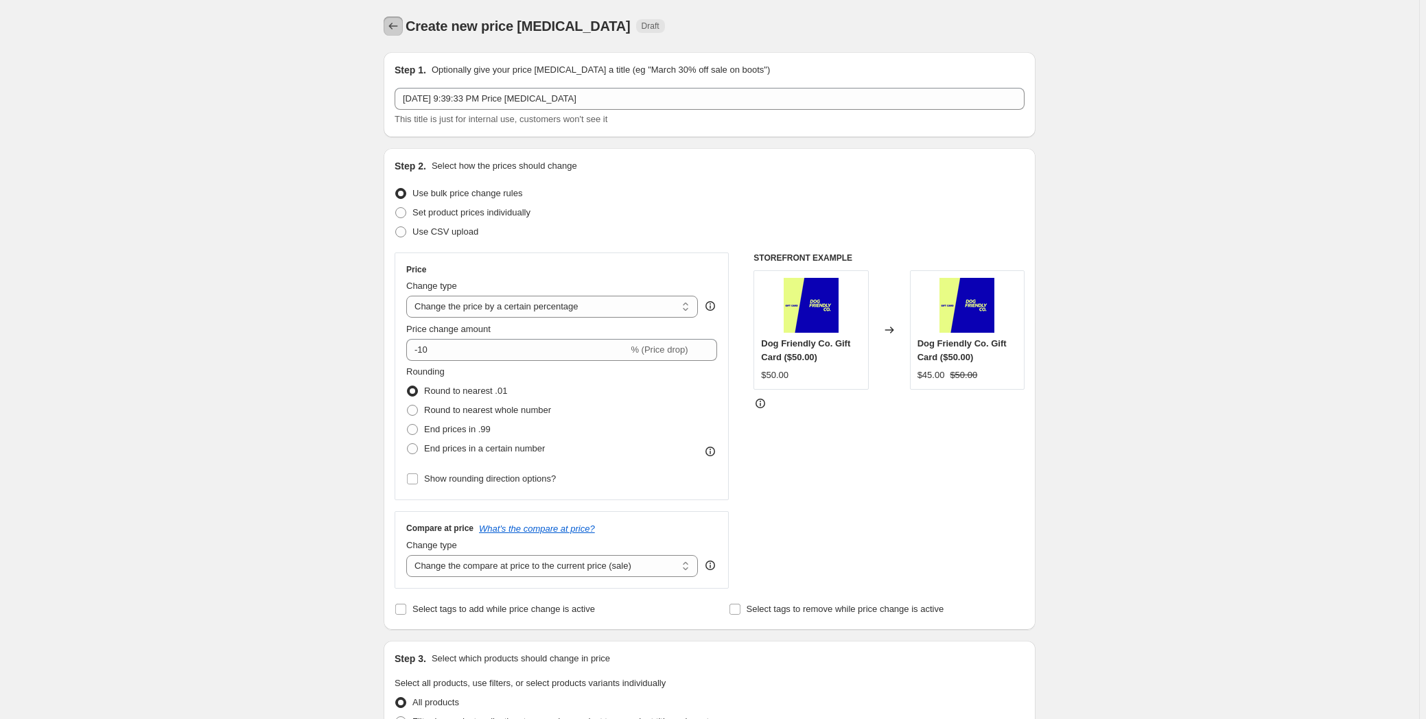
click at [392, 27] on icon "Price change jobs" at bounding box center [393, 26] width 14 height 14
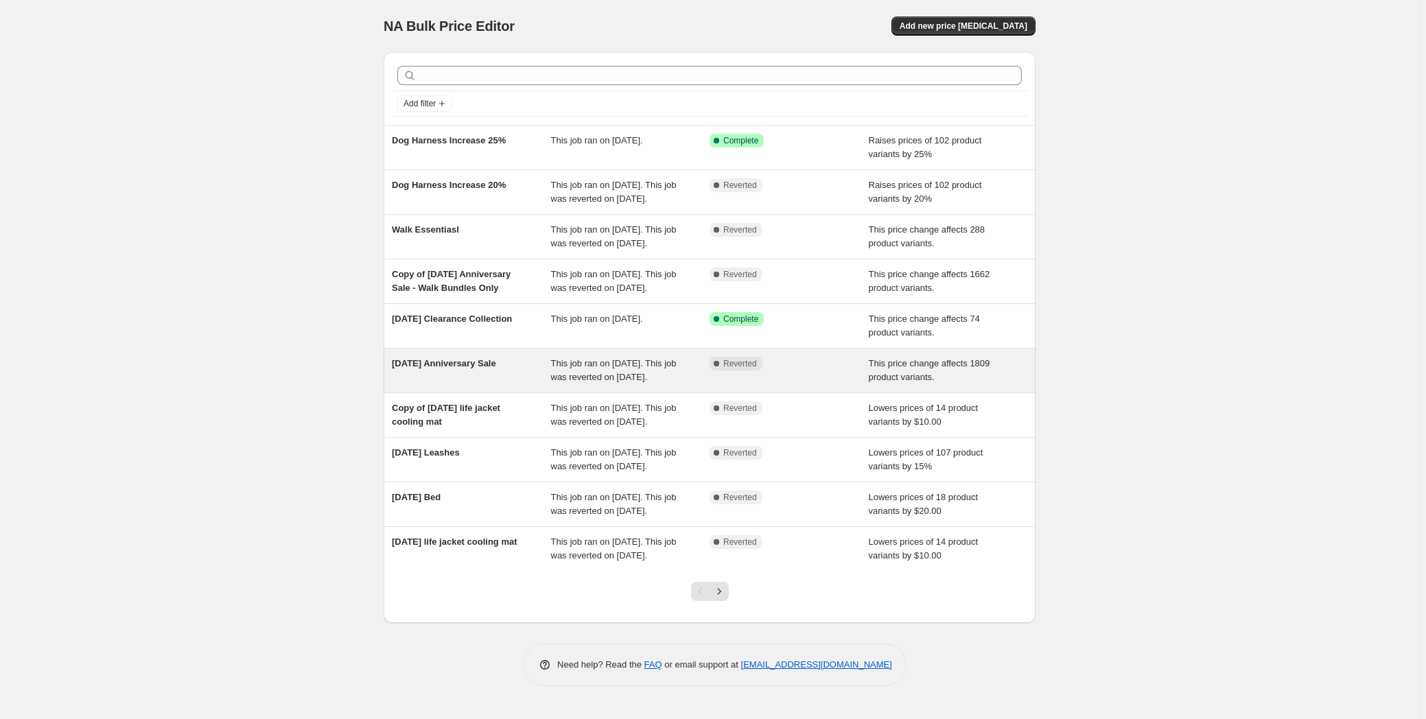
click at [410, 384] on div "[DATE] Anniversary Sale" at bounding box center [471, 370] width 159 height 27
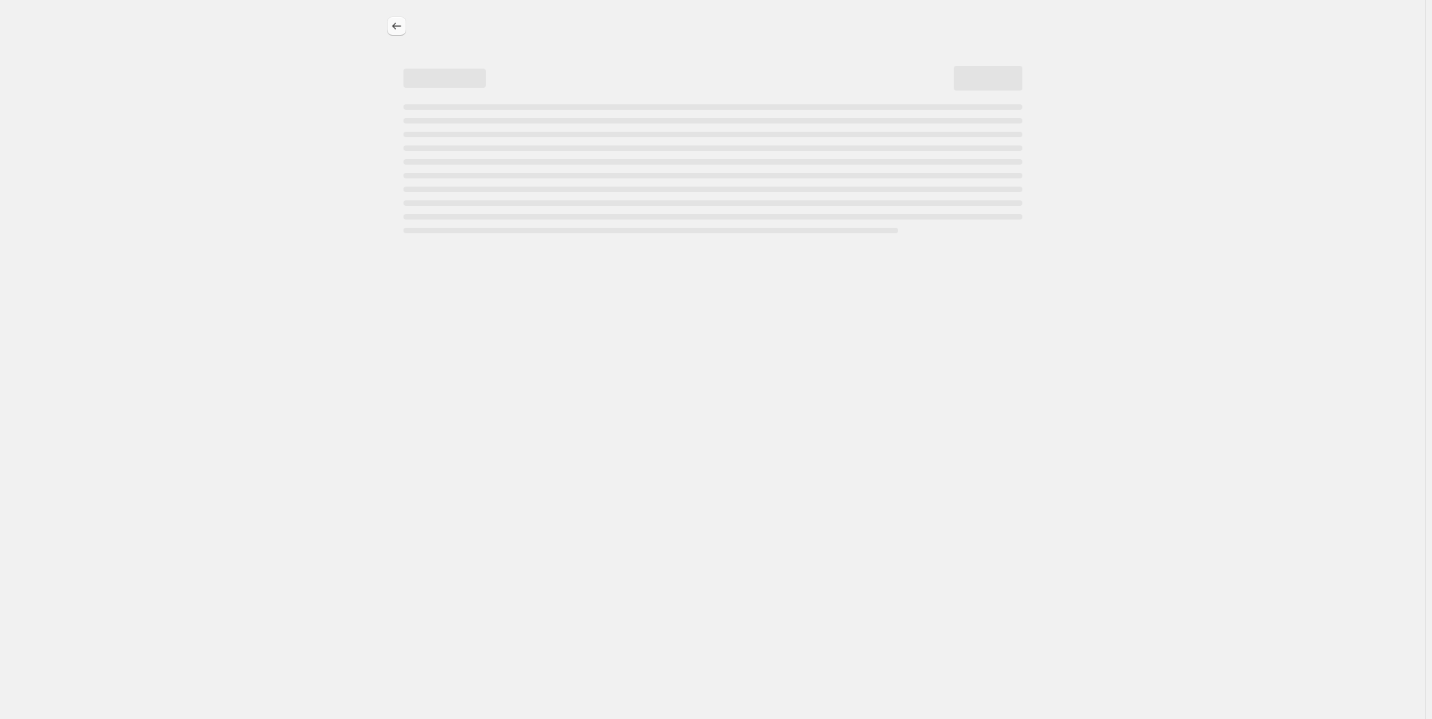
select select "ecap"
select select "no_change"
select select "tag"
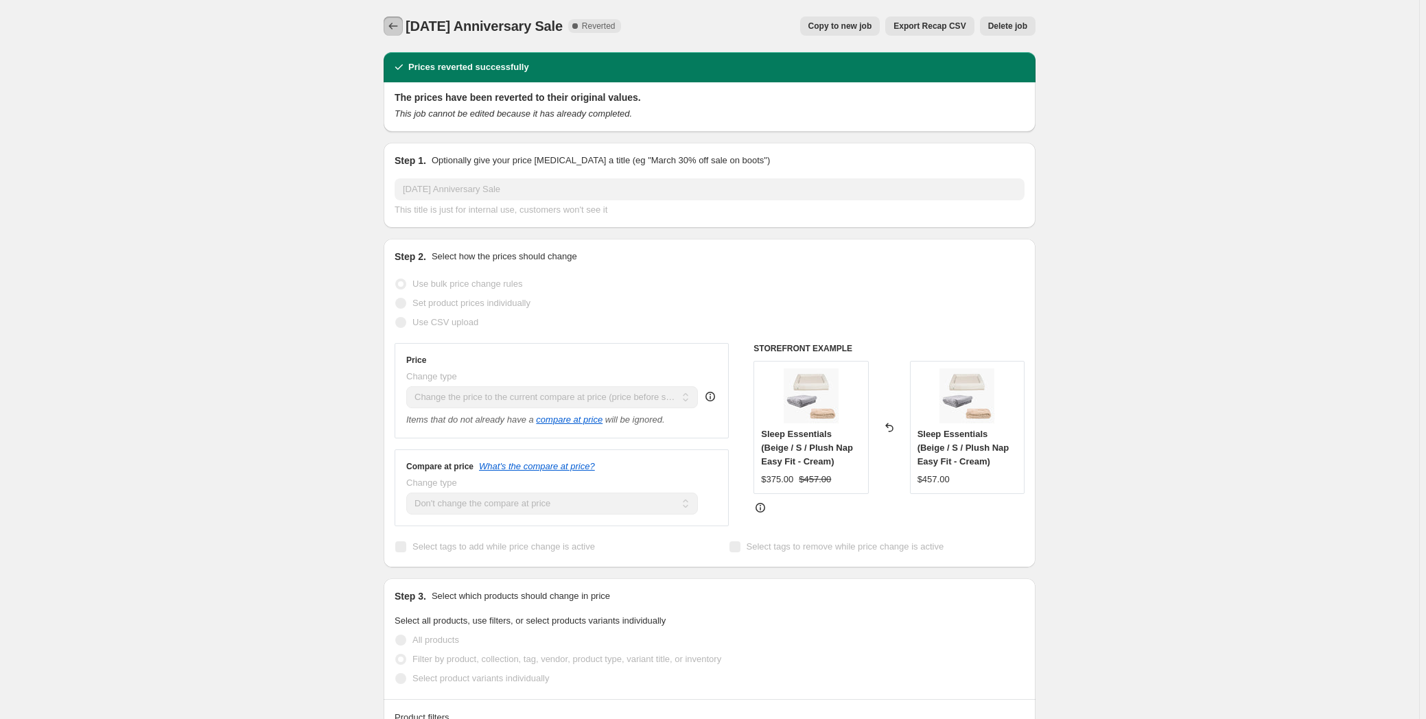
click at [403, 21] on button "Price change jobs" at bounding box center [393, 25] width 19 height 19
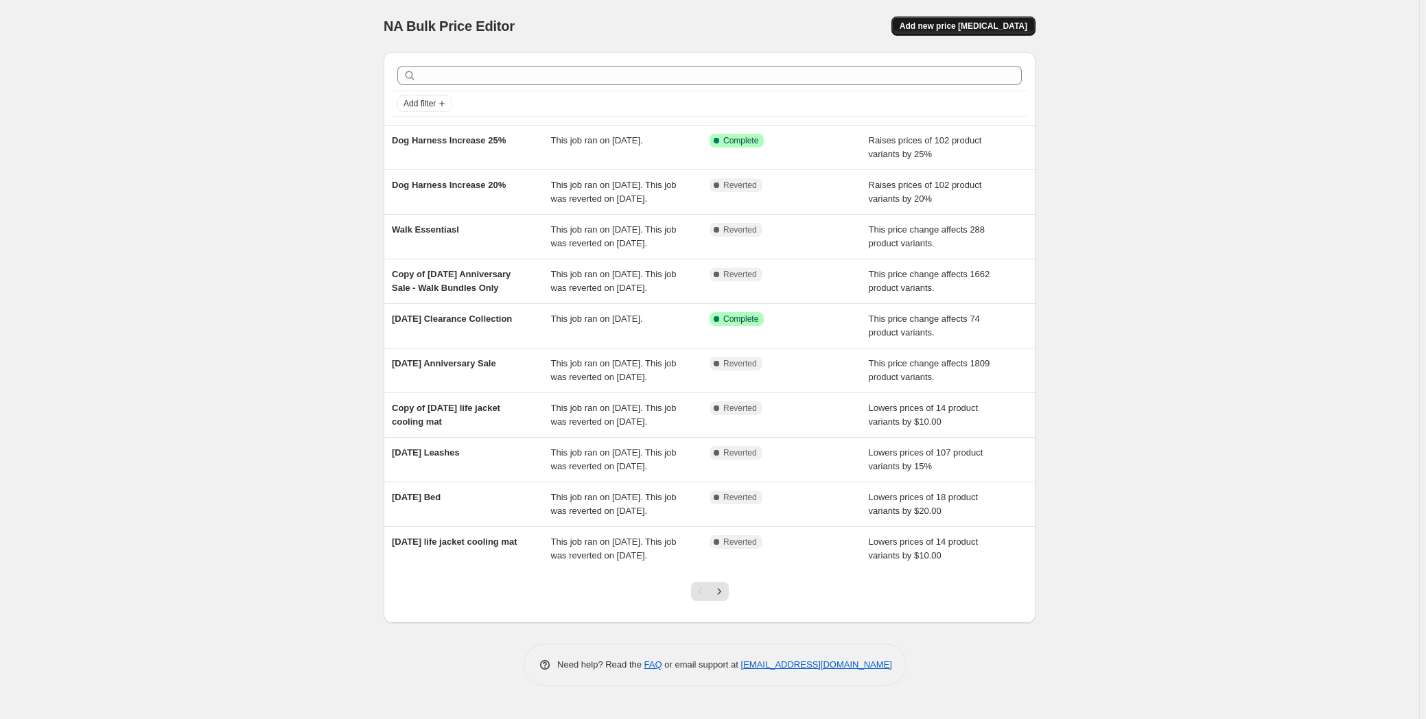
click at [924, 28] on button "Add new price [MEDICAL_DATA]" at bounding box center [963, 25] width 144 height 19
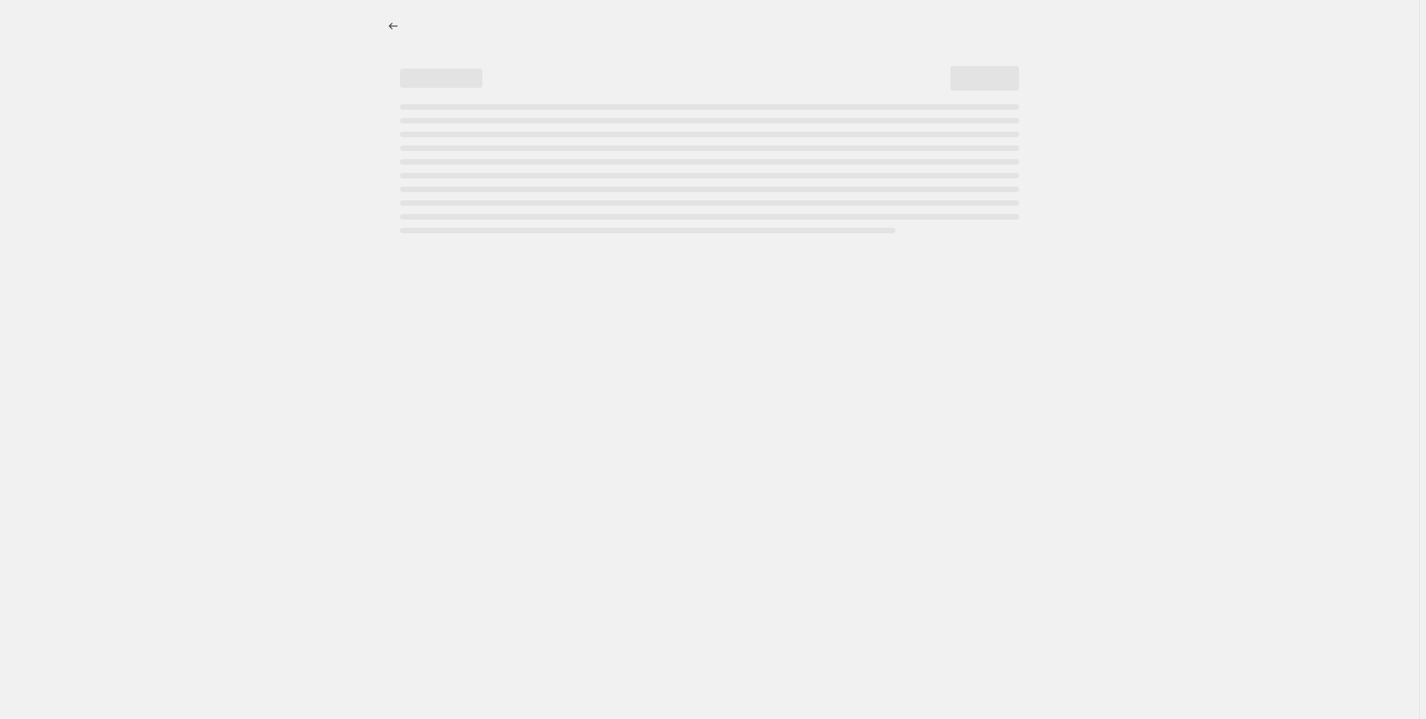
select select "percentage"
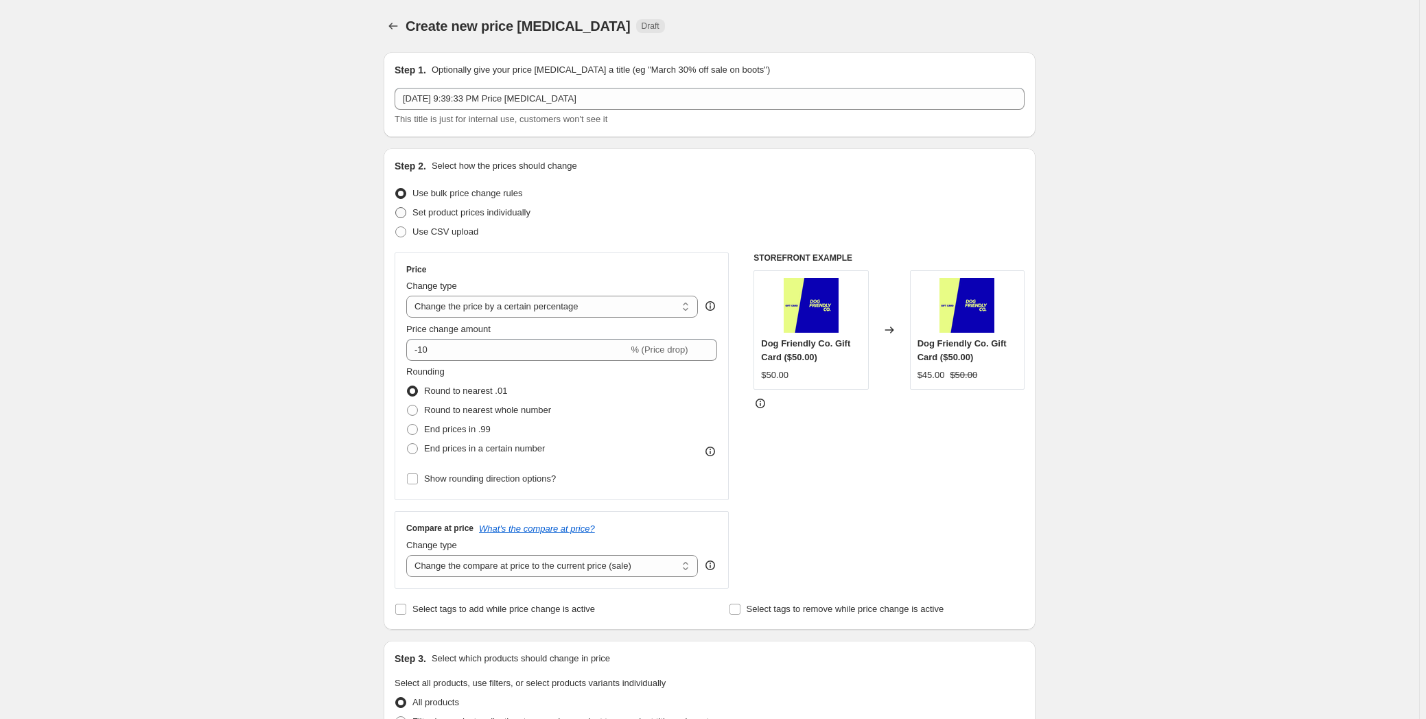
click at [469, 213] on span "Set product prices individually" at bounding box center [471, 212] width 118 height 10
click at [396, 208] on input "Set product prices individually" at bounding box center [395, 207] width 1 height 1
radio input "true"
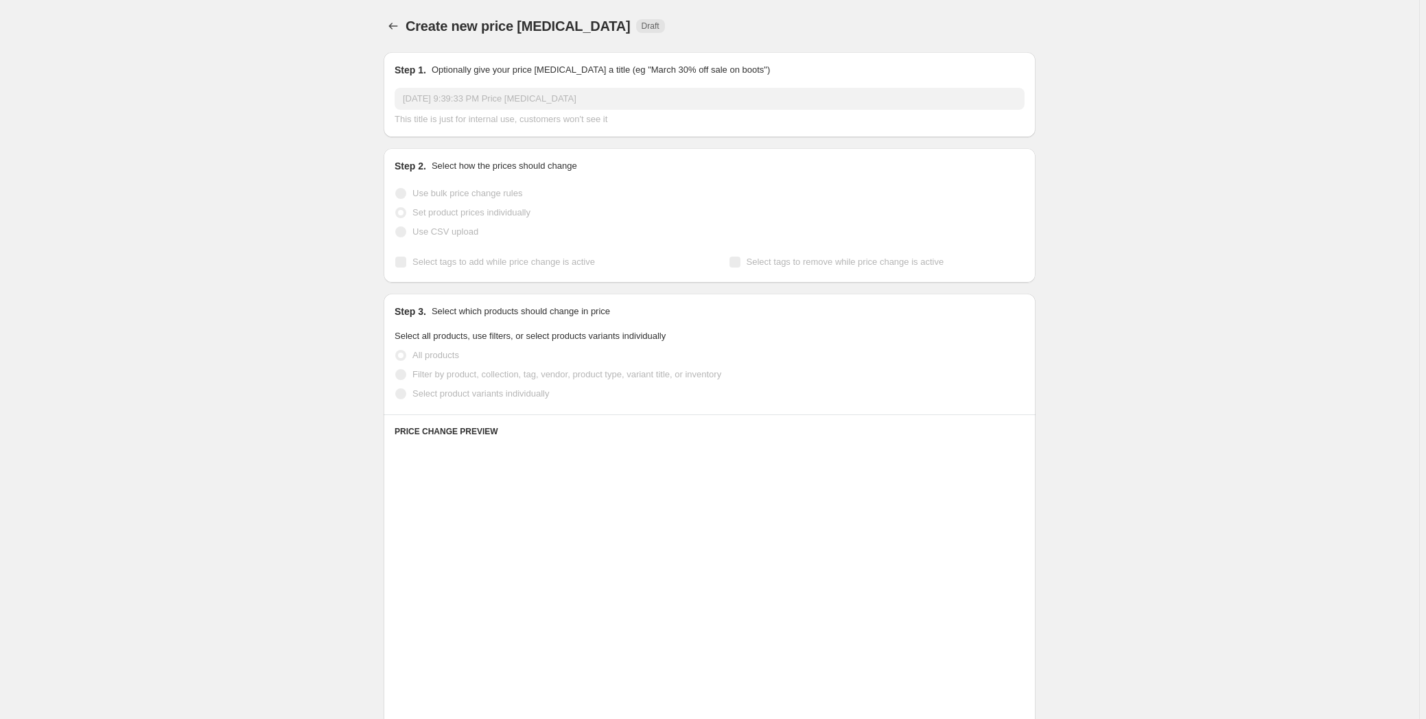
click at [450, 194] on span "Use bulk price change rules" at bounding box center [467, 193] width 110 height 10
click at [396, 189] on input "Use bulk price change rules" at bounding box center [395, 188] width 1 height 1
radio input "true"
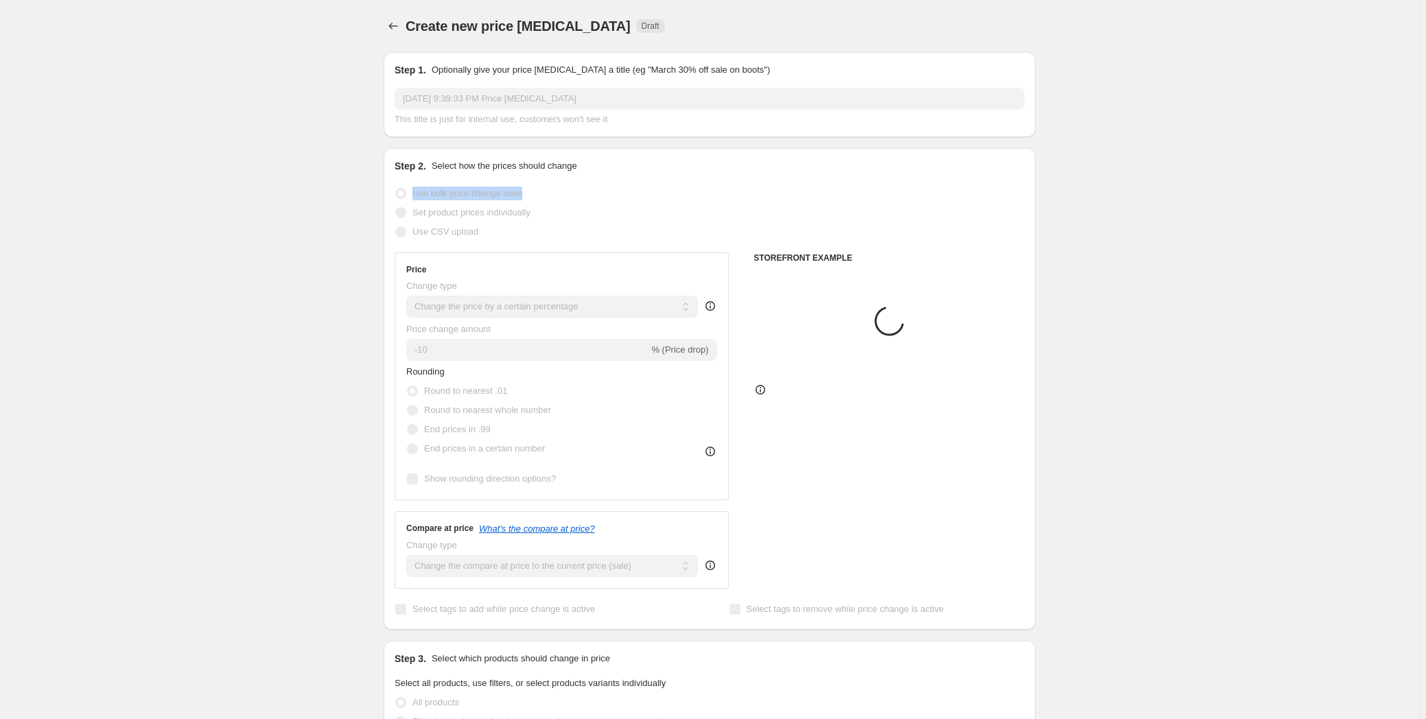
click at [450, 194] on span "Use bulk price change rules" at bounding box center [467, 193] width 110 height 10
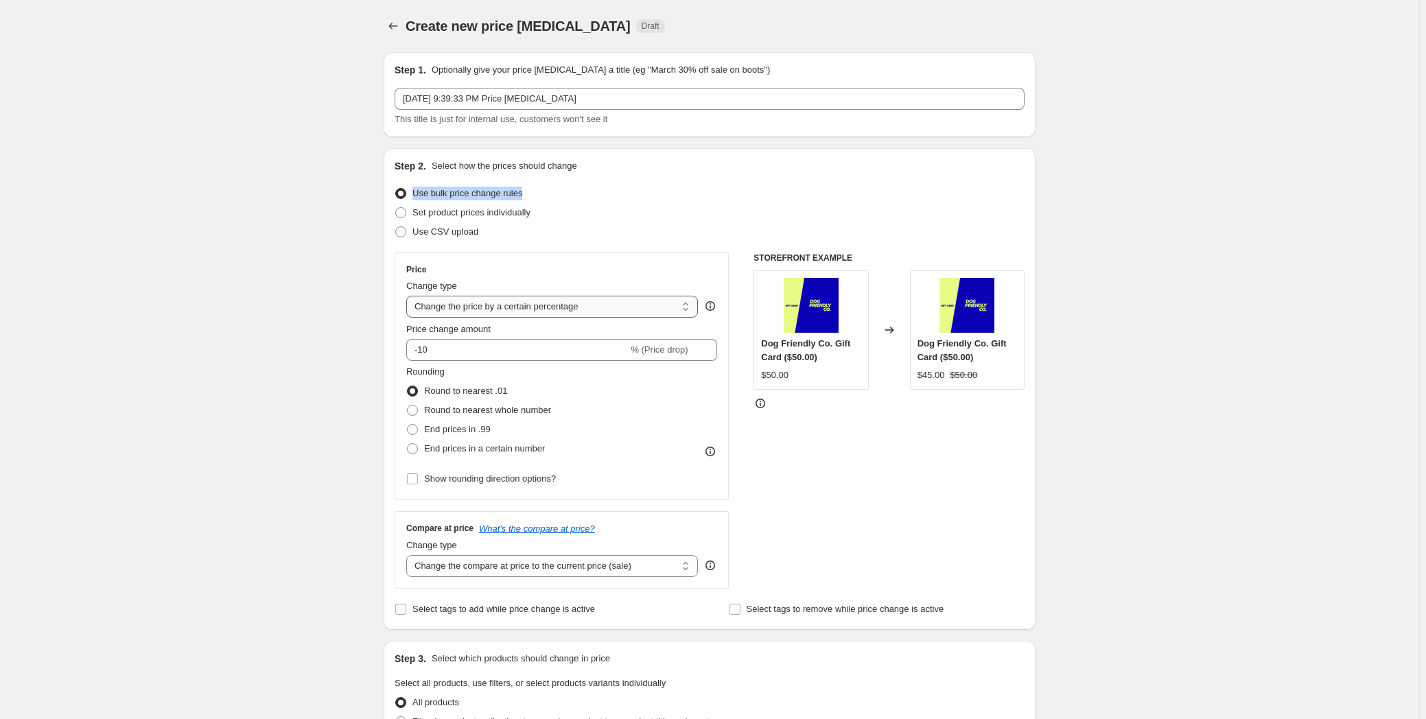
click at [504, 301] on select "Change the price to a certain amount Change the price by a certain amount Chang…" at bounding box center [552, 307] width 292 height 22
select select "ecap"
click at [409, 296] on select "Change the price to a certain amount Change the price by a certain amount Chang…" at bounding box center [552, 307] width 292 height 22
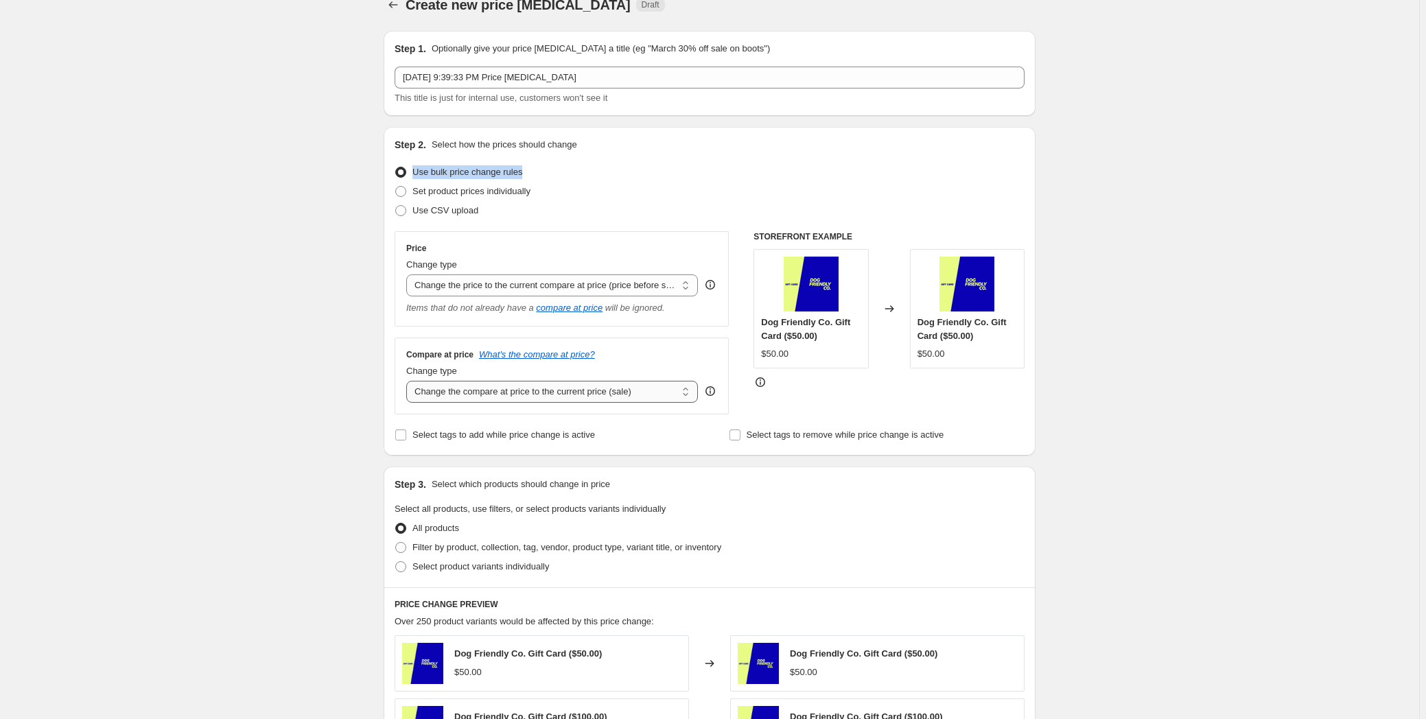
scroll to position [124, 0]
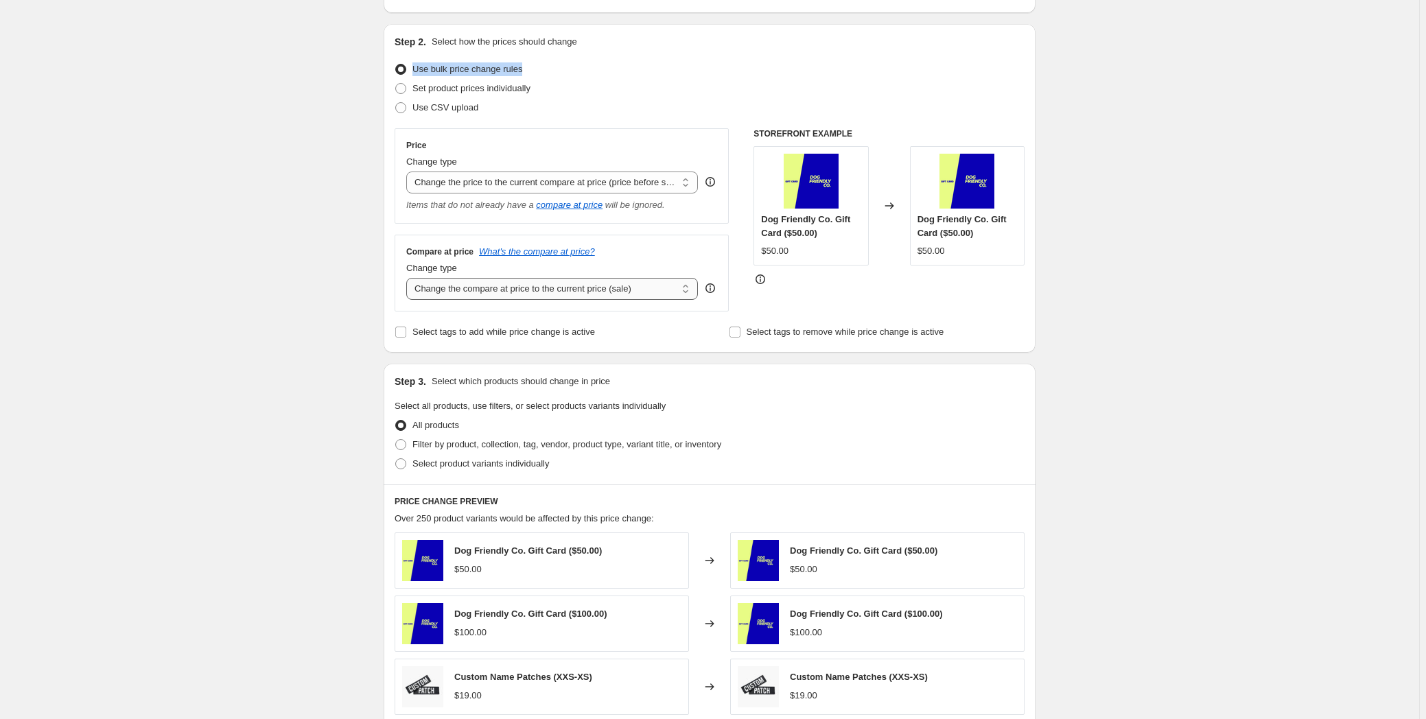
click at [595, 289] on select "Change the compare at price to the current price (sale) Change the compare at p…" at bounding box center [552, 289] width 292 height 22
select select "remove"
click at [409, 278] on select "Change the compare at price to the current price (sale) Change the compare at p…" at bounding box center [552, 289] width 292 height 22
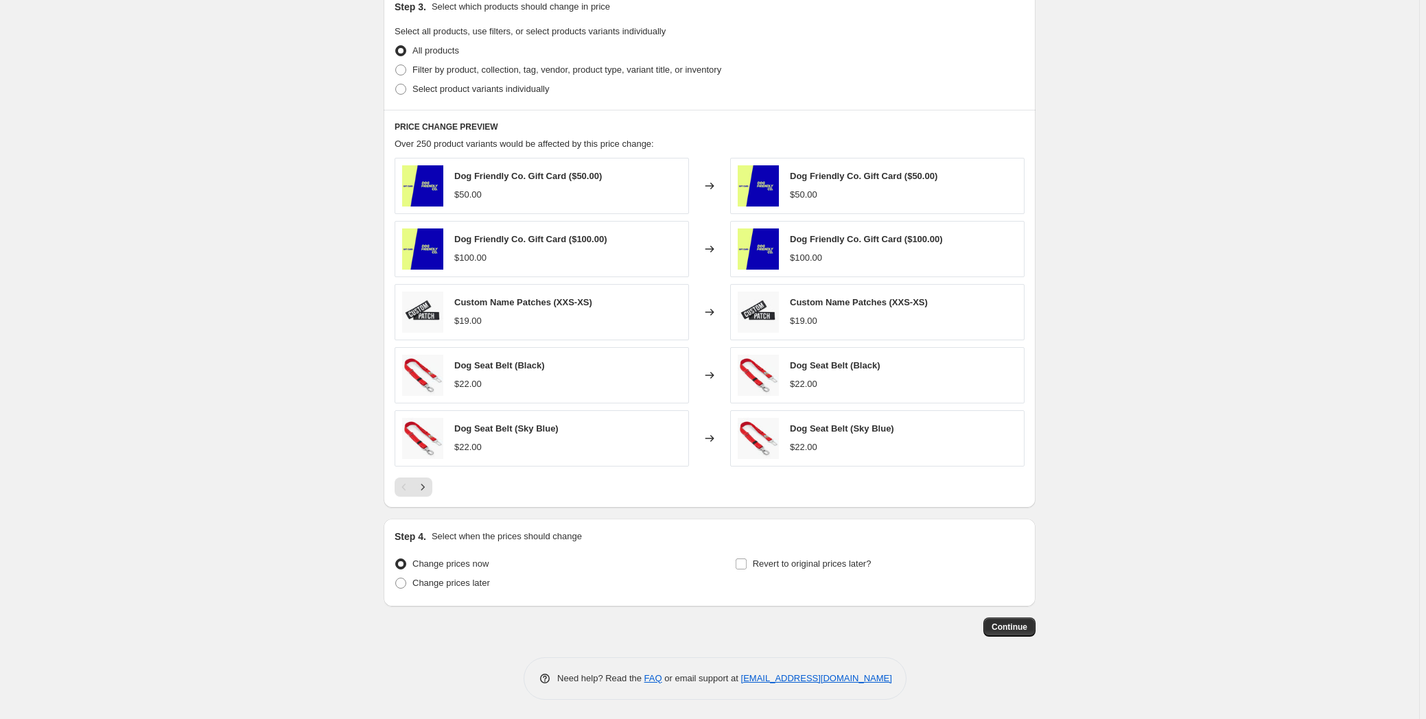
scroll to position [500, 0]
click at [753, 561] on label "Revert to original prices later?" at bounding box center [803, 563] width 137 height 19
click at [747, 561] on input "Revert to original prices later?" at bounding box center [741, 563] width 11 height 11
checkbox input "true"
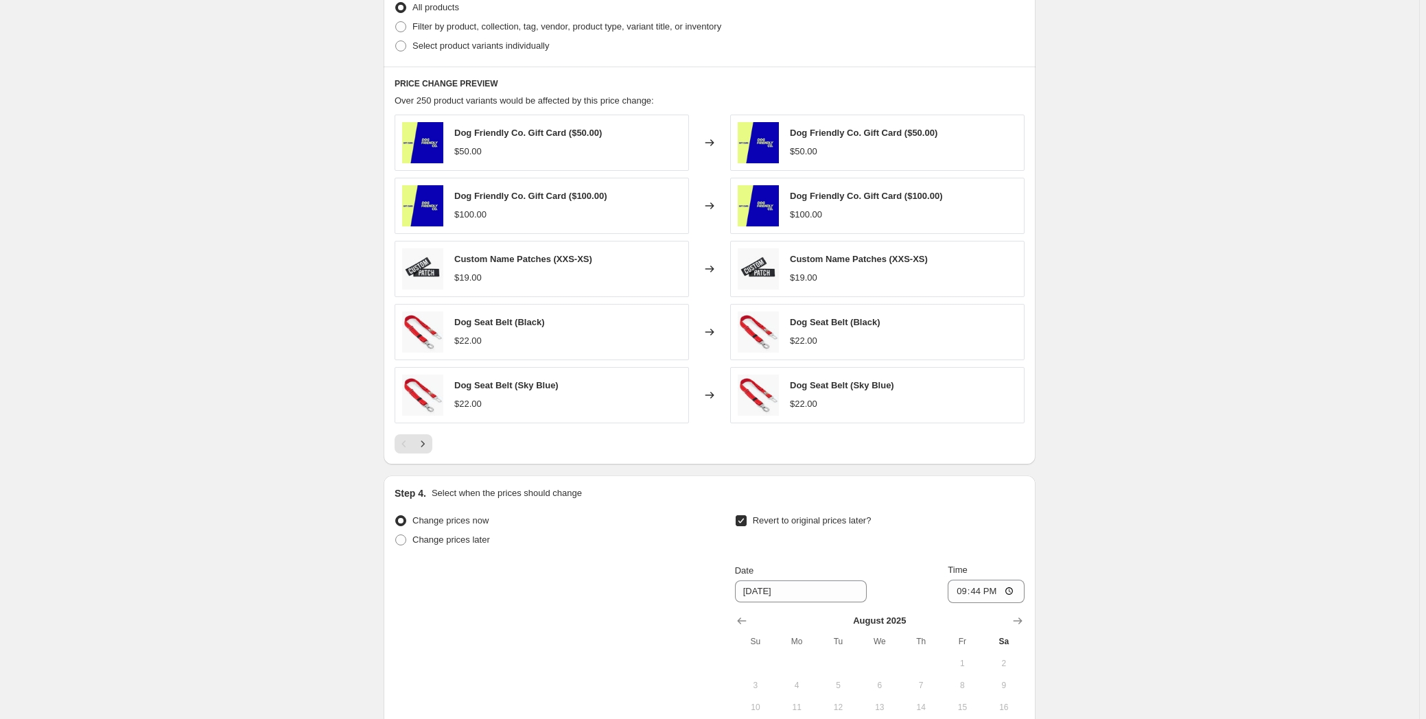
scroll to position [749, 0]
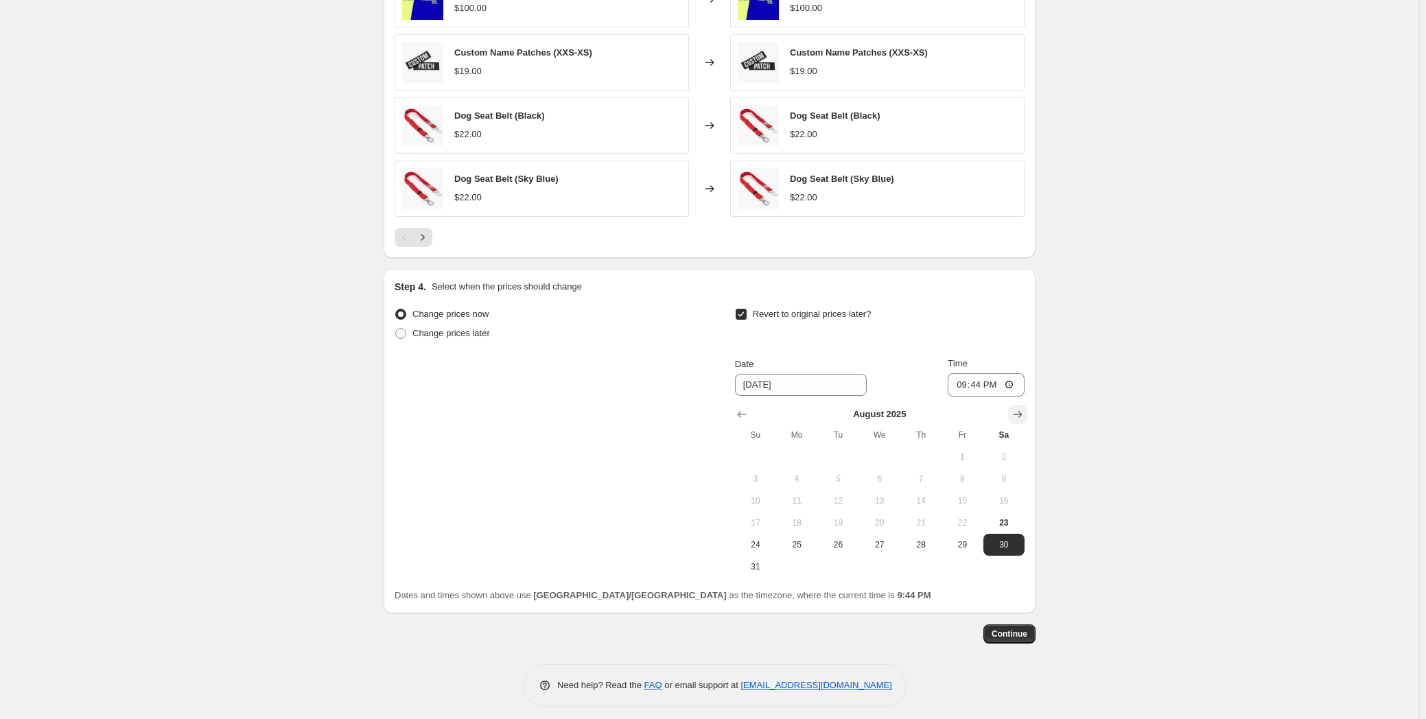
click at [1022, 409] on icon "Show next month, September 2025" at bounding box center [1018, 415] width 14 height 14
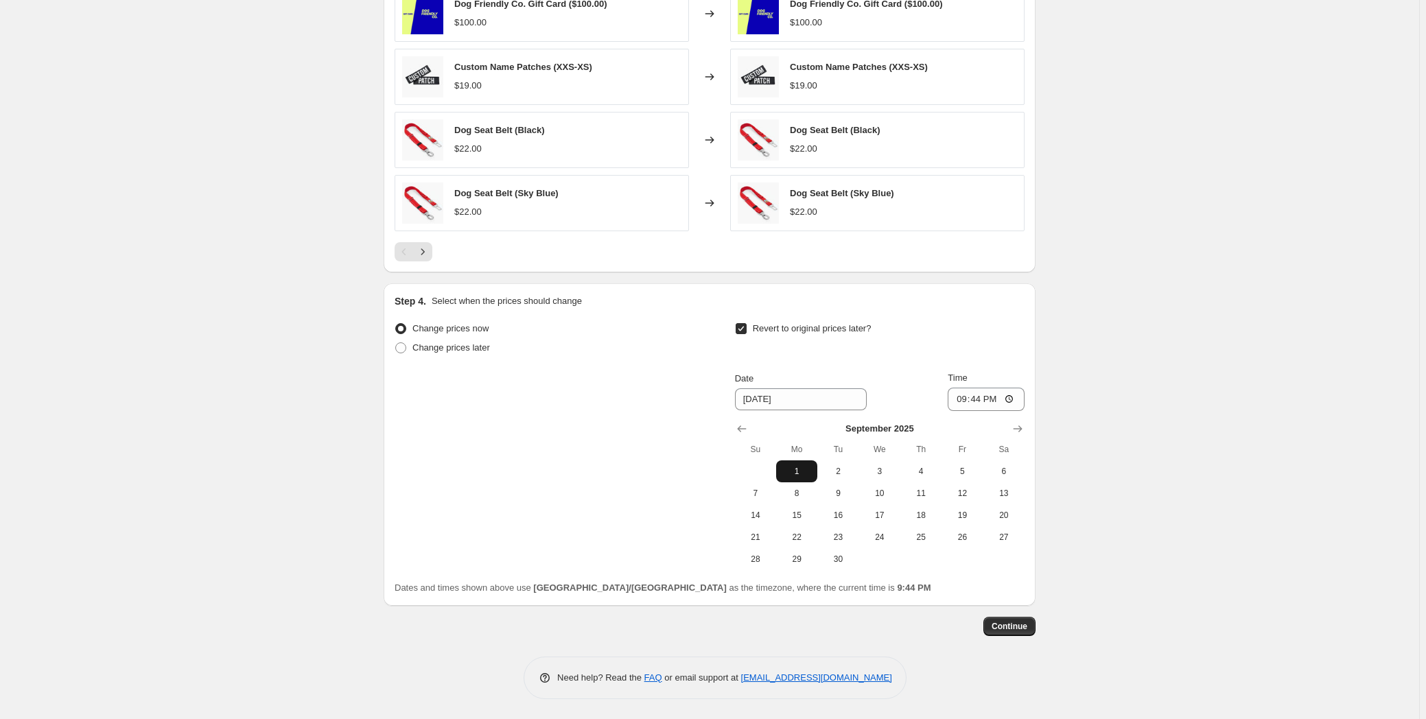
click at [795, 472] on span "1" at bounding box center [797, 471] width 30 height 11
type input "[DATE]"
click at [972, 400] on input "21:44" at bounding box center [986, 399] width 77 height 23
click at [963, 402] on input "21:44" at bounding box center [986, 399] width 77 height 23
click at [958, 401] on input "23:09" at bounding box center [986, 399] width 77 height 23
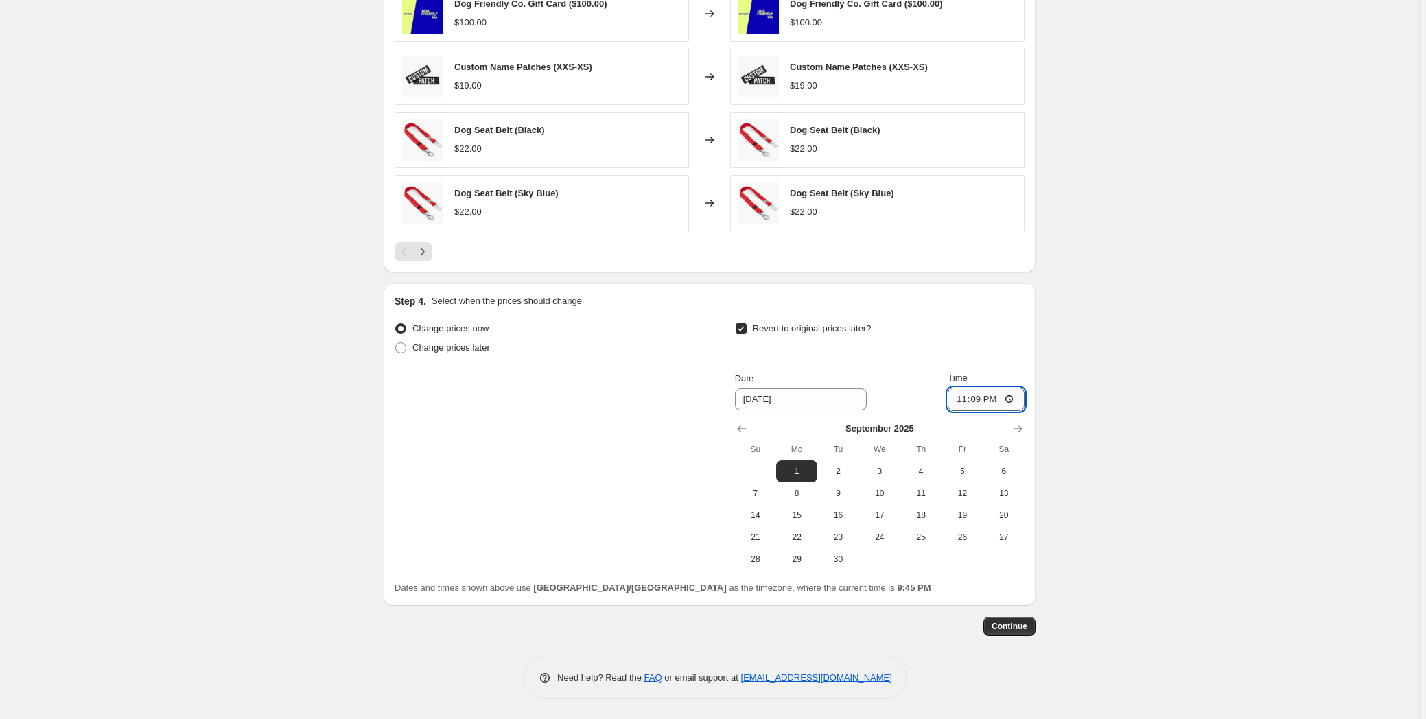
click at [961, 401] on input "23:09" at bounding box center [986, 399] width 77 height 23
type input "21:59"
click at [445, 348] on span "Change prices later" at bounding box center [451, 347] width 78 height 10
click at [396, 343] on input "Change prices later" at bounding box center [395, 342] width 1 height 1
radio input "true"
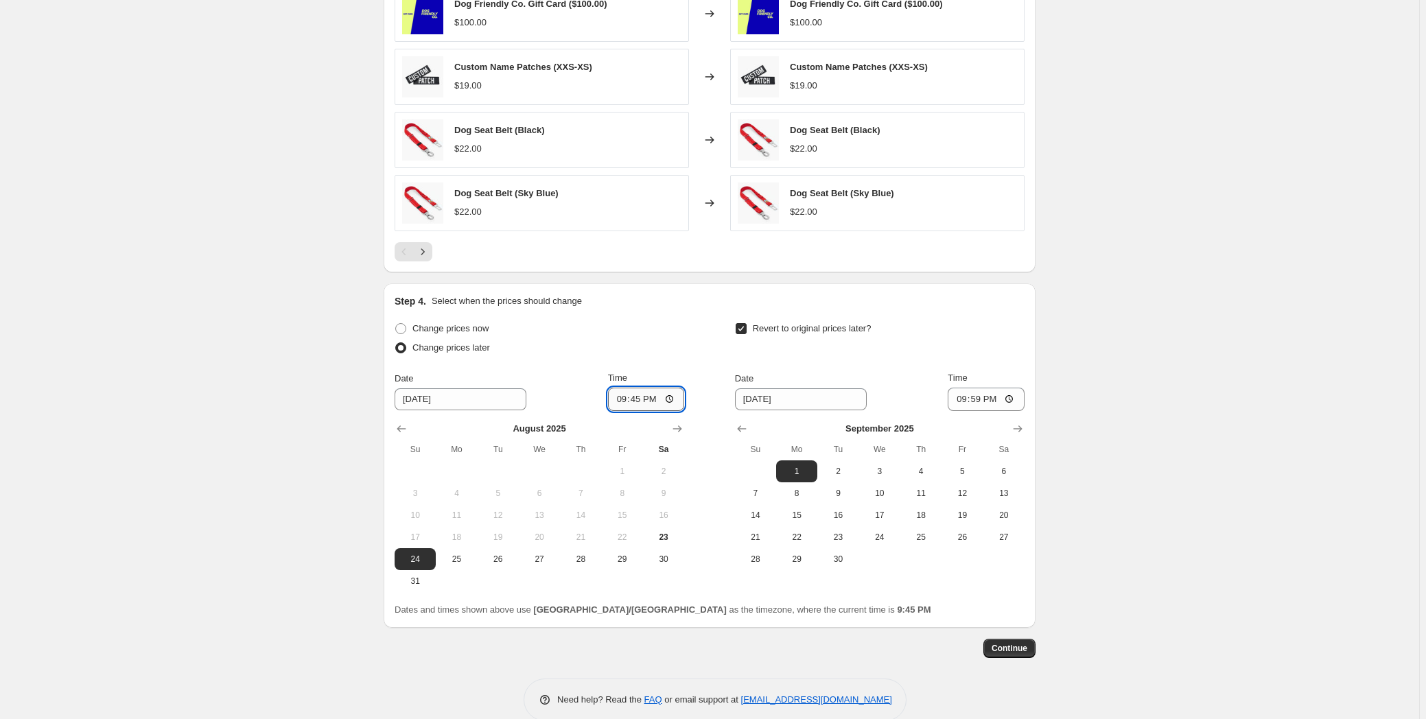
click at [633, 397] on input "21:45" at bounding box center [646, 399] width 77 height 23
click at [621, 391] on input "21:59" at bounding box center [646, 399] width 77 height 23
click at [635, 399] on input "22:59" at bounding box center [646, 399] width 77 height 23
type input "22:00"
click at [322, 454] on div "Create new price [MEDICAL_DATA]. This page is ready Create new price [MEDICAL_D…" at bounding box center [709, 4] width 1419 height 1476
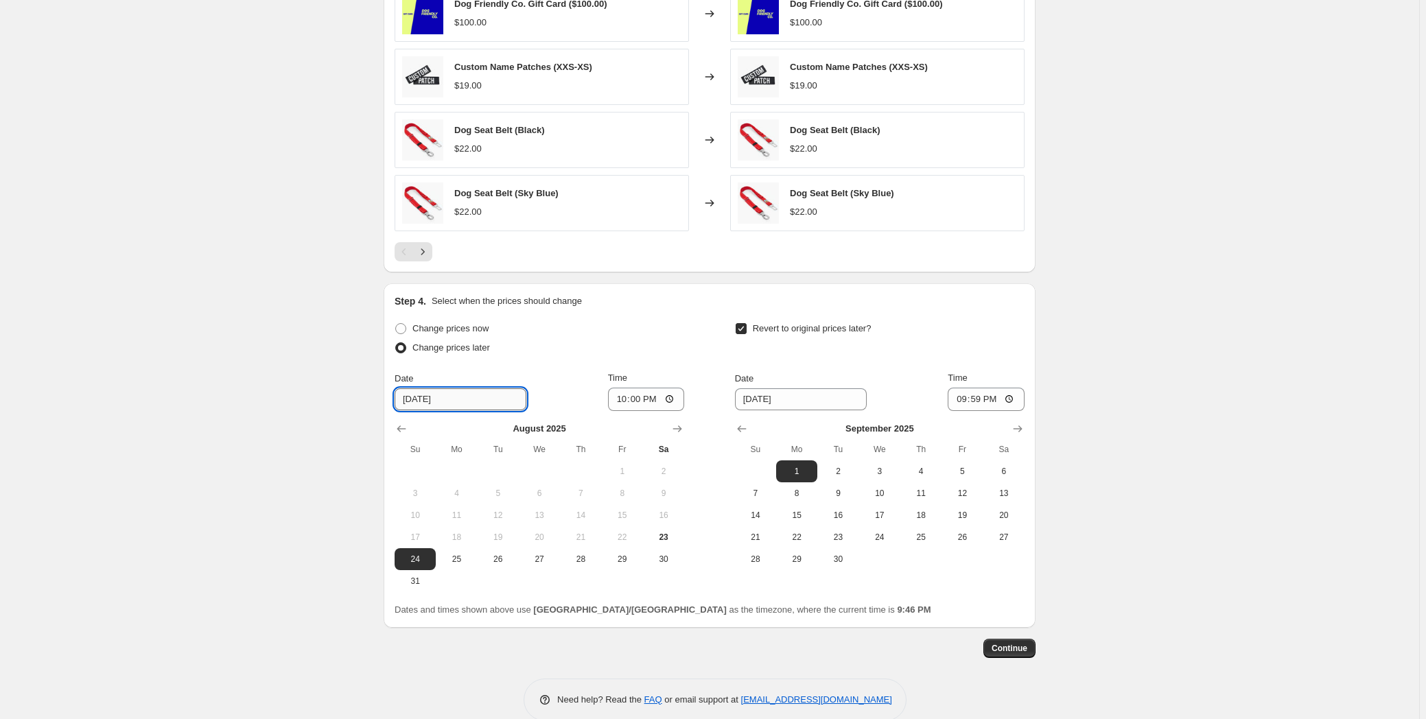
click at [432, 399] on input "[DATE]" at bounding box center [461, 399] width 132 height 22
drag, startPoint x: 659, startPoint y: 534, endPoint x: 652, endPoint y: 536, distance: 7.8
click at [658, 535] on span "23" at bounding box center [663, 537] width 30 height 11
type input "[DATE]"
click at [1011, 644] on span "Continue" at bounding box center [1009, 648] width 36 height 11
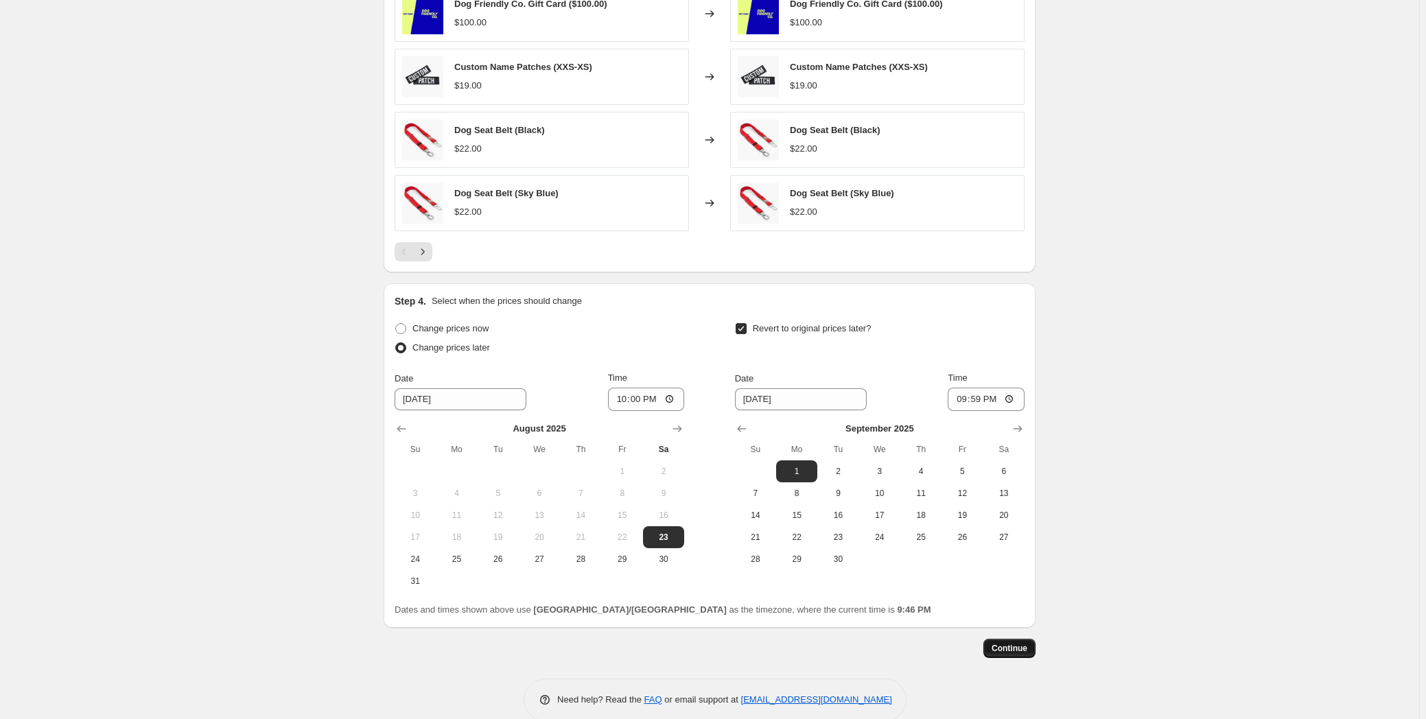
scroll to position [0, 0]
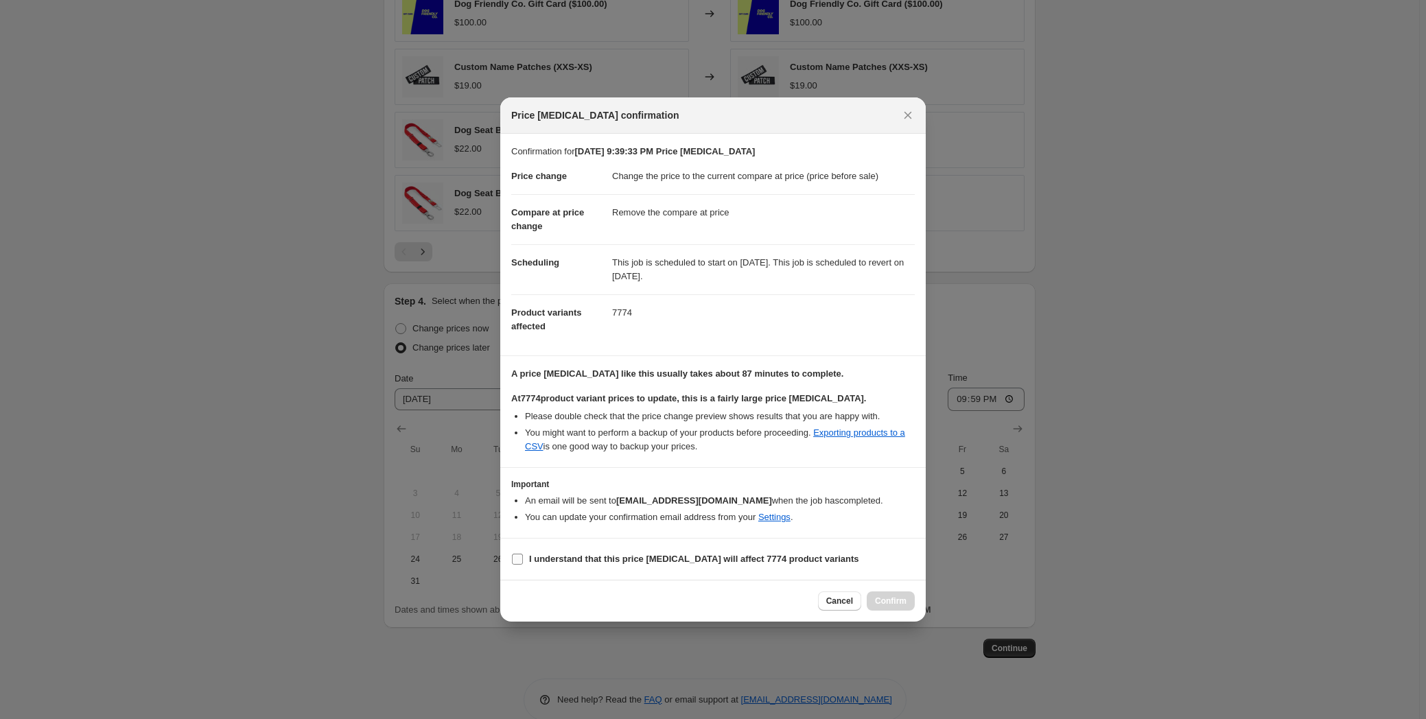
click at [557, 561] on b "I understand that this price [MEDICAL_DATA] will affect 7774 product variants" at bounding box center [694, 559] width 330 height 10
click at [523, 561] on input "I understand that this price [MEDICAL_DATA] will affect 7774 product variants" at bounding box center [517, 559] width 11 height 11
checkbox input "true"
click at [906, 120] on icon "Close" at bounding box center [908, 115] width 14 height 14
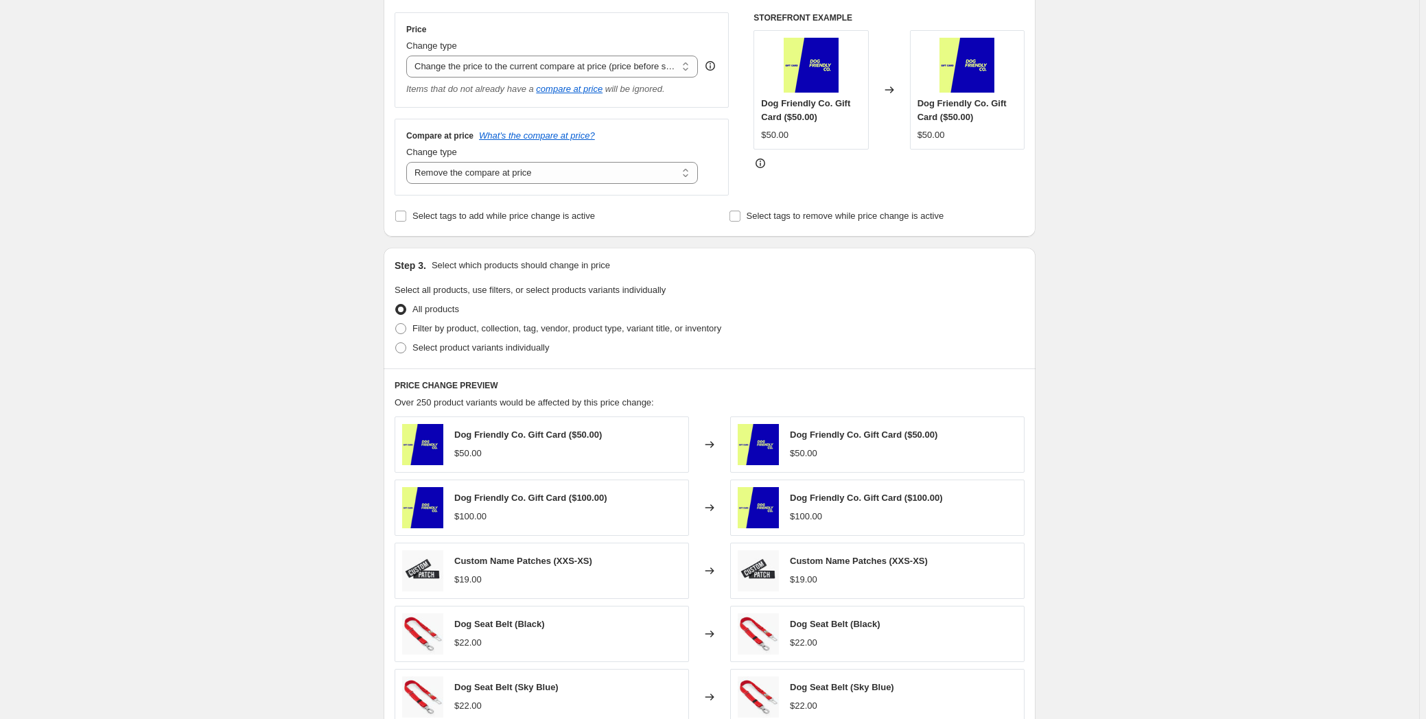
scroll to position [235, 0]
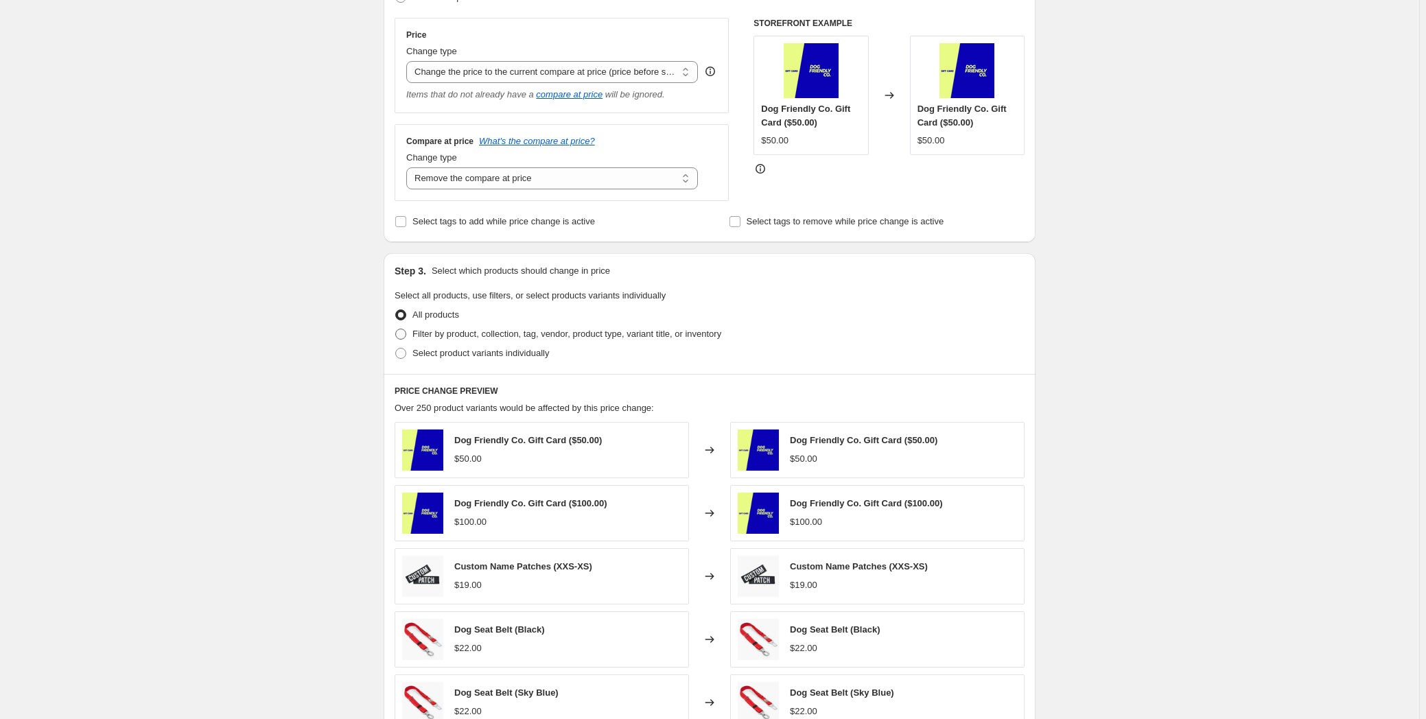
click at [513, 338] on span "Filter by product, collection, tag, vendor, product type, variant title, or inv…" at bounding box center [566, 334] width 309 height 10
click at [396, 329] on input "Filter by product, collection, tag, vendor, product type, variant title, or inv…" at bounding box center [395, 329] width 1 height 1
radio input "true"
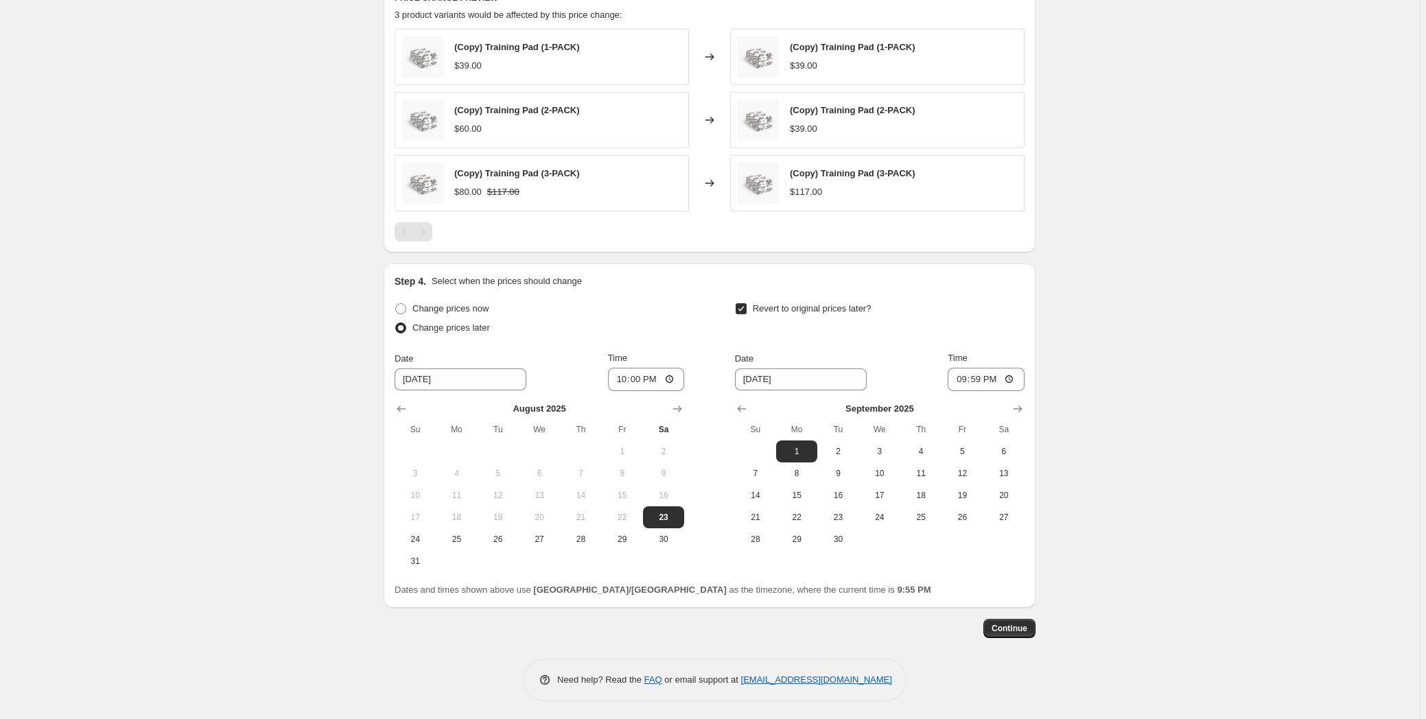
scroll to position [784, 0]
click at [406, 307] on span at bounding box center [400, 307] width 11 height 11
click at [396, 303] on input "Change prices now" at bounding box center [395, 302] width 1 height 1
radio input "true"
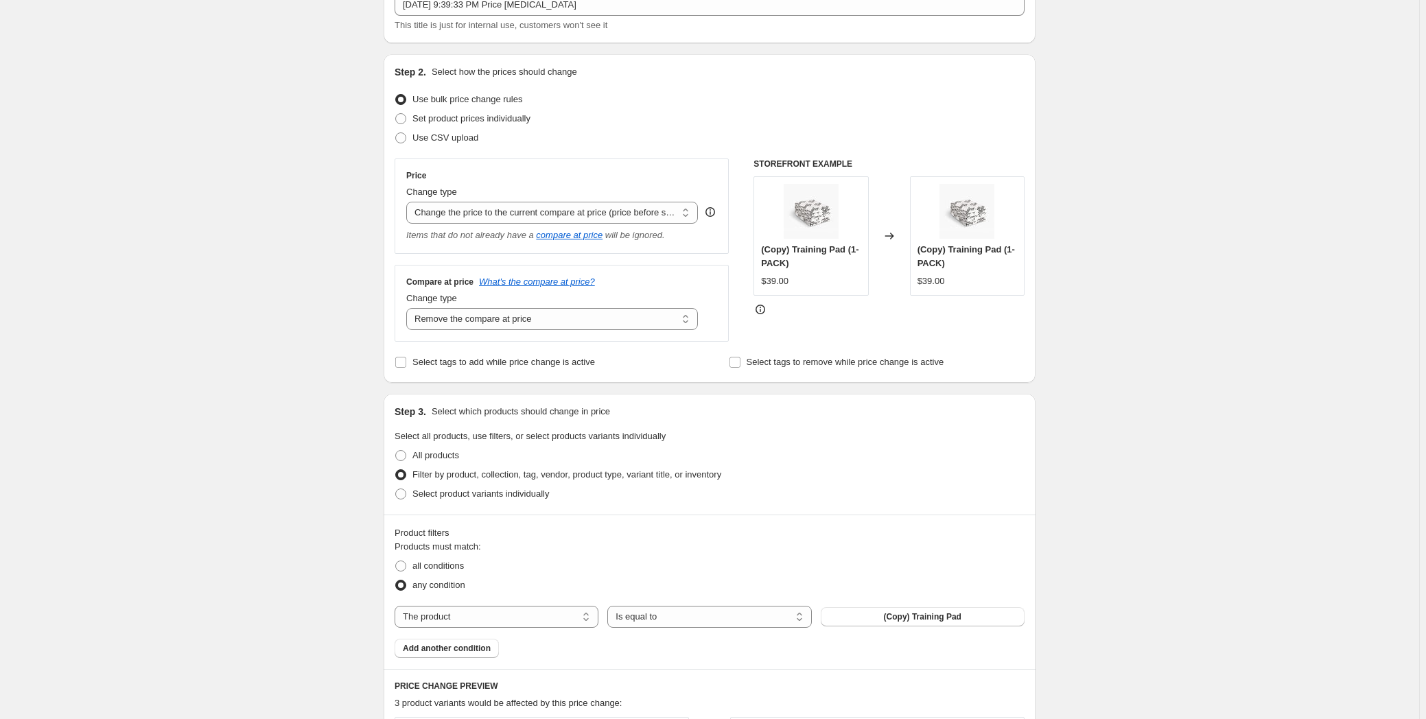
scroll to position [312, 0]
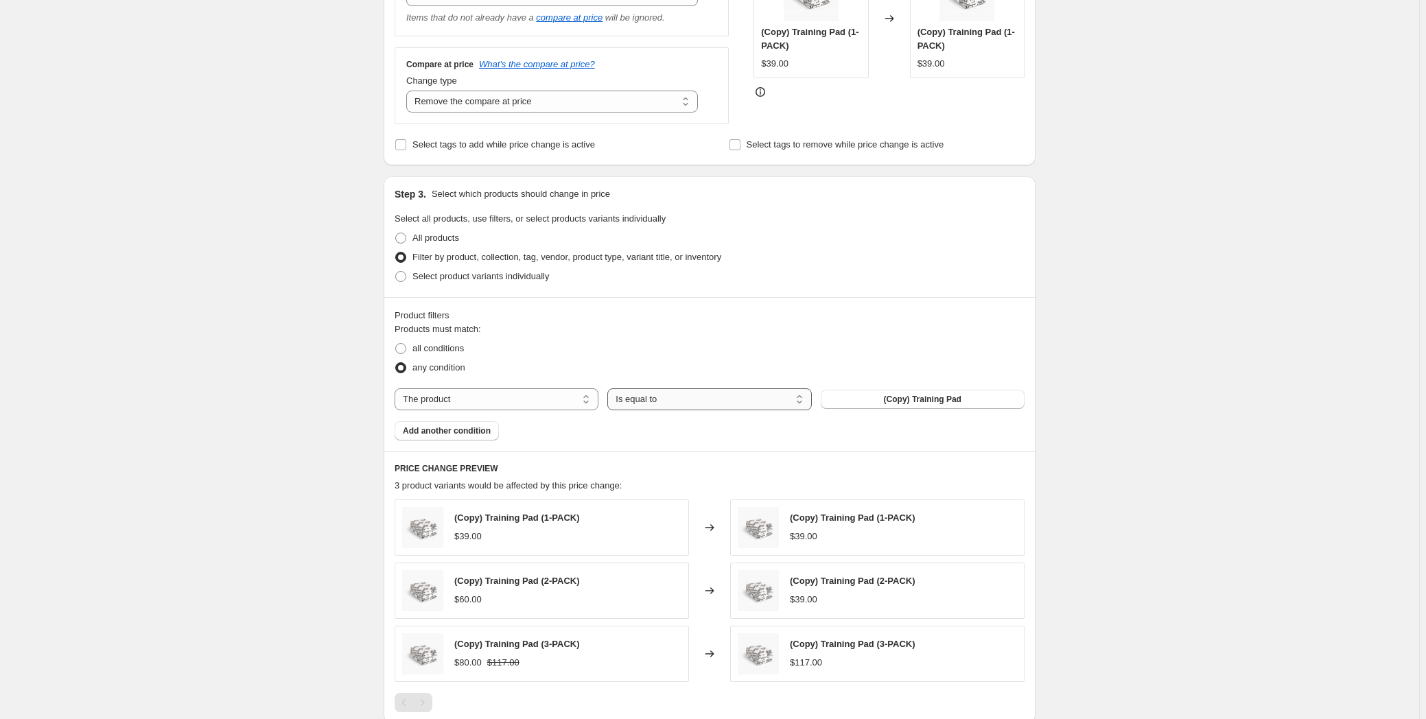
click at [727, 390] on select "Is equal to Is not equal to" at bounding box center [709, 399] width 204 height 22
click at [477, 392] on select "The product The product's collection The product's tag The product's vendor The…" at bounding box center [497, 399] width 204 height 22
click at [441, 369] on span "any condition" at bounding box center [438, 367] width 53 height 10
click at [396, 363] on input "any condition" at bounding box center [395, 362] width 1 height 1
click at [441, 369] on span "any condition" at bounding box center [438, 367] width 53 height 10
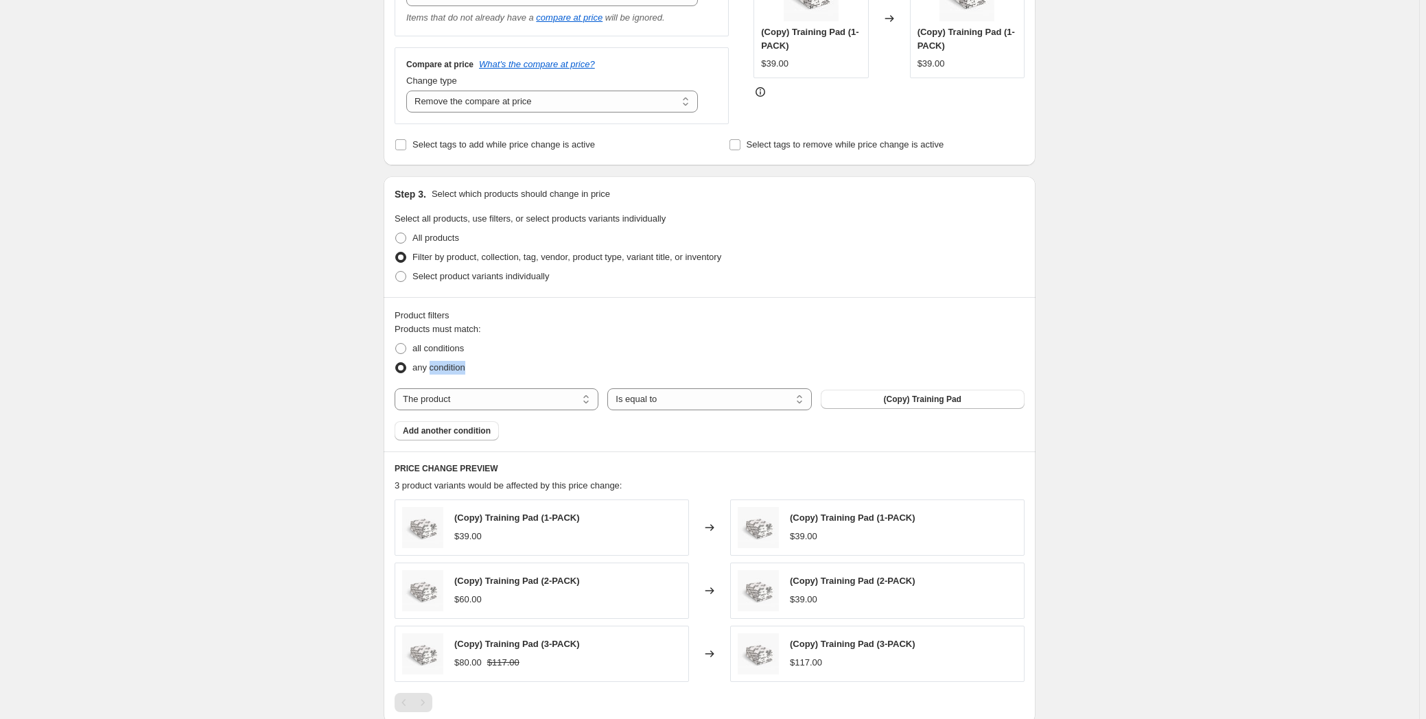
click at [396, 363] on input "any condition" at bounding box center [395, 362] width 1 height 1
click at [436, 369] on span "any condition" at bounding box center [438, 367] width 53 height 10
click at [396, 363] on input "any condition" at bounding box center [395, 362] width 1 height 1
click at [432, 362] on span "any condition" at bounding box center [438, 367] width 53 height 10
click at [396, 362] on input "any condition" at bounding box center [395, 362] width 1 height 1
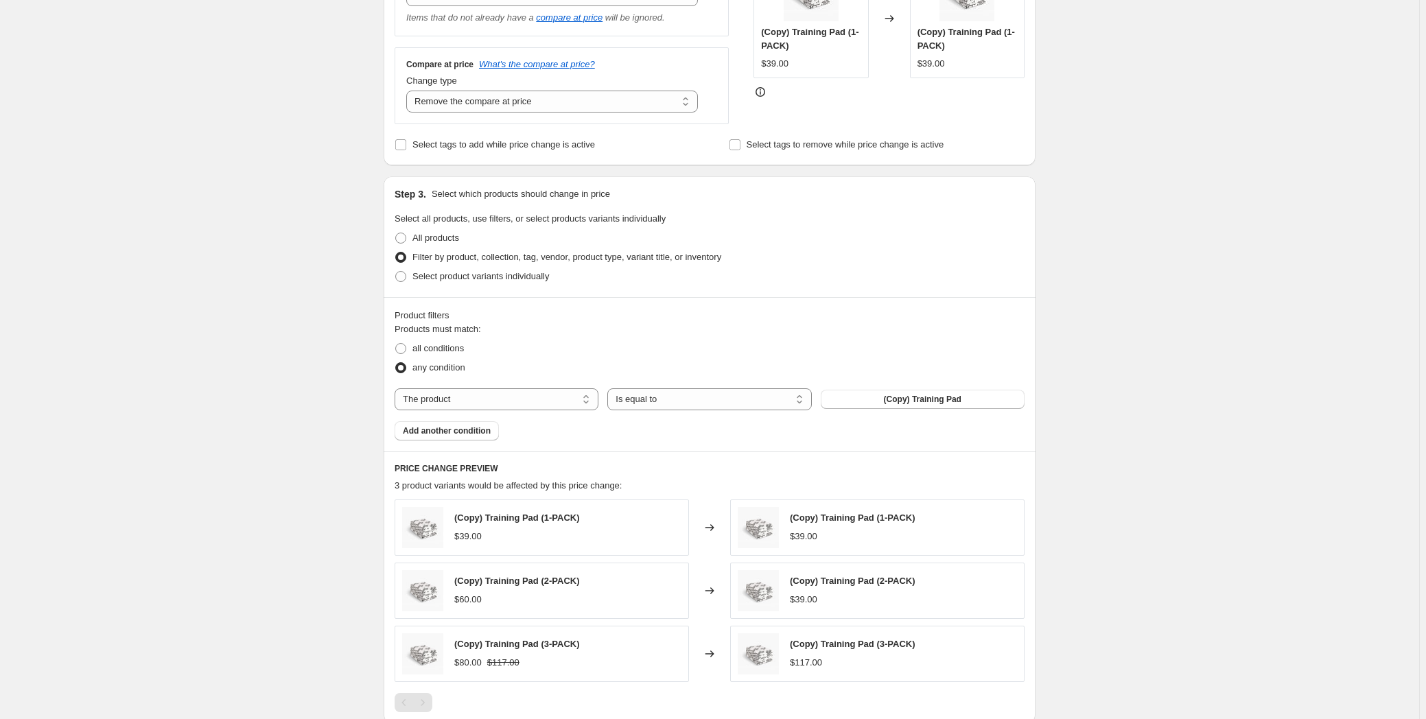
click at [432, 366] on span "any condition" at bounding box center [438, 367] width 53 height 10
click at [396, 363] on input "any condition" at bounding box center [395, 362] width 1 height 1
click at [480, 399] on select "The product The product's collection The product's tag The product's vendor The…" at bounding box center [497, 399] width 204 height 22
select select "collection"
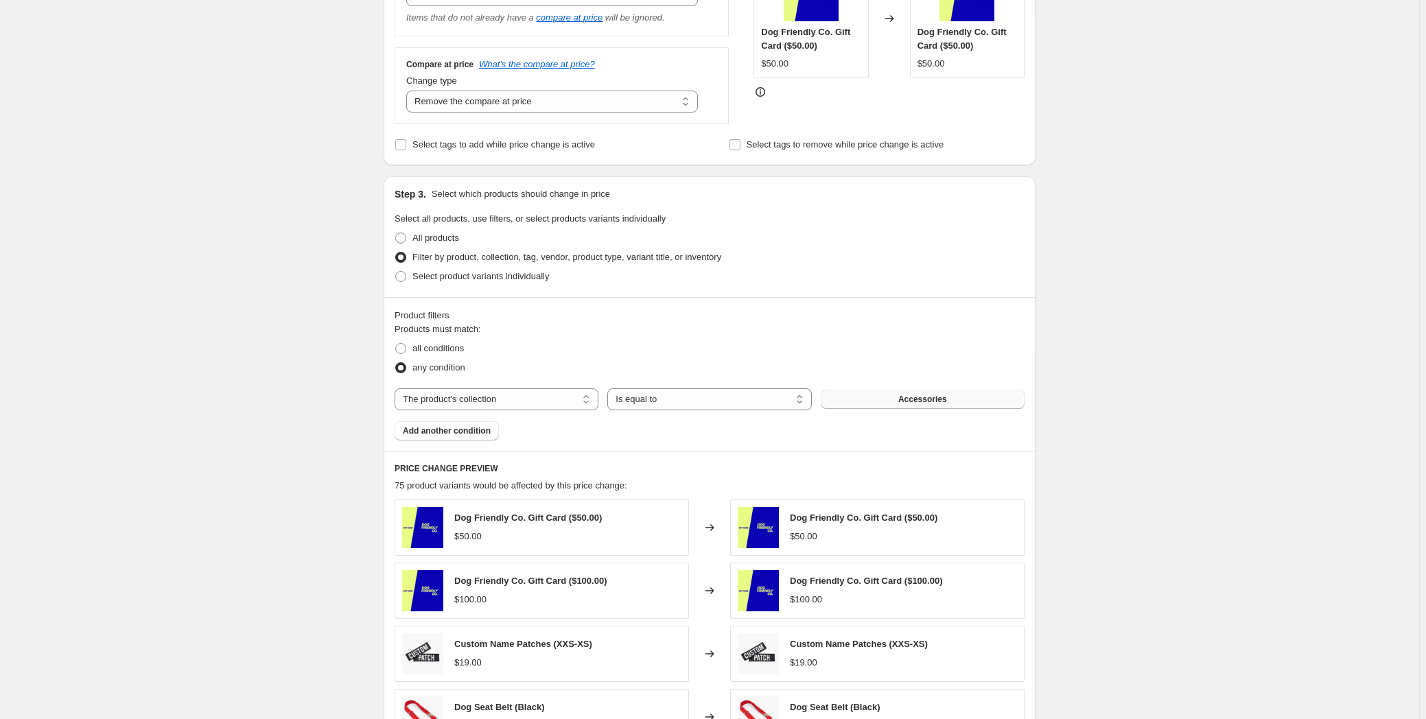
click at [917, 405] on button "Accessories" at bounding box center [923, 399] width 204 height 19
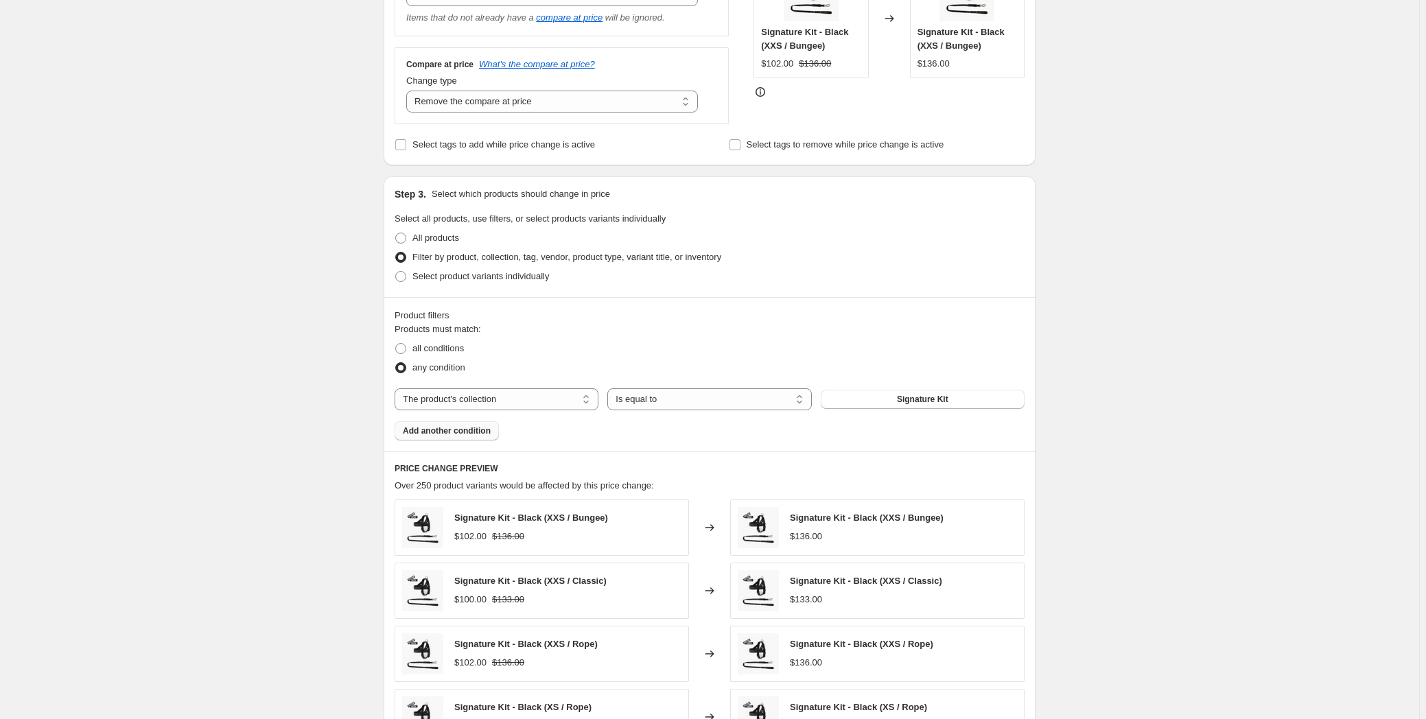
click at [474, 431] on span "Add another condition" at bounding box center [447, 430] width 88 height 11
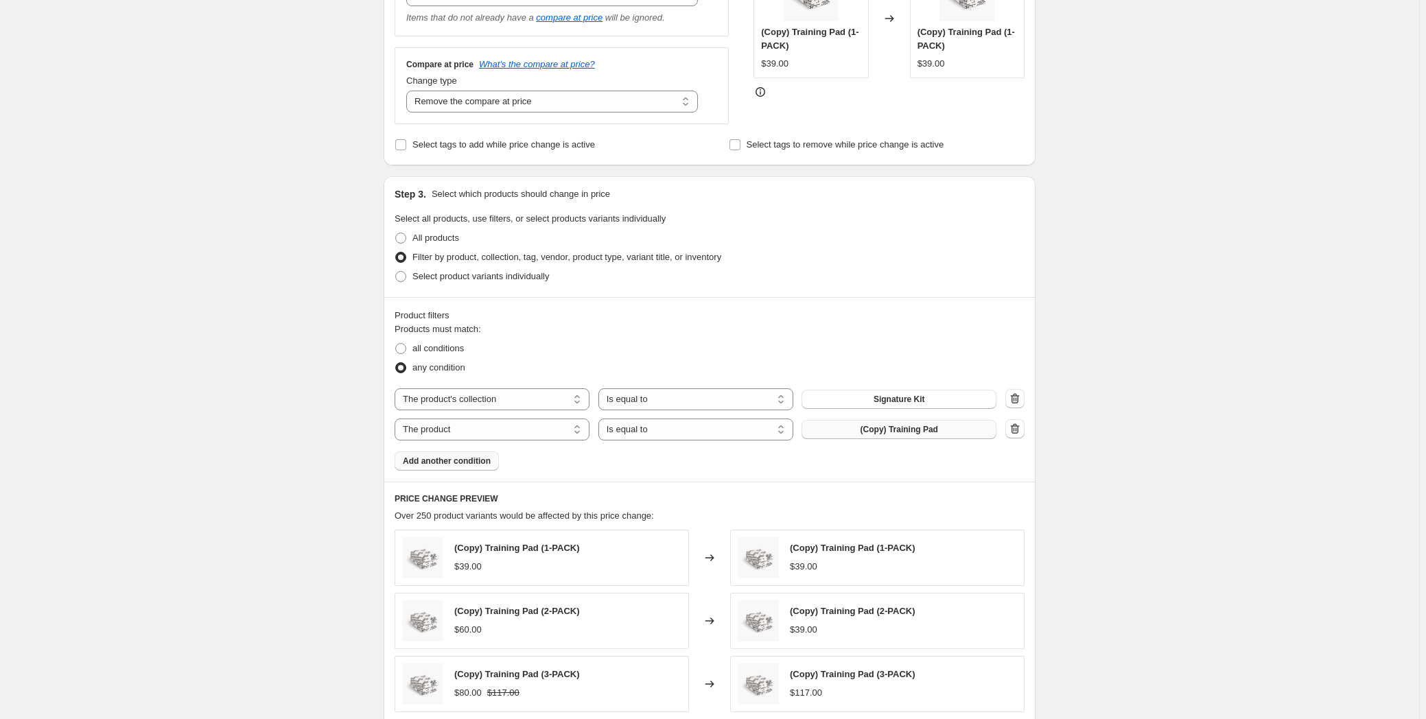
click at [902, 430] on span "(Copy) Training Pad" at bounding box center [899, 429] width 78 height 11
click at [564, 432] on select "The product The product's collection The product's tag The product's vendor The…" at bounding box center [492, 430] width 195 height 22
select select "collection"
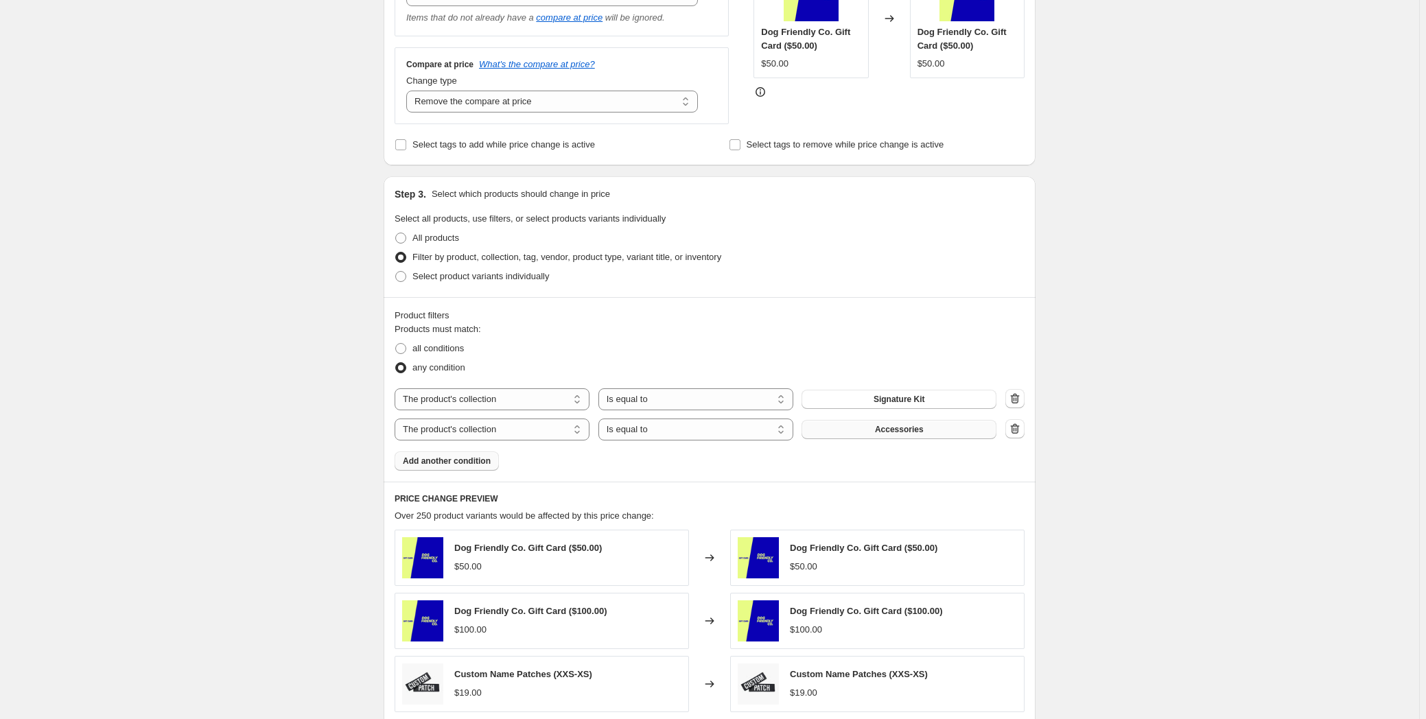
click at [893, 431] on span "Accessories" at bounding box center [899, 429] width 49 height 11
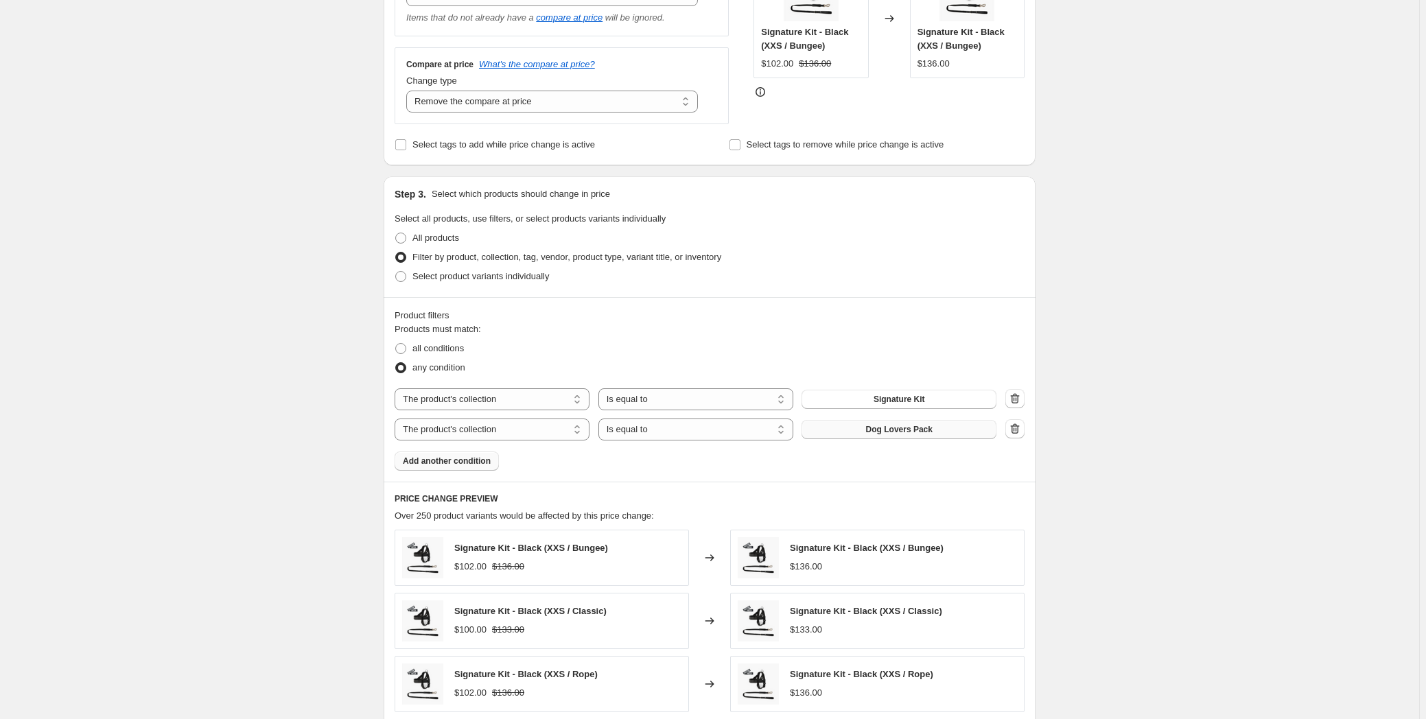
click at [449, 465] on span "Add another condition" at bounding box center [447, 461] width 88 height 11
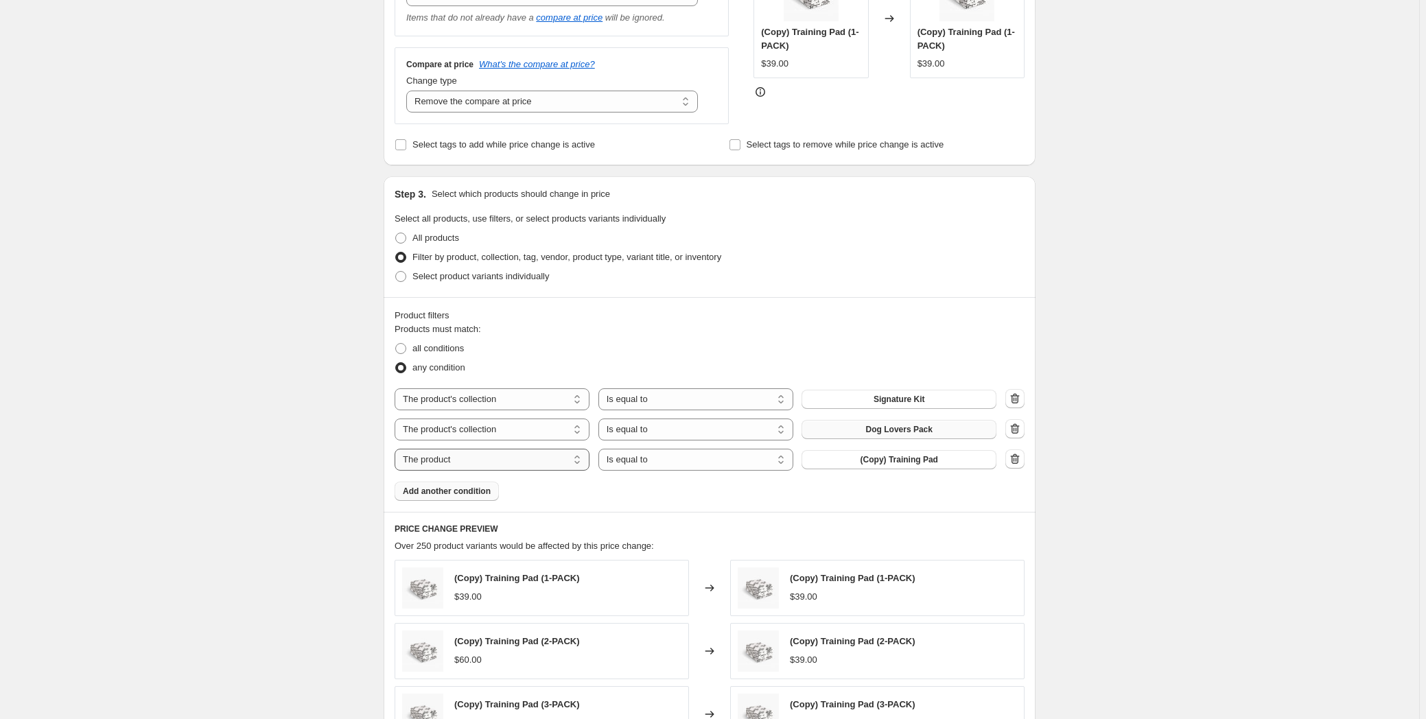
click at [510, 451] on select "The product The product's collection The product's tag The product's vendor The…" at bounding box center [492, 460] width 195 height 22
select select "collection"
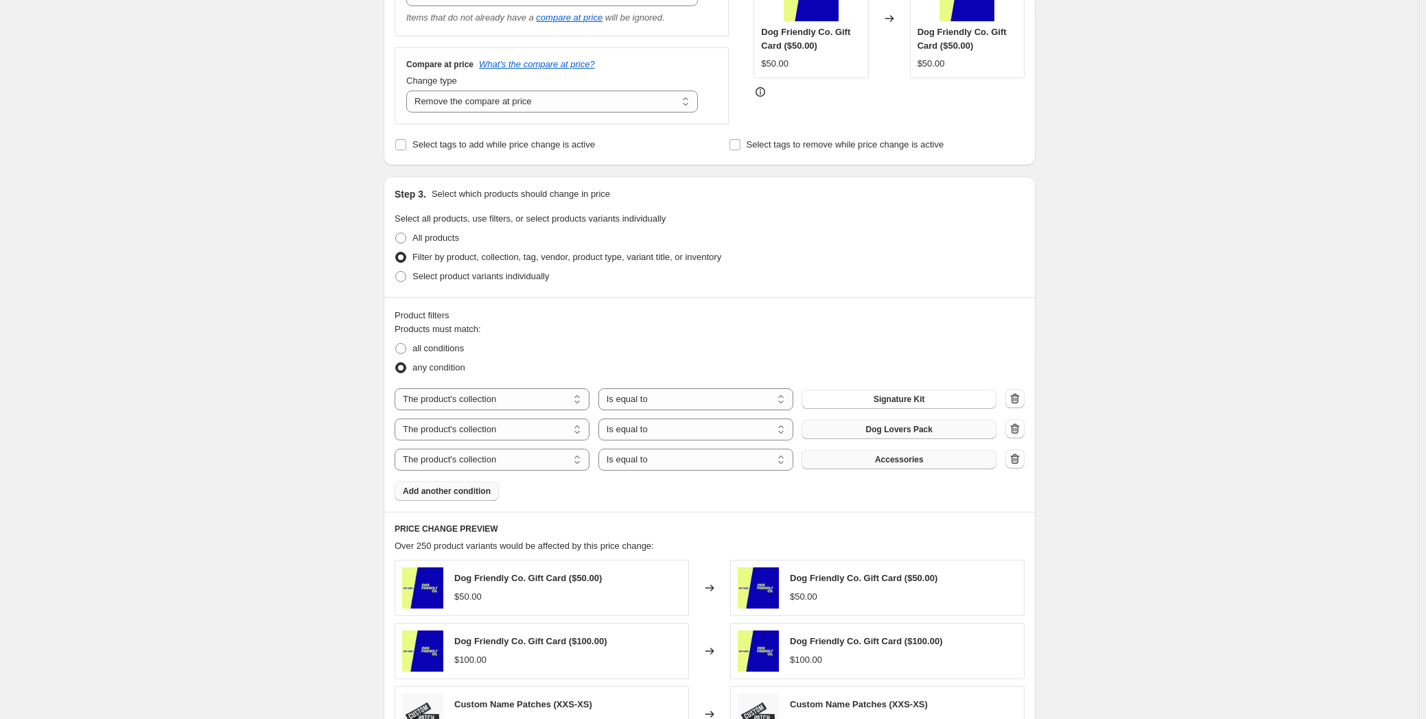
click at [896, 465] on span "Accessories" at bounding box center [899, 459] width 49 height 11
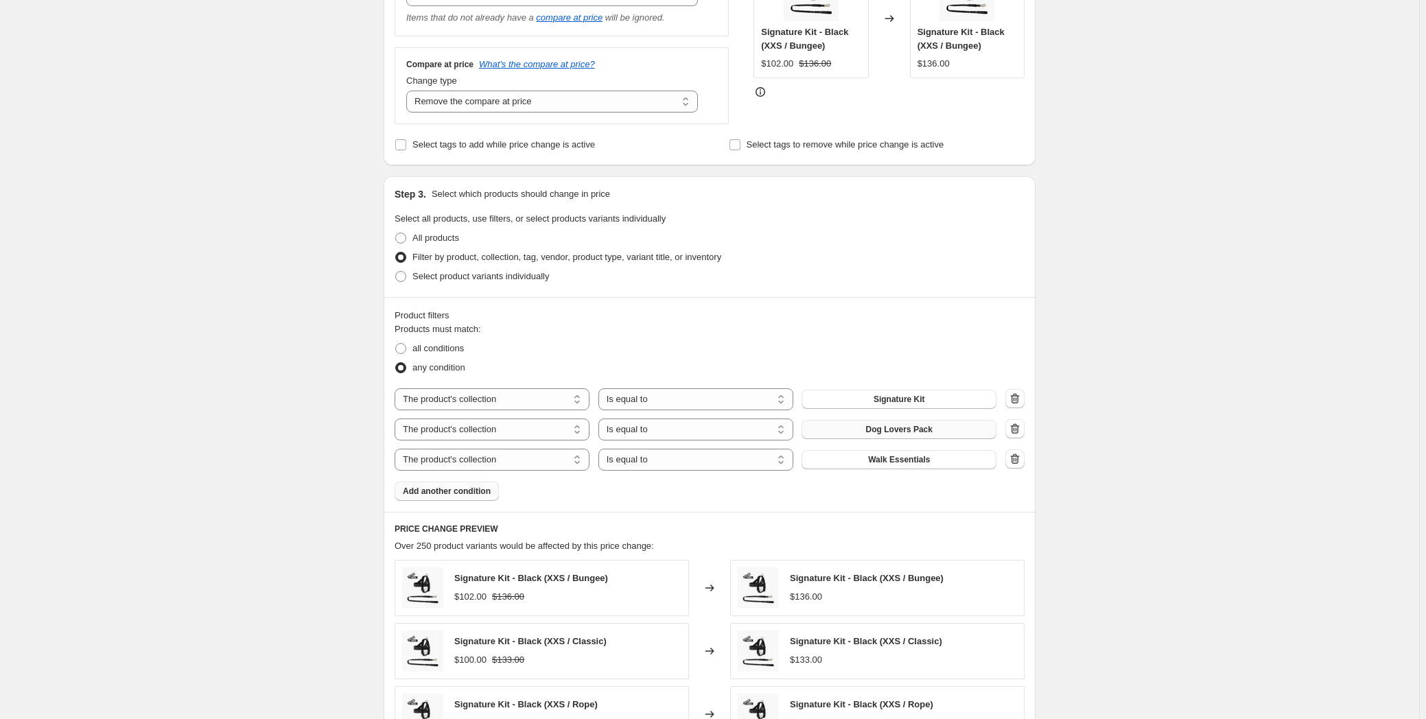
click at [447, 490] on span "Add another condition" at bounding box center [447, 491] width 88 height 11
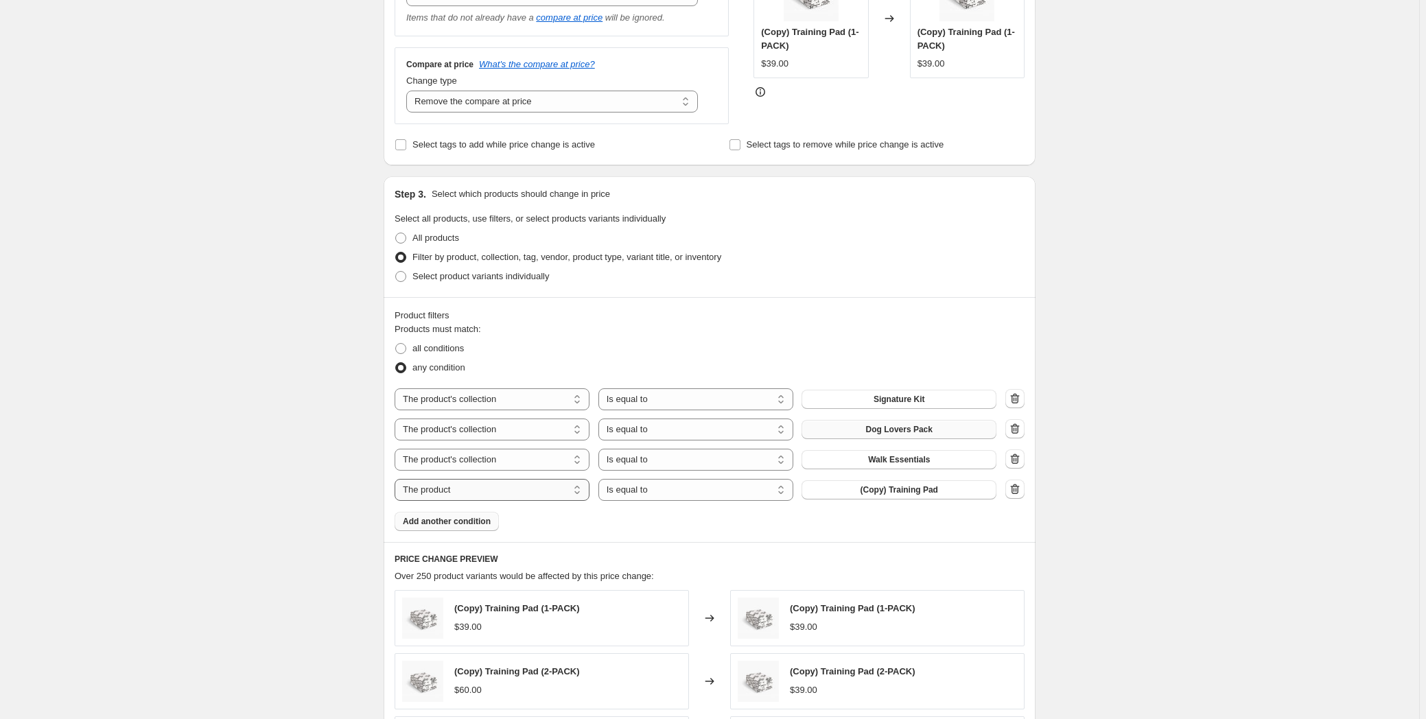
click at [527, 493] on select "The product The product's collection The product's tag The product's vendor The…" at bounding box center [492, 490] width 195 height 22
select select "collection"
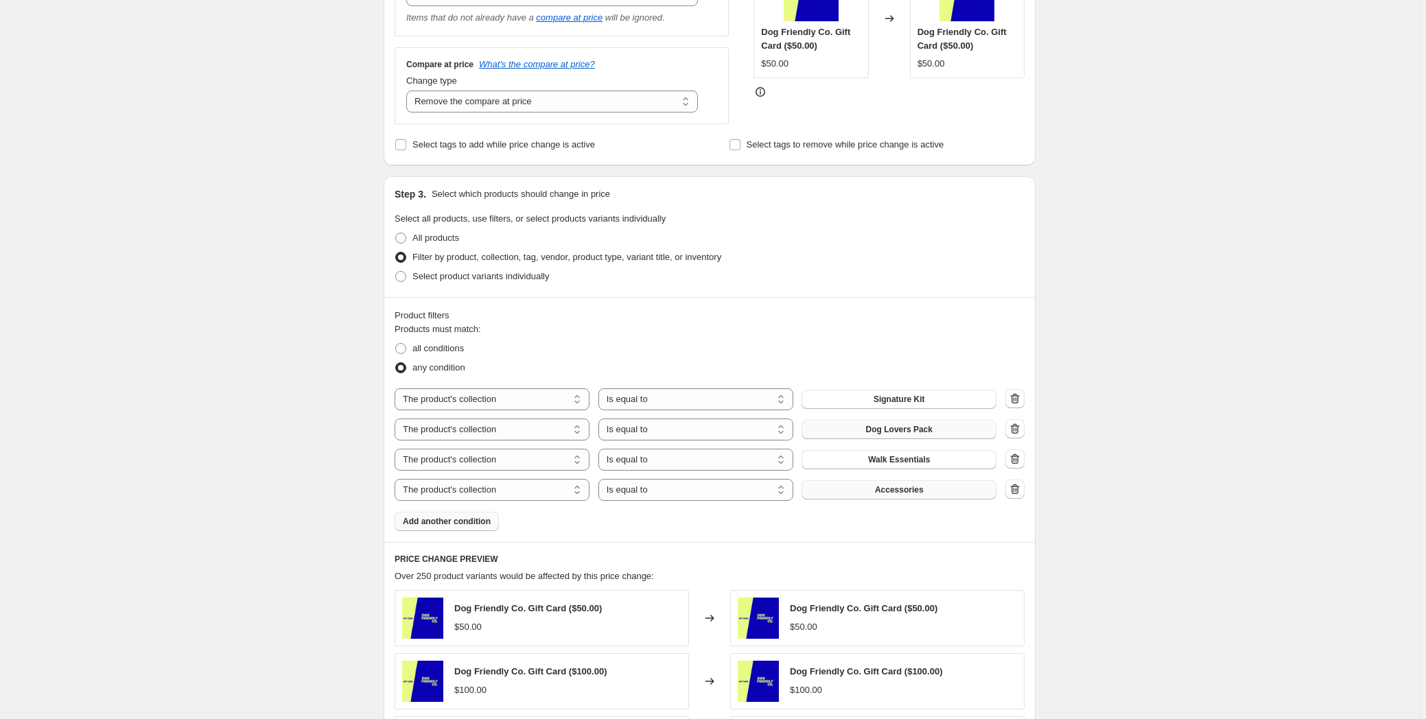
click at [898, 491] on span "Accessories" at bounding box center [899, 489] width 49 height 11
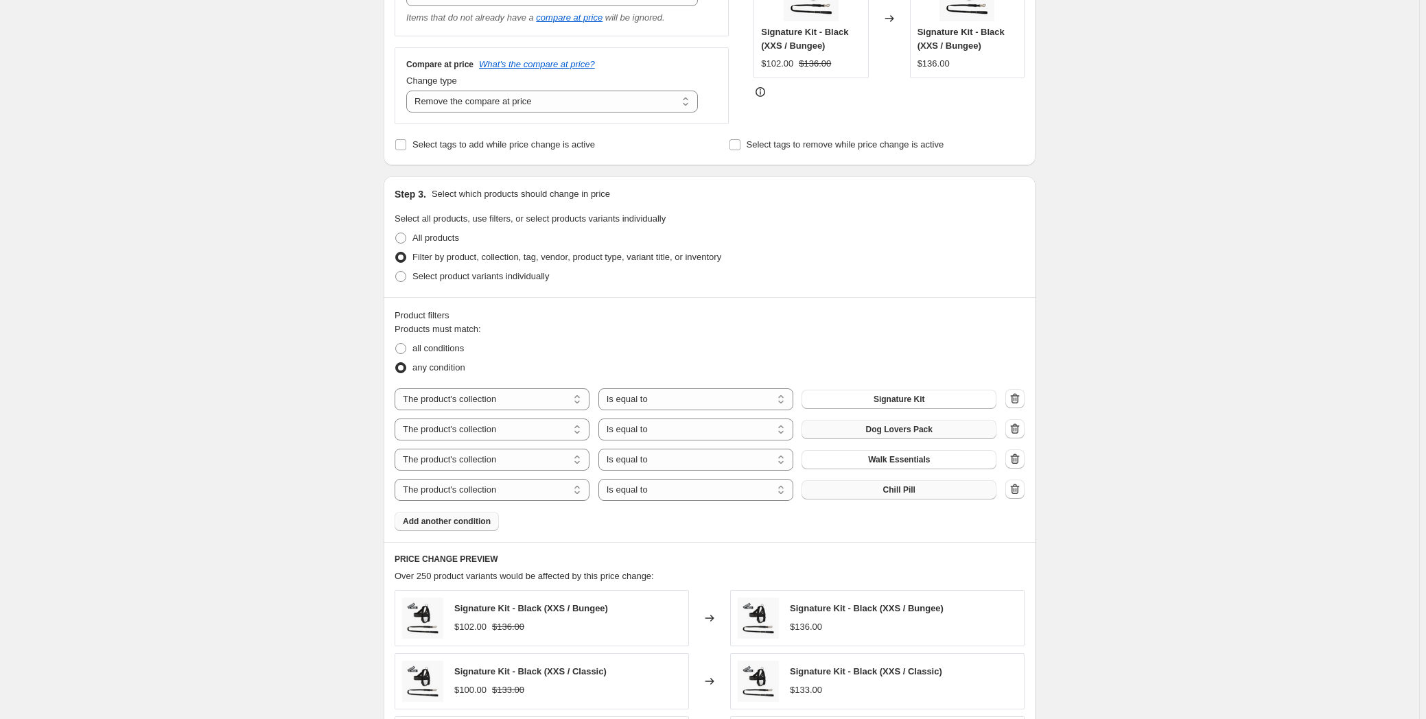
click at [455, 520] on span "Add another condition" at bounding box center [447, 521] width 88 height 11
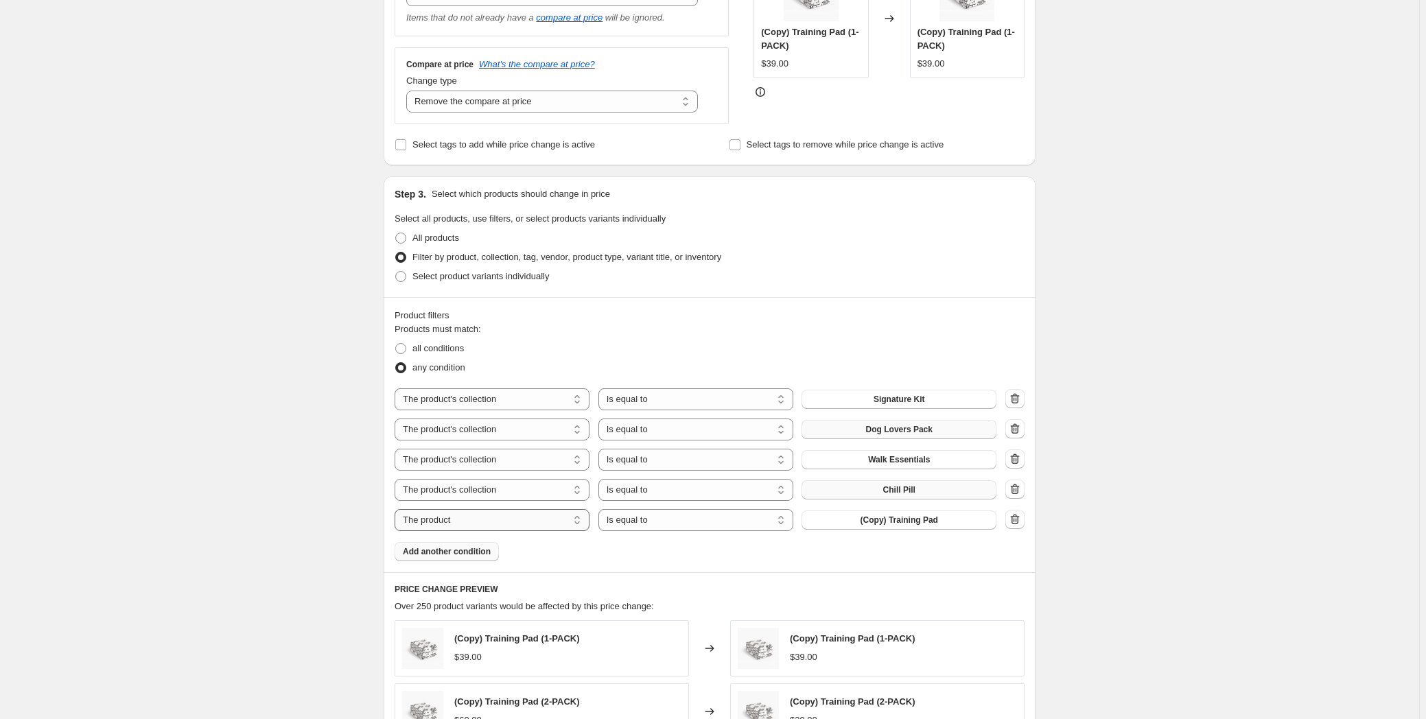
click at [549, 520] on select "The product The product's collection The product's tag The product's vendor The…" at bounding box center [492, 520] width 195 height 22
select select "collection"
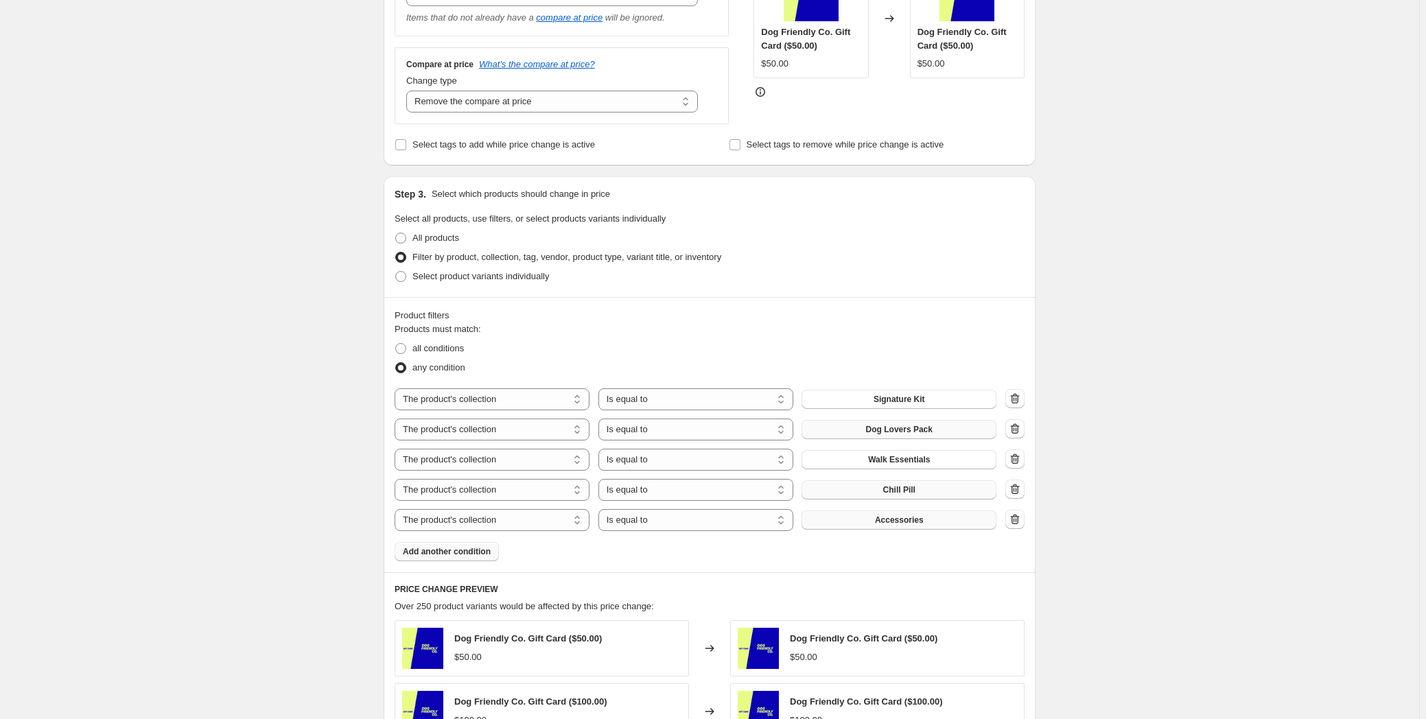
click at [875, 520] on button "Accessories" at bounding box center [898, 520] width 195 height 19
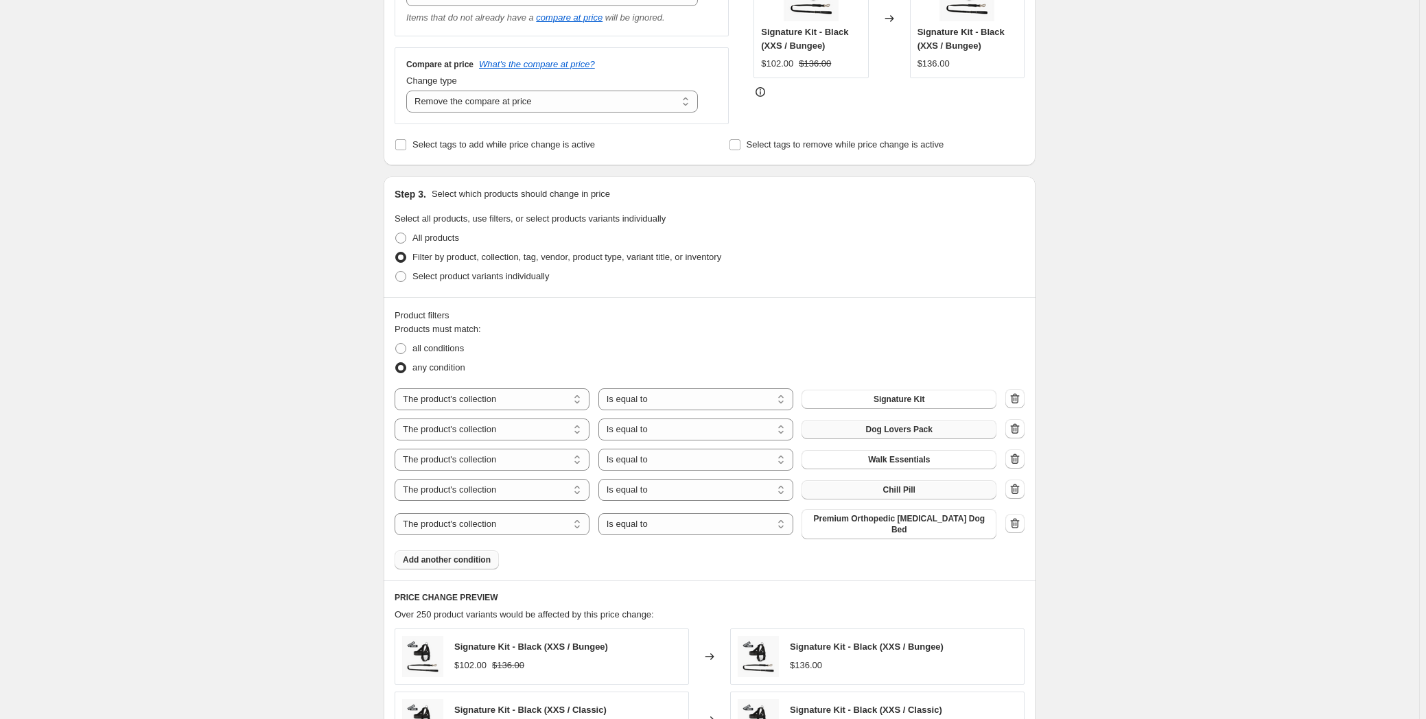
click at [438, 554] on span "Add another condition" at bounding box center [447, 559] width 88 height 11
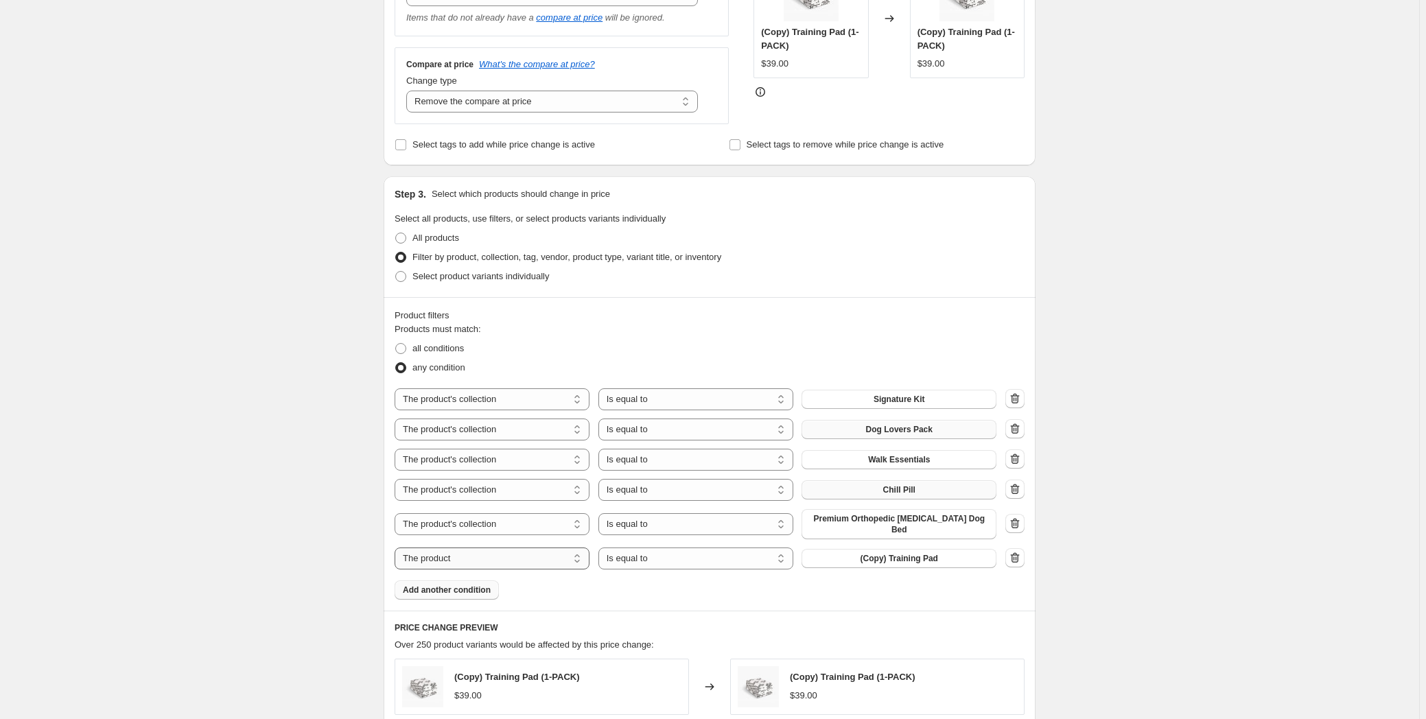
click at [471, 548] on select "The product The product's collection The product's tag The product's vendor The…" at bounding box center [492, 559] width 195 height 22
select select "collection"
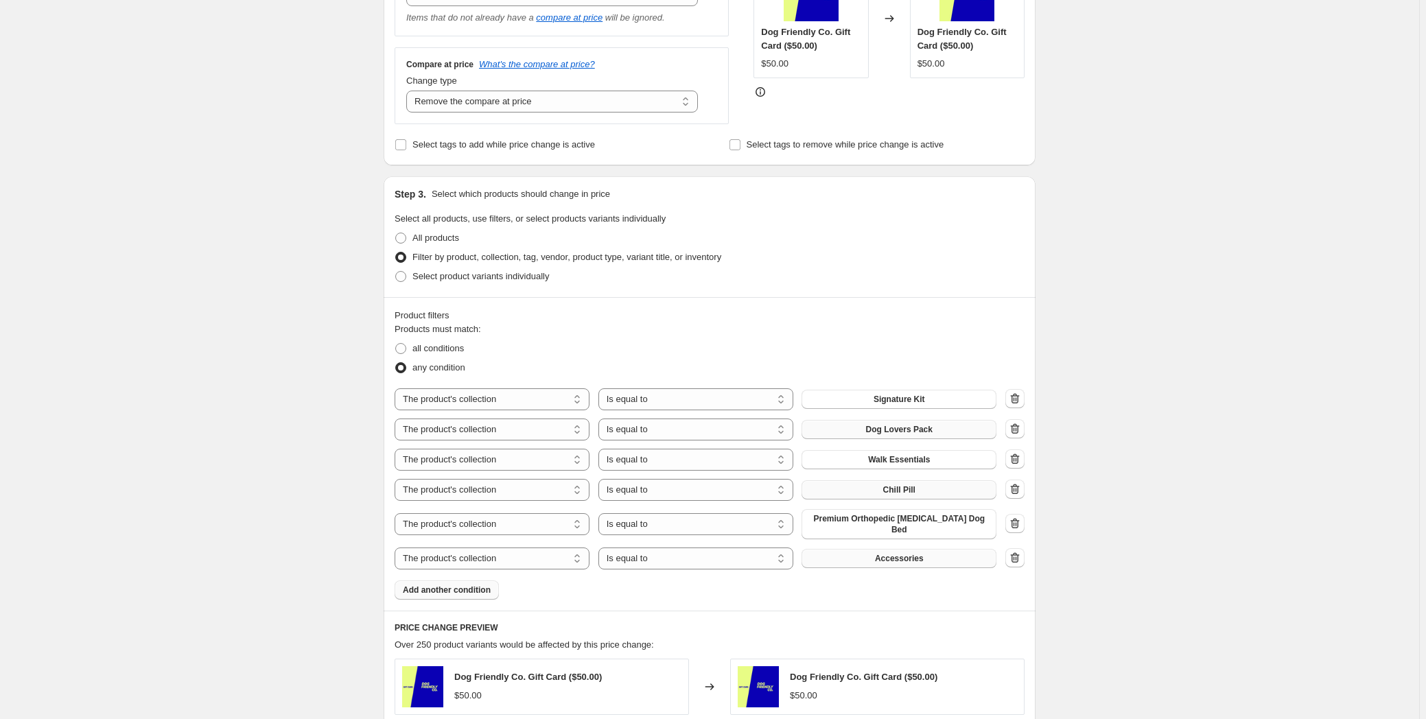
click at [896, 553] on span "Accessories" at bounding box center [899, 558] width 49 height 11
click at [445, 585] on span "Add another condition" at bounding box center [447, 590] width 88 height 11
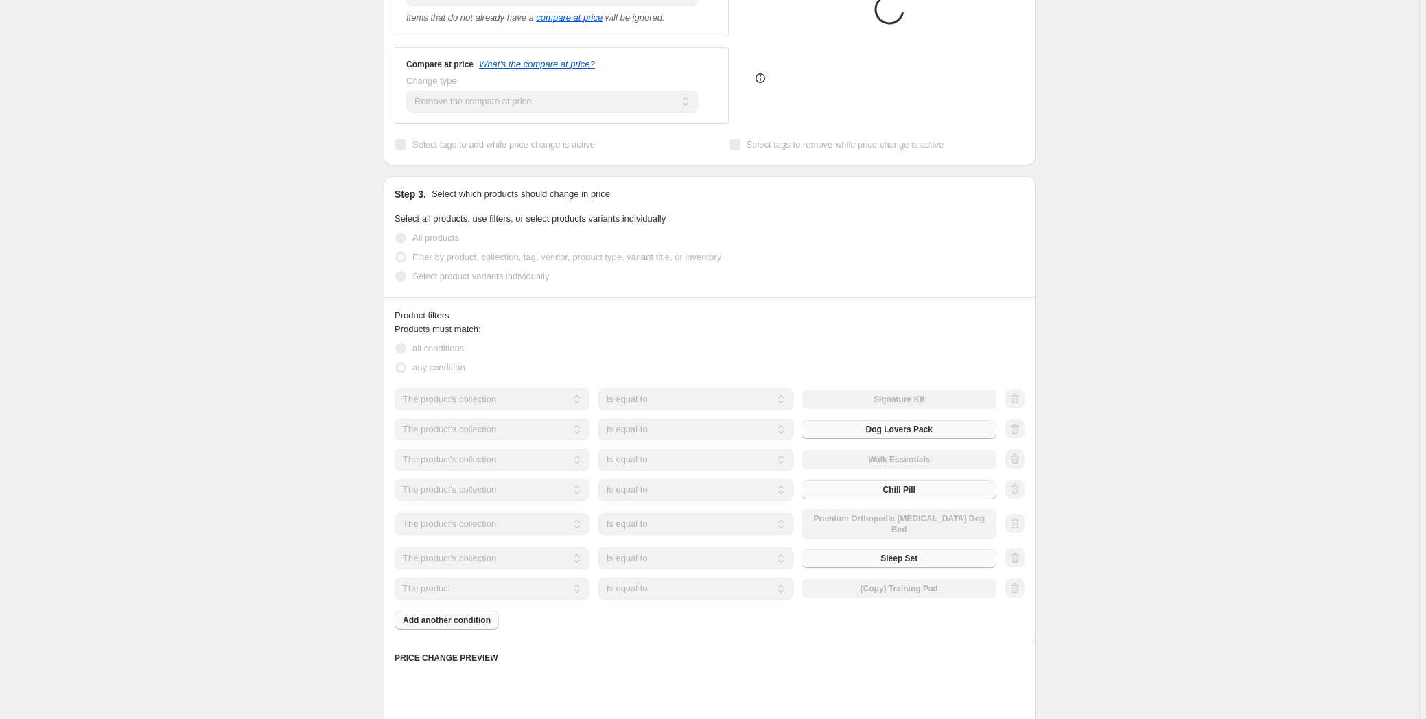
click at [532, 605] on div "Products must match: all conditions any condition The product The product's col…" at bounding box center [710, 475] width 630 height 307
click at [329, 585] on div "Create new price [MEDICAL_DATA]. This page is ready Create new price [MEDICAL_D…" at bounding box center [709, 587] width 1419 height 1798
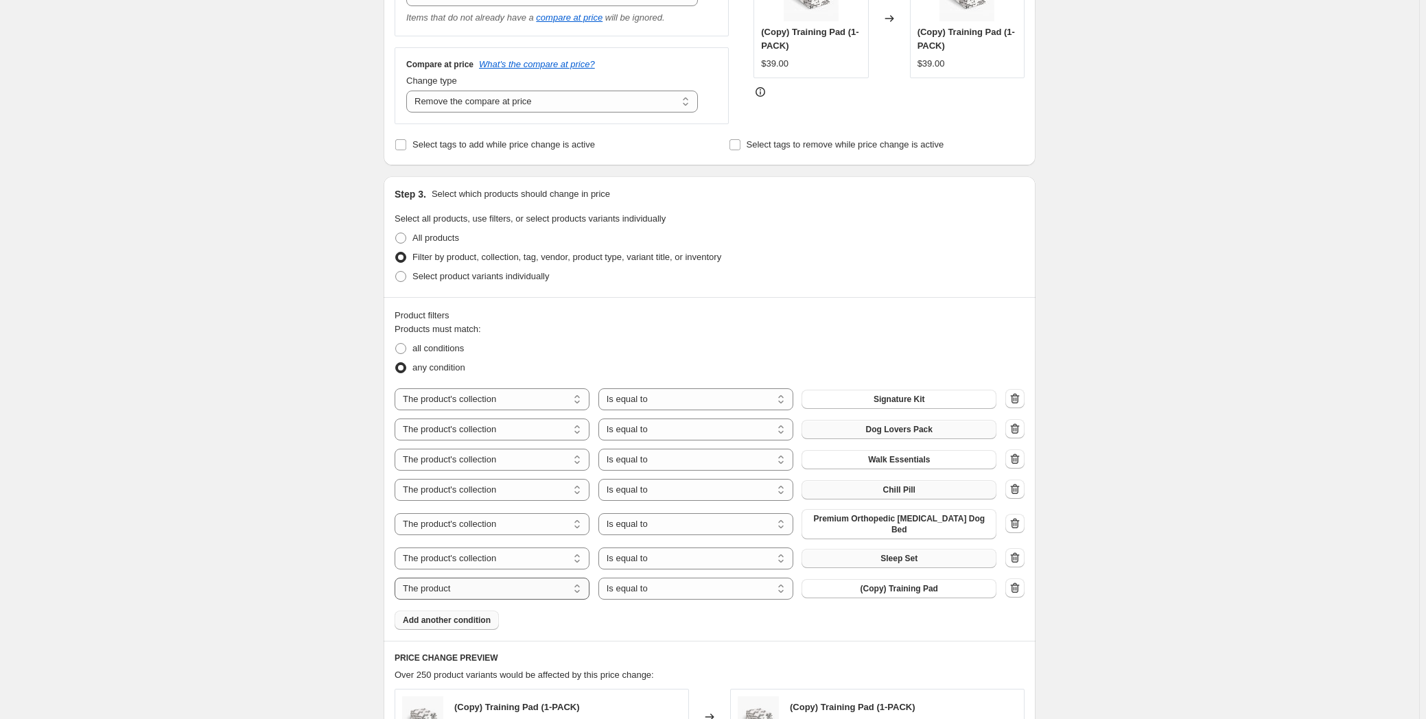
click at [403, 580] on select "The product The product's collection The product's tag The product's vendor The…" at bounding box center [492, 589] width 195 height 22
select select "collection"
click at [863, 583] on button "Accessories" at bounding box center [898, 588] width 195 height 19
click at [1021, 585] on icon "button" at bounding box center [1015, 588] width 14 height 14
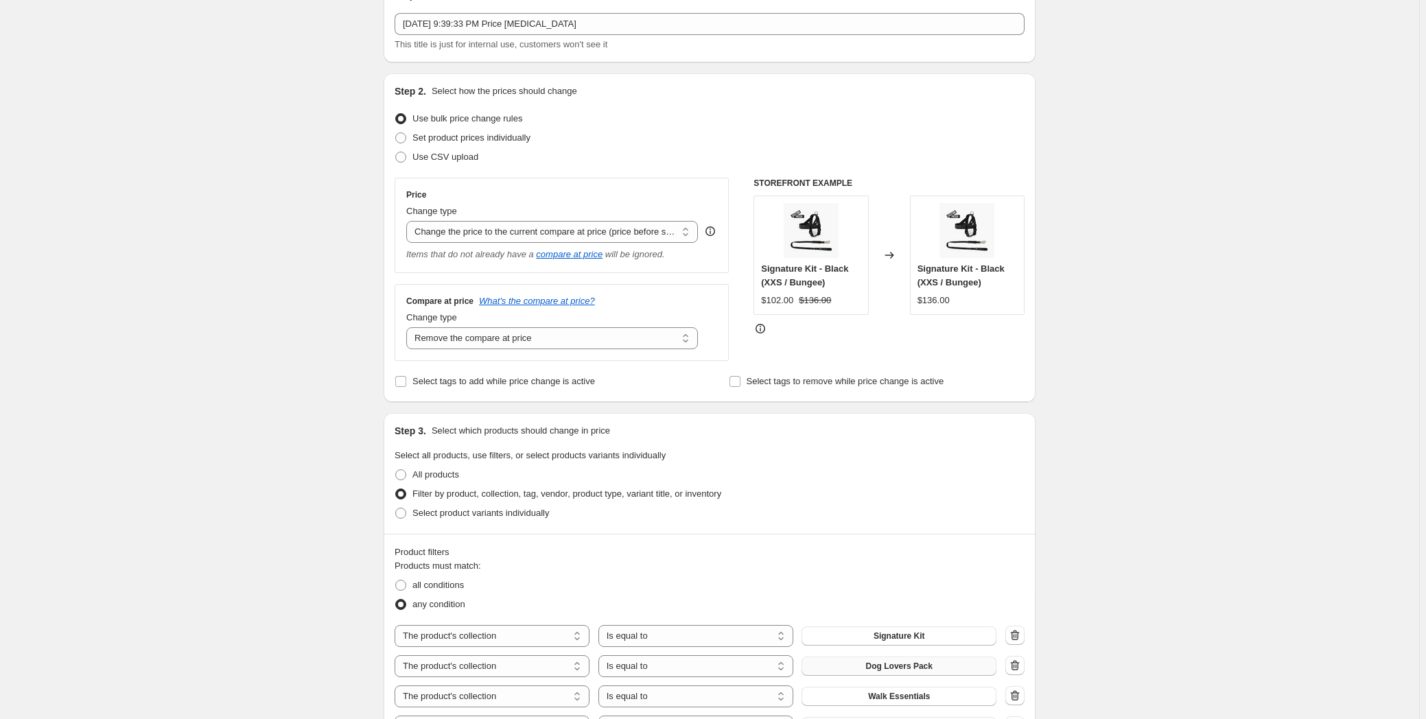
scroll to position [0, 0]
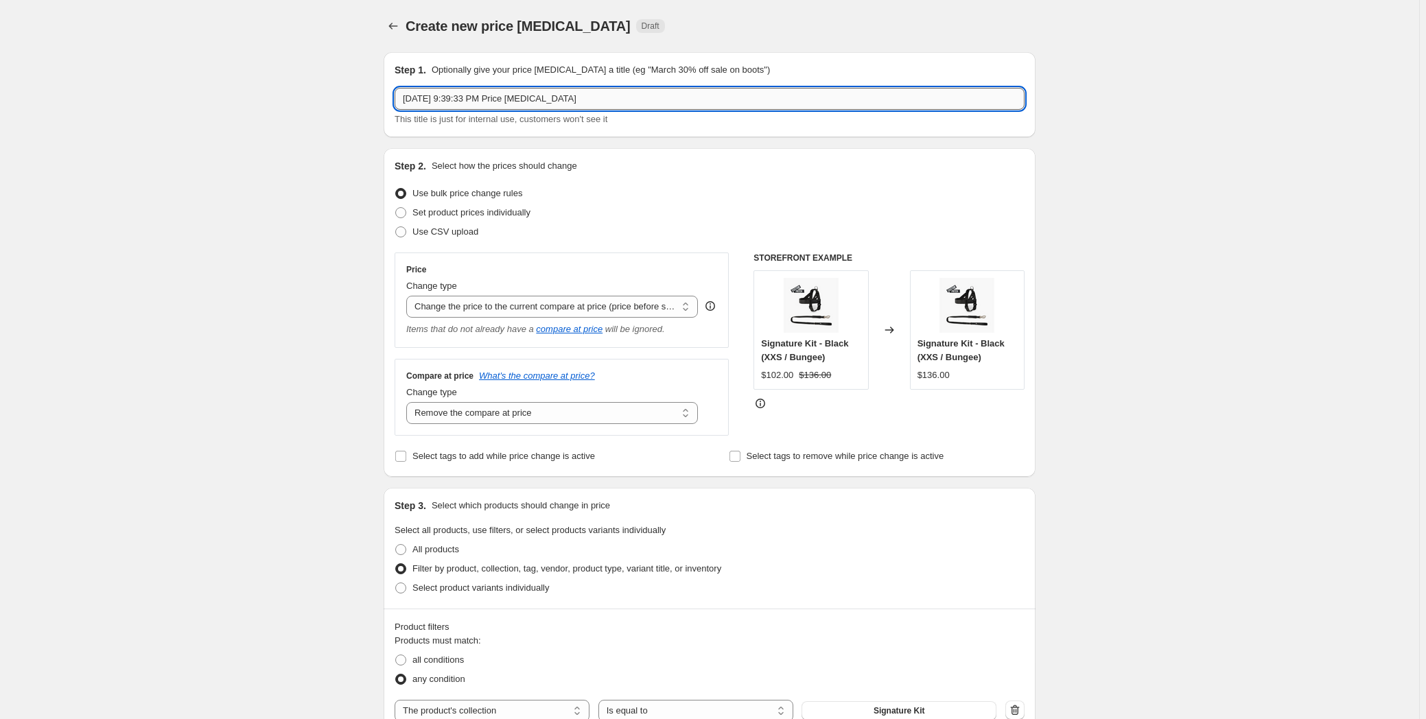
click at [460, 100] on input "[DATE] 9:39:33 PM Price [MEDICAL_DATA]" at bounding box center [710, 99] width 630 height 22
type input "INTL [DATE] price adjustment"
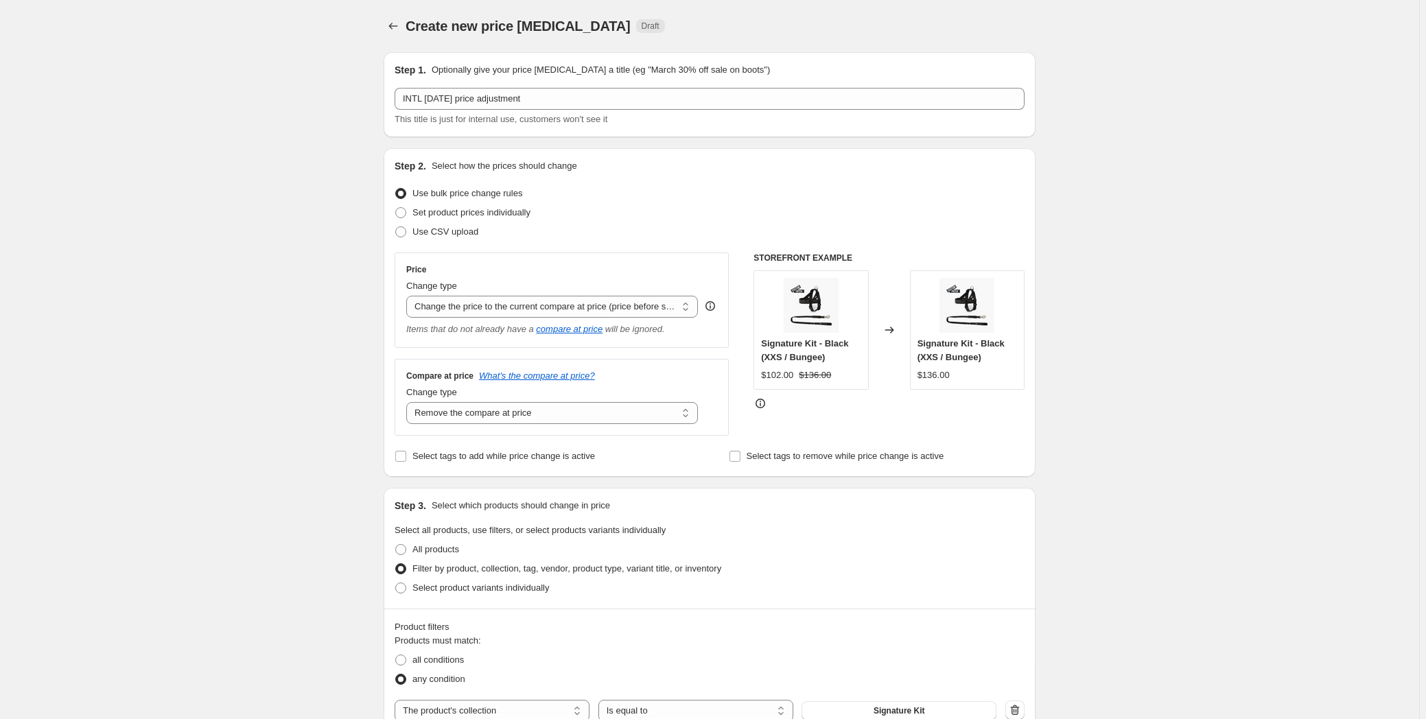
drag, startPoint x: 290, startPoint y: 348, endPoint x: 281, endPoint y: 349, distance: 8.3
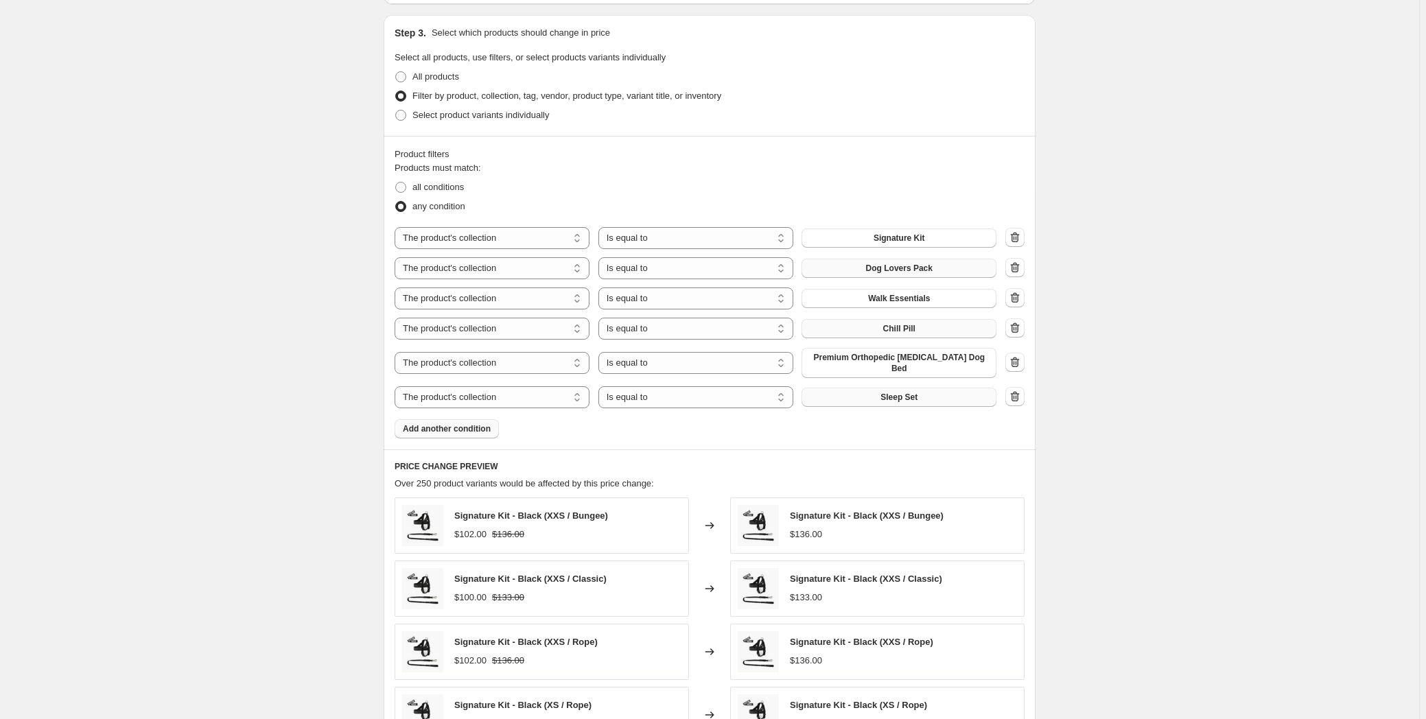
scroll to position [624, 0]
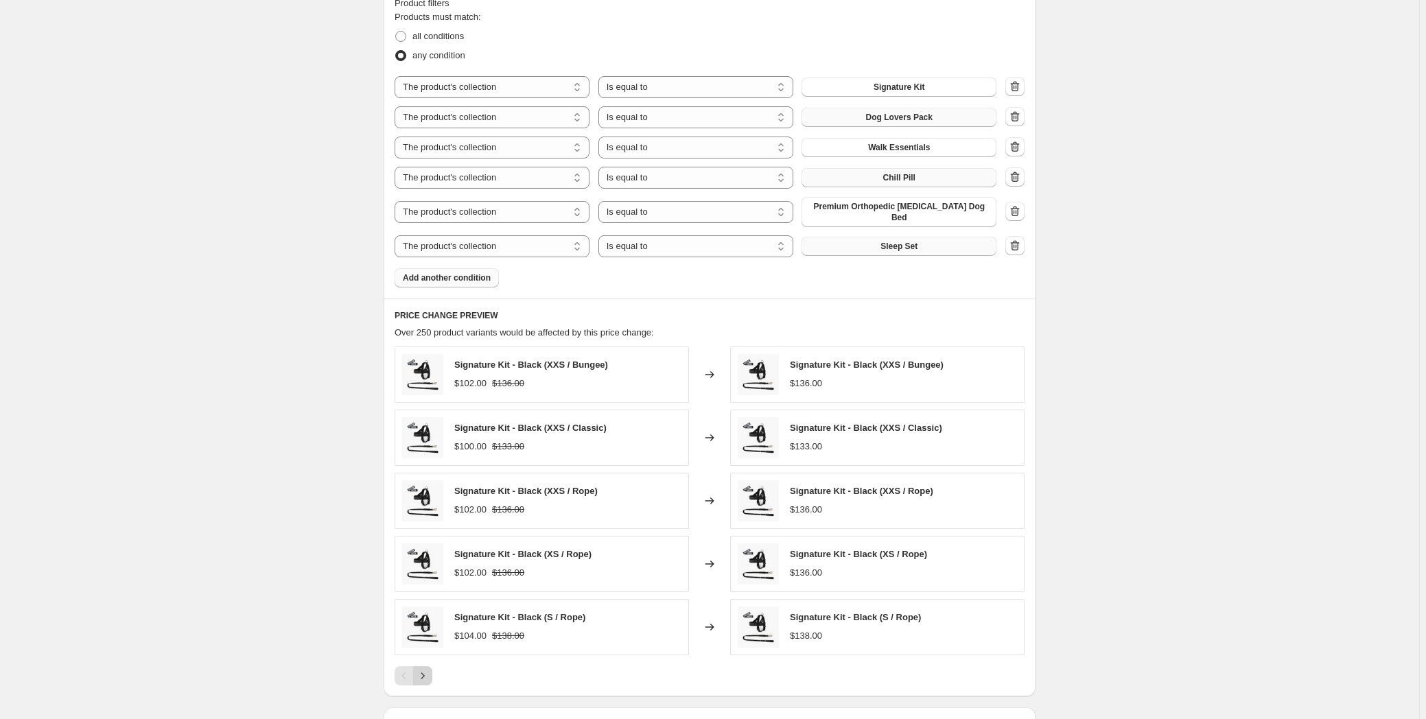
click at [430, 669] on icon "Next" at bounding box center [423, 676] width 14 height 14
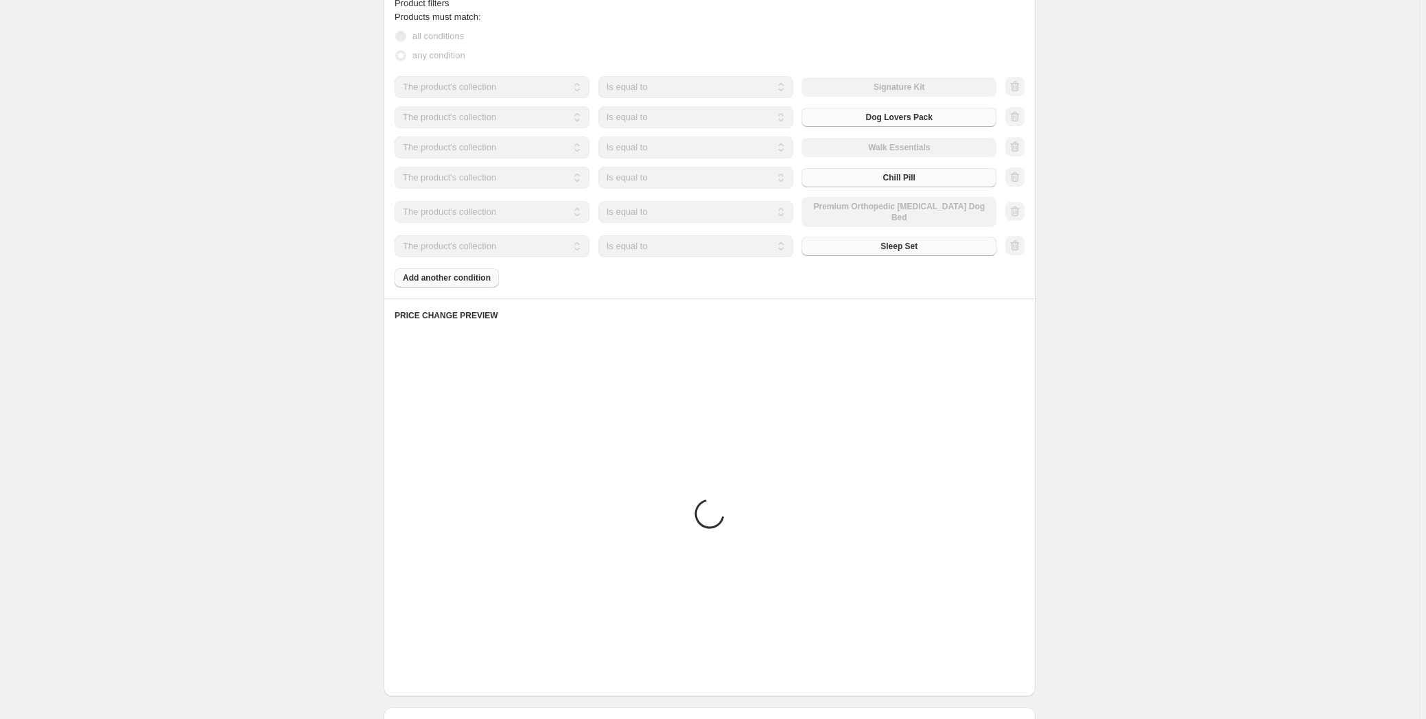
click at [430, 669] on icon "Next" at bounding box center [423, 676] width 14 height 14
click at [139, 419] on div "Create new price [MEDICAL_DATA]. This page is ready Create new price [MEDICAL_D…" at bounding box center [709, 260] width 1419 height 1768
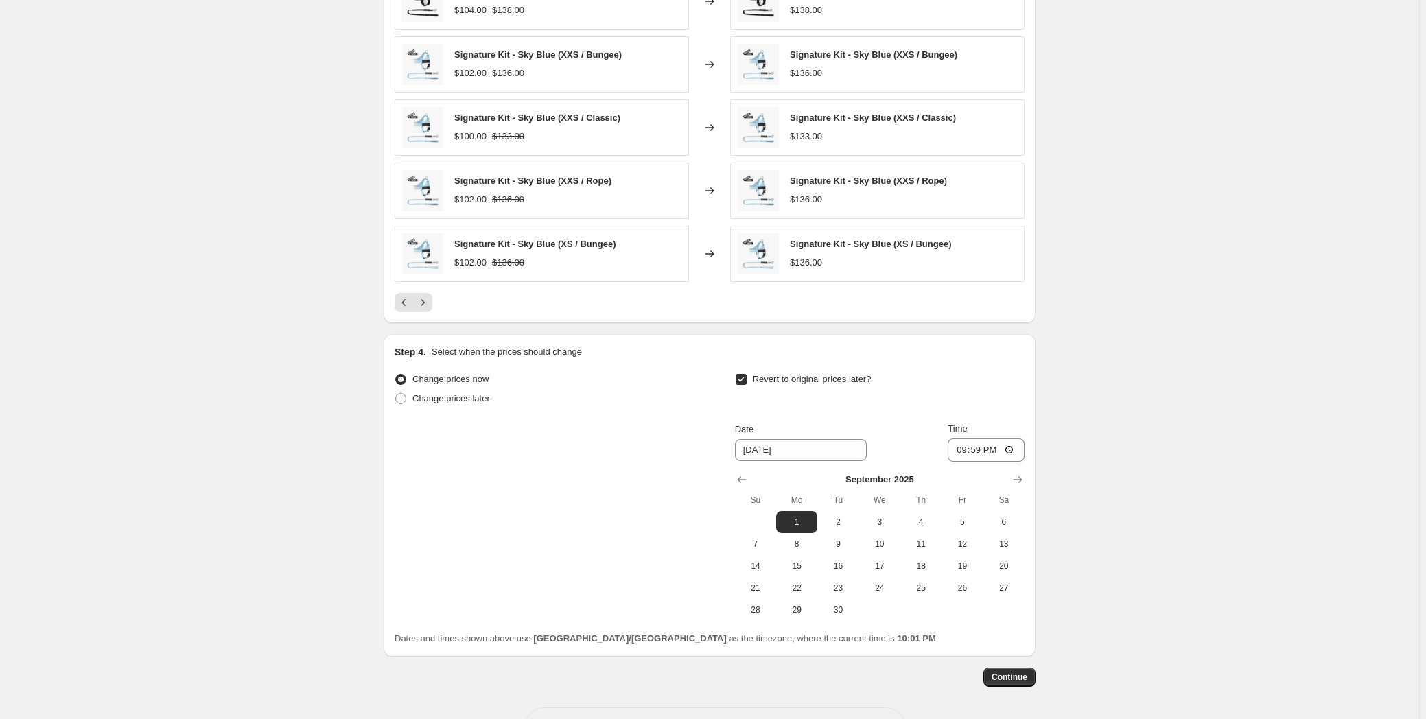
scroll to position [1039, 0]
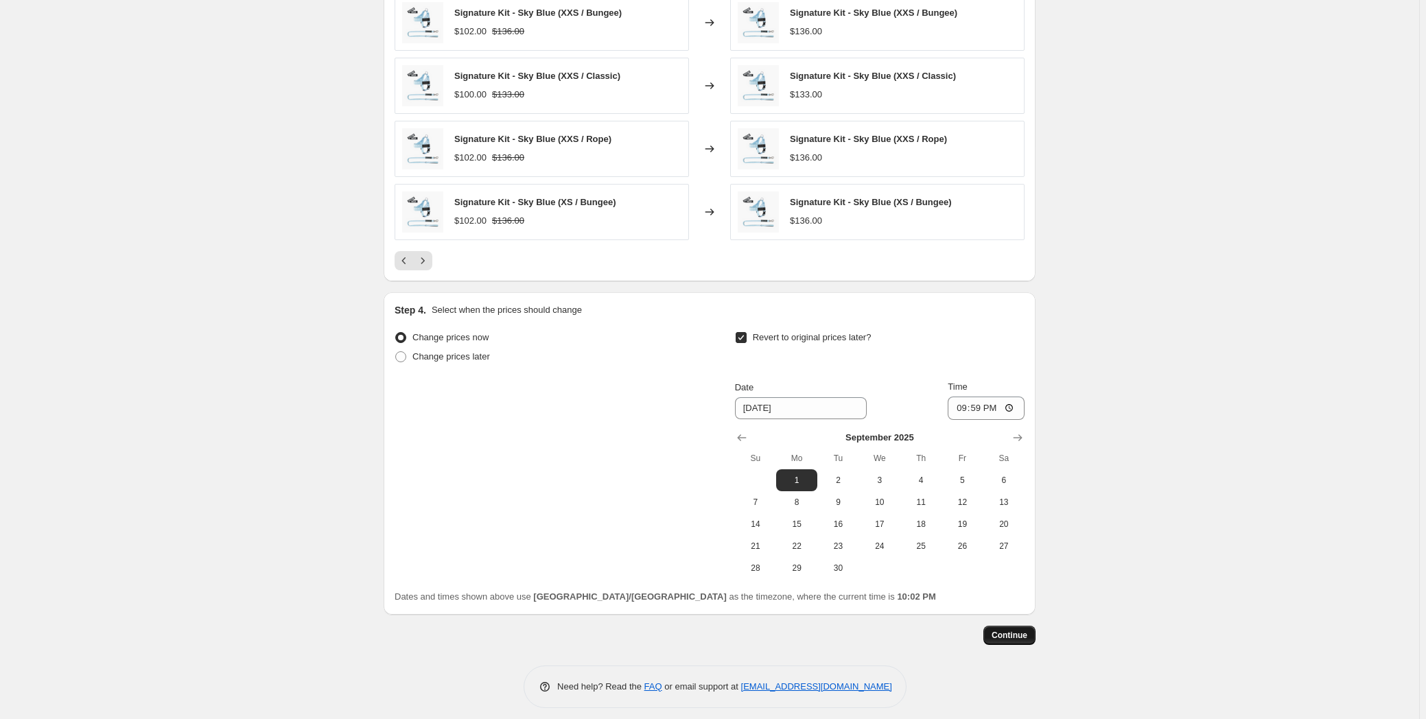
click at [1003, 630] on span "Continue" at bounding box center [1009, 635] width 36 height 11
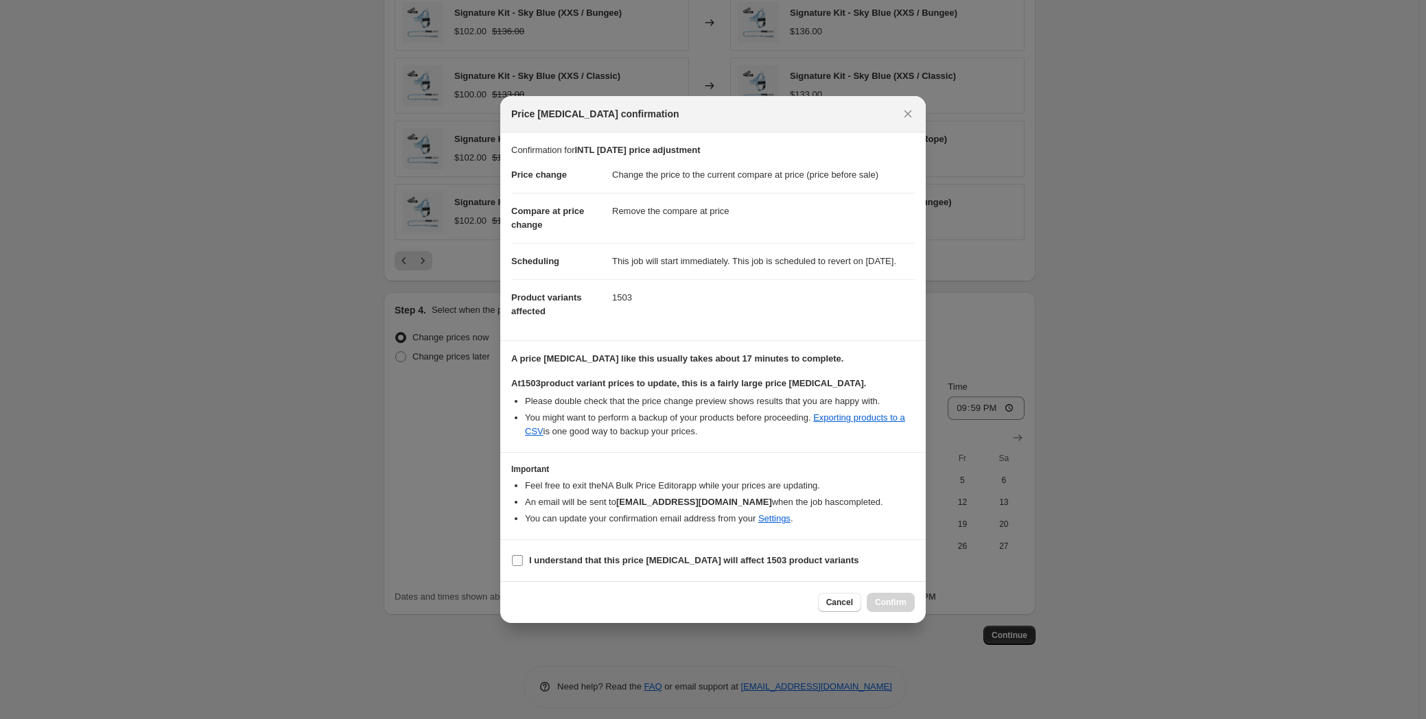
click at [532, 557] on label "I understand that this price [MEDICAL_DATA] will affect 1503 product variants" at bounding box center [685, 560] width 348 height 19
click at [523, 557] on input "I understand that this price [MEDICAL_DATA] will affect 1503 product variants" at bounding box center [517, 560] width 11 height 11
checkbox input "true"
click at [893, 604] on span "Confirm" at bounding box center [891, 602] width 32 height 11
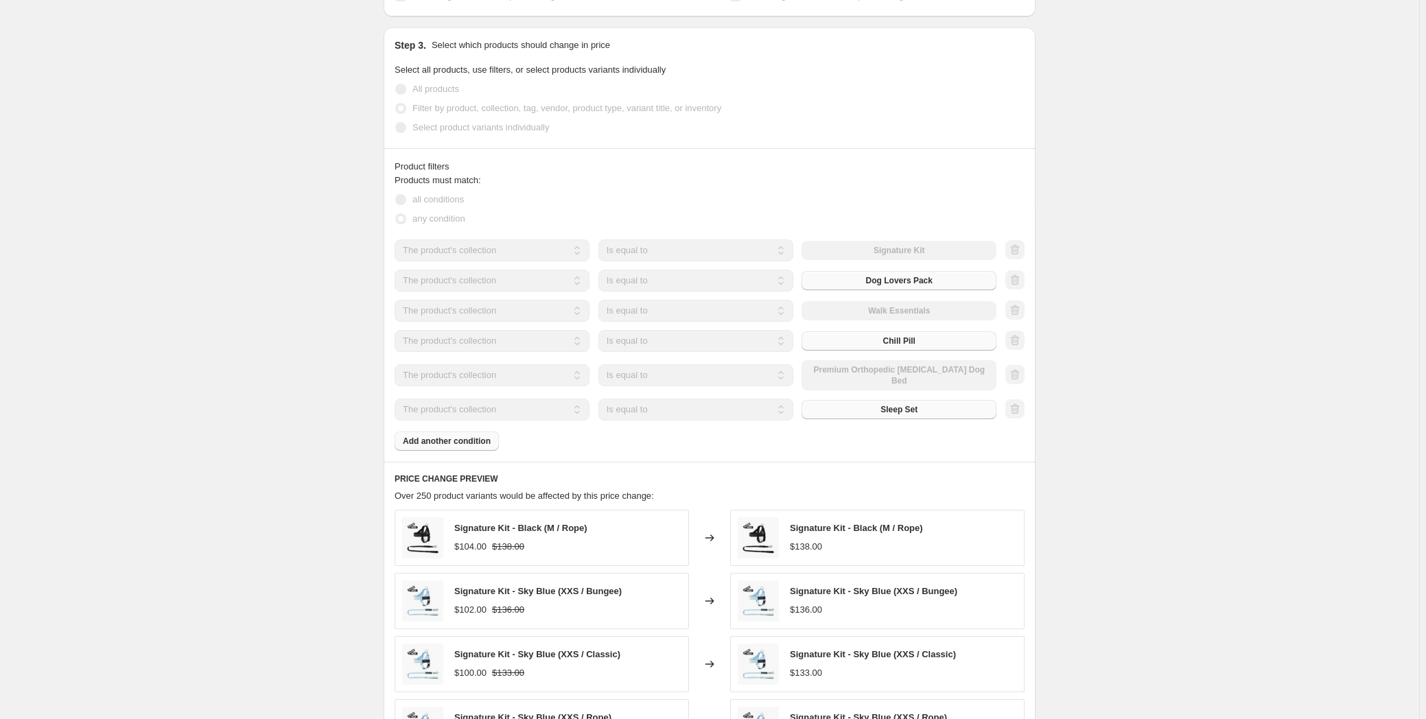
scroll to position [561, 0]
click at [134, 570] on div "INTL [DATE] price adjustment. This page is ready INTL [DATE] price adjustment I…" at bounding box center [709, 357] width 1419 height 1836
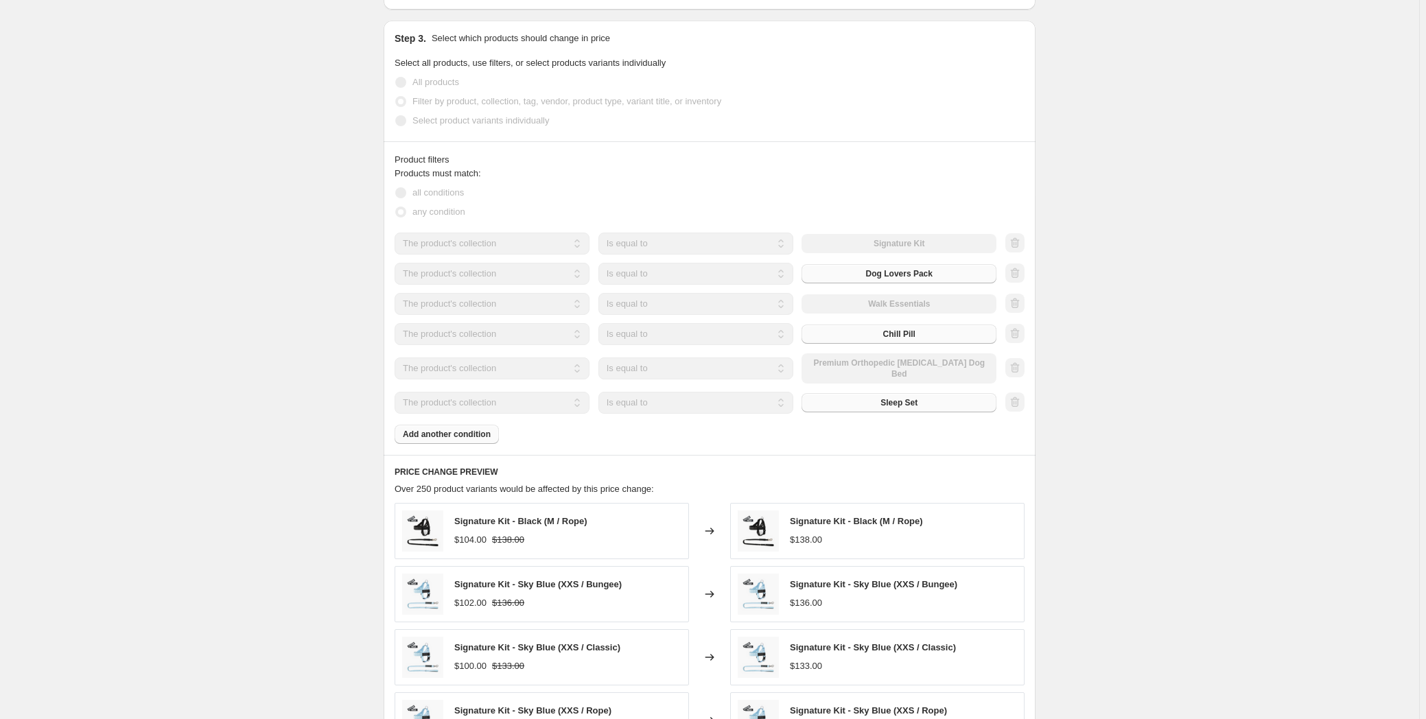
scroll to position [499, 0]
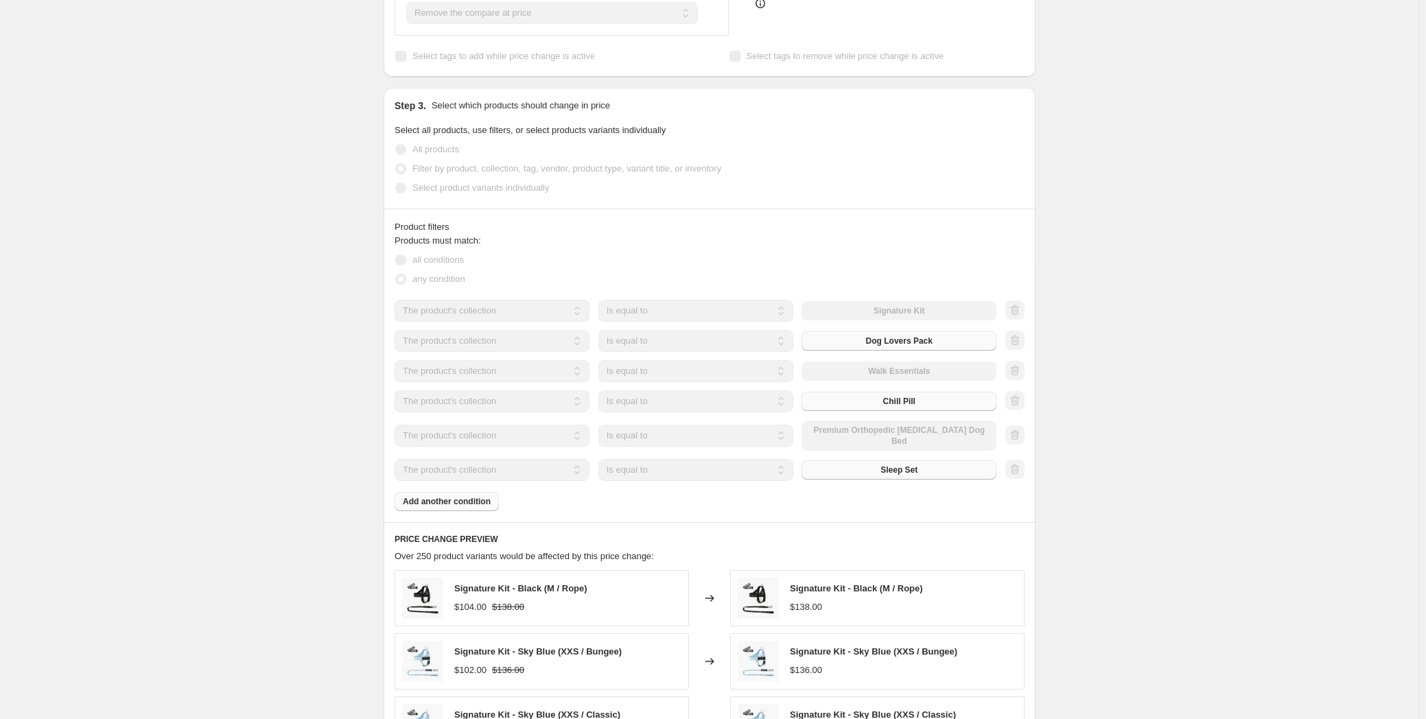
select select "ecap"
select select "remove"
select select "collection"
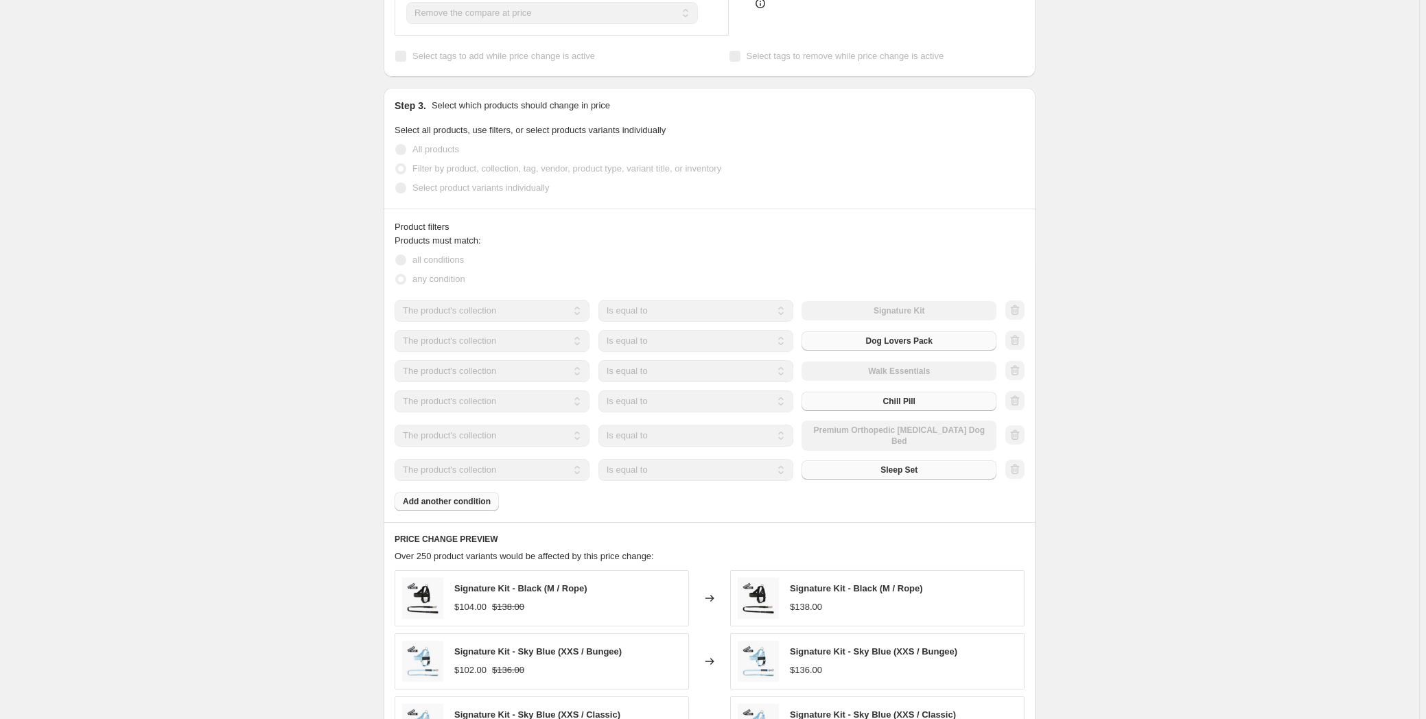
select select "collection"
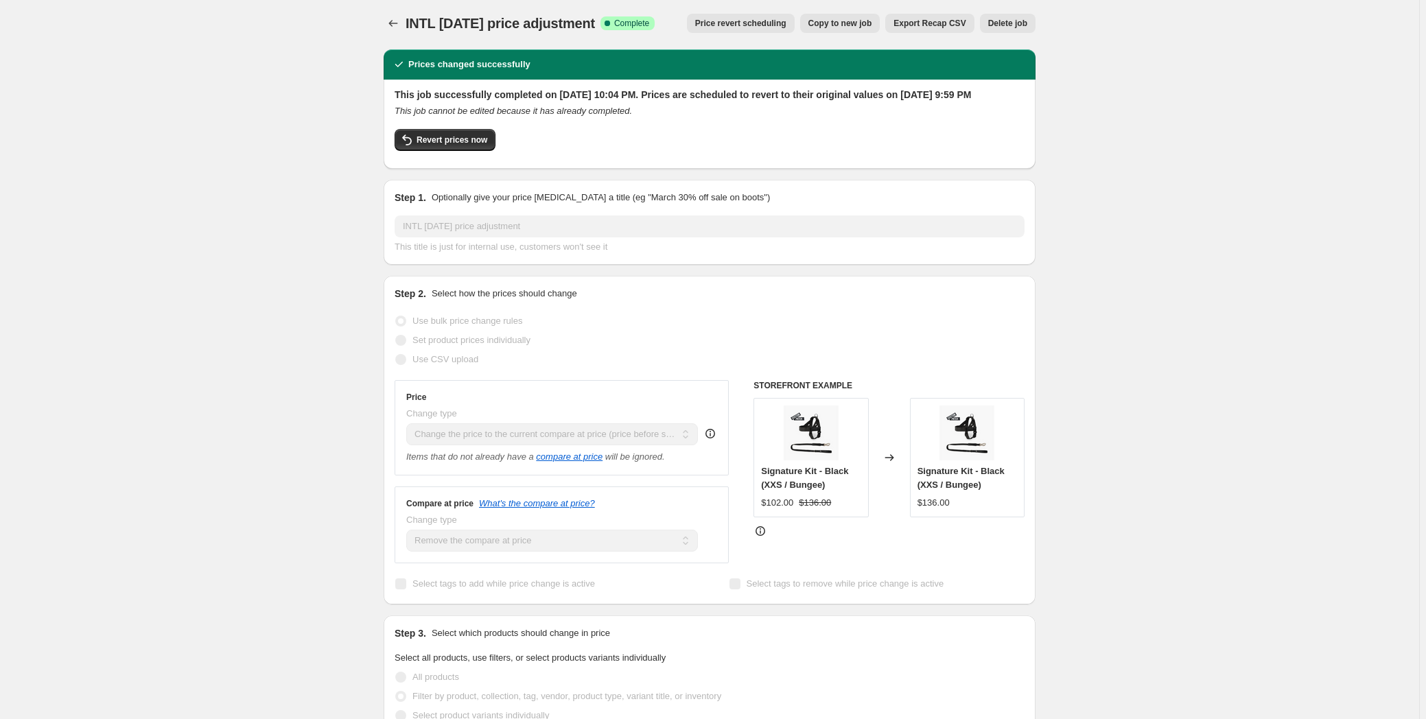
scroll to position [0, 0]
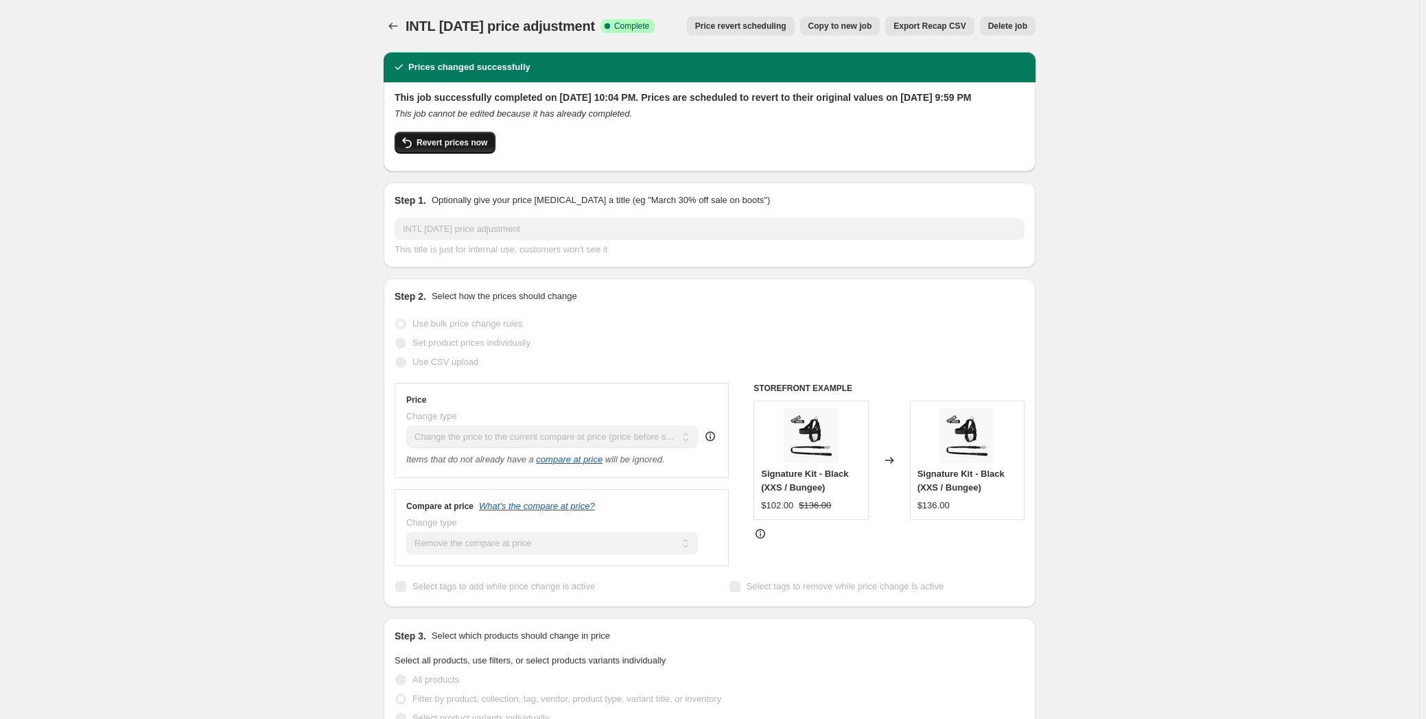
click at [427, 148] on span "Revert prices now" at bounding box center [451, 142] width 71 height 11
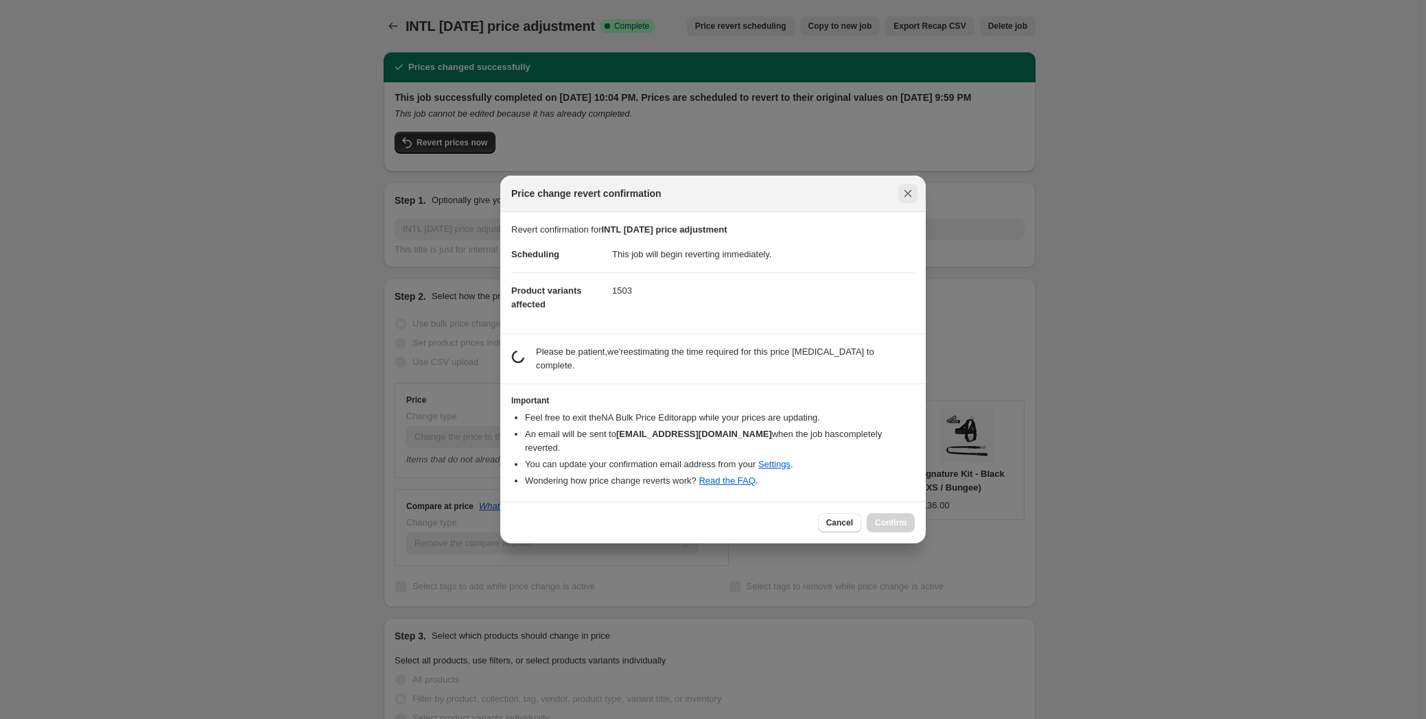
click at [910, 198] on icon "Close" at bounding box center [908, 194] width 14 height 14
checkbox input "true"
